Goal: Information Seeking & Learning: Learn about a topic

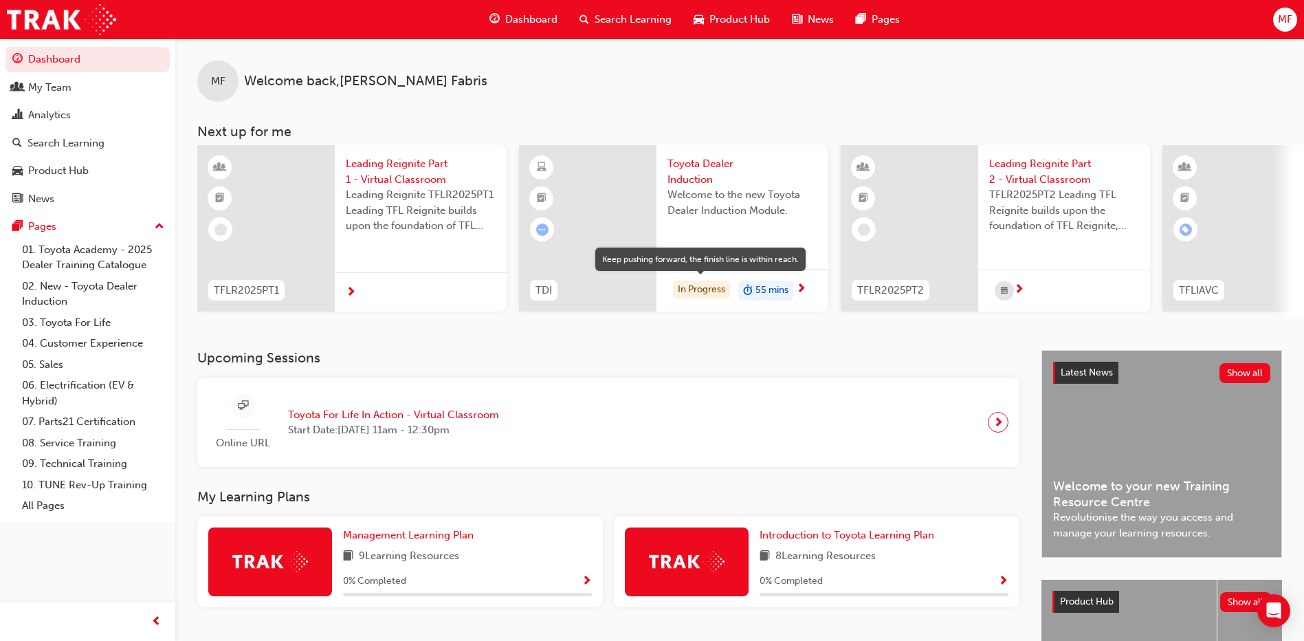
click at [699, 288] on div "In Progress" at bounding box center [701, 290] width 57 height 19
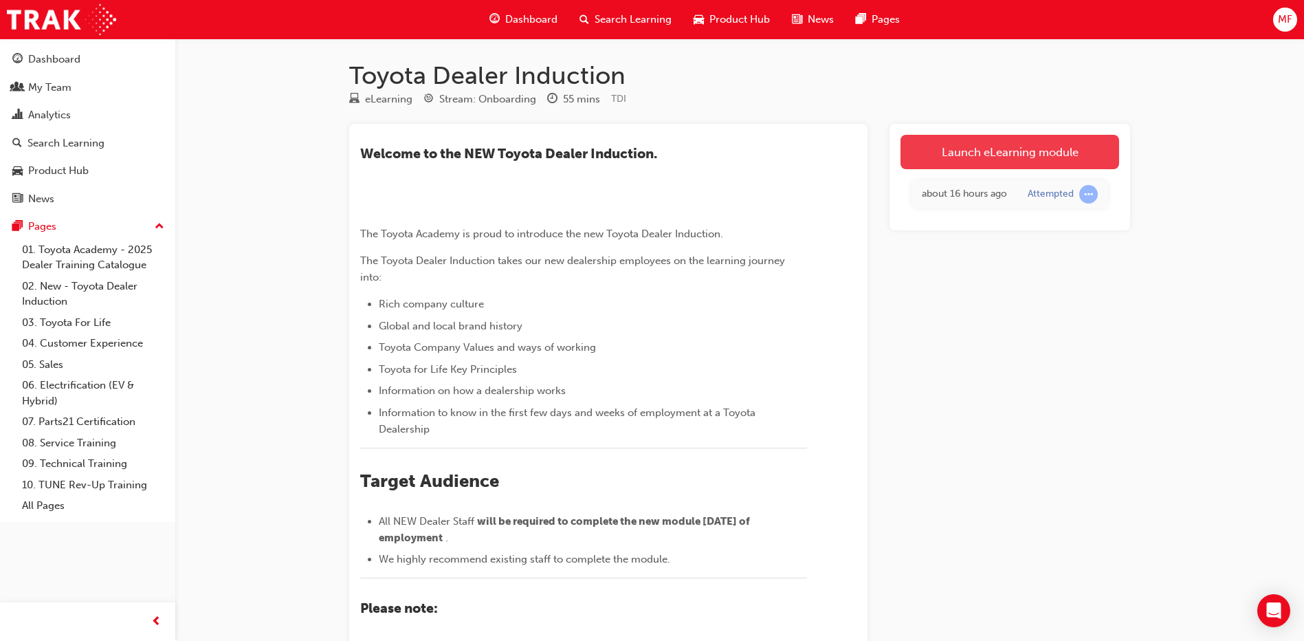
click at [992, 155] on link "Launch eLearning module" at bounding box center [1010, 152] width 219 height 34
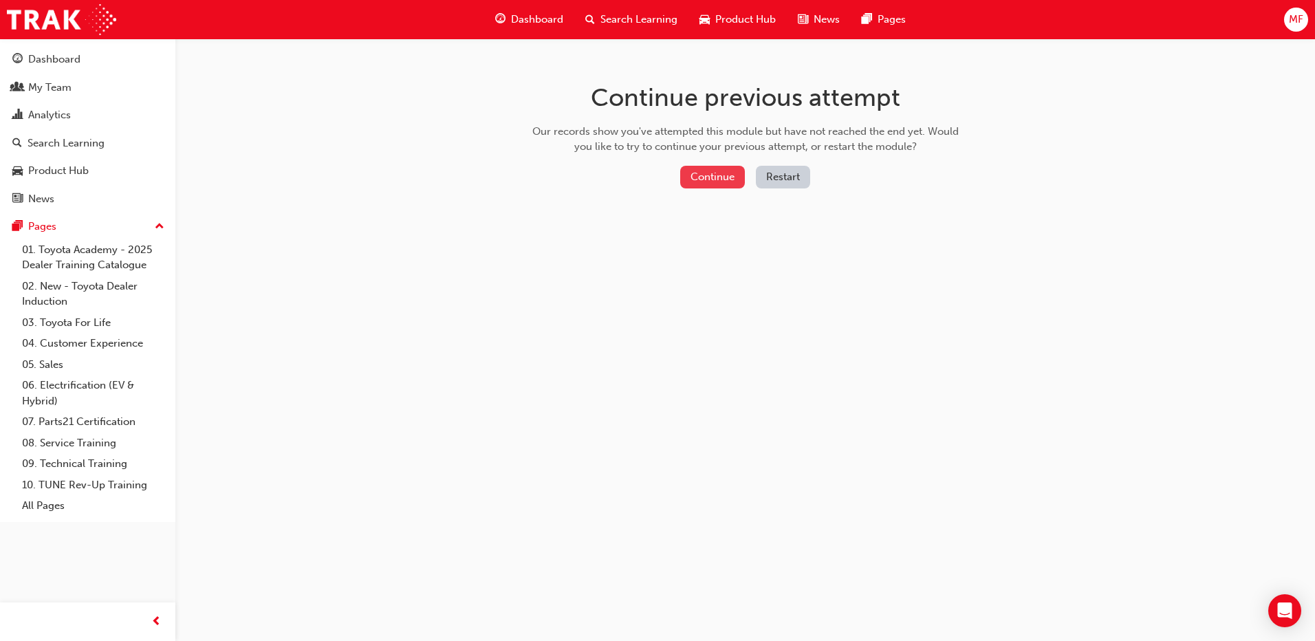
click at [707, 174] on button "Continue" at bounding box center [712, 177] width 65 height 23
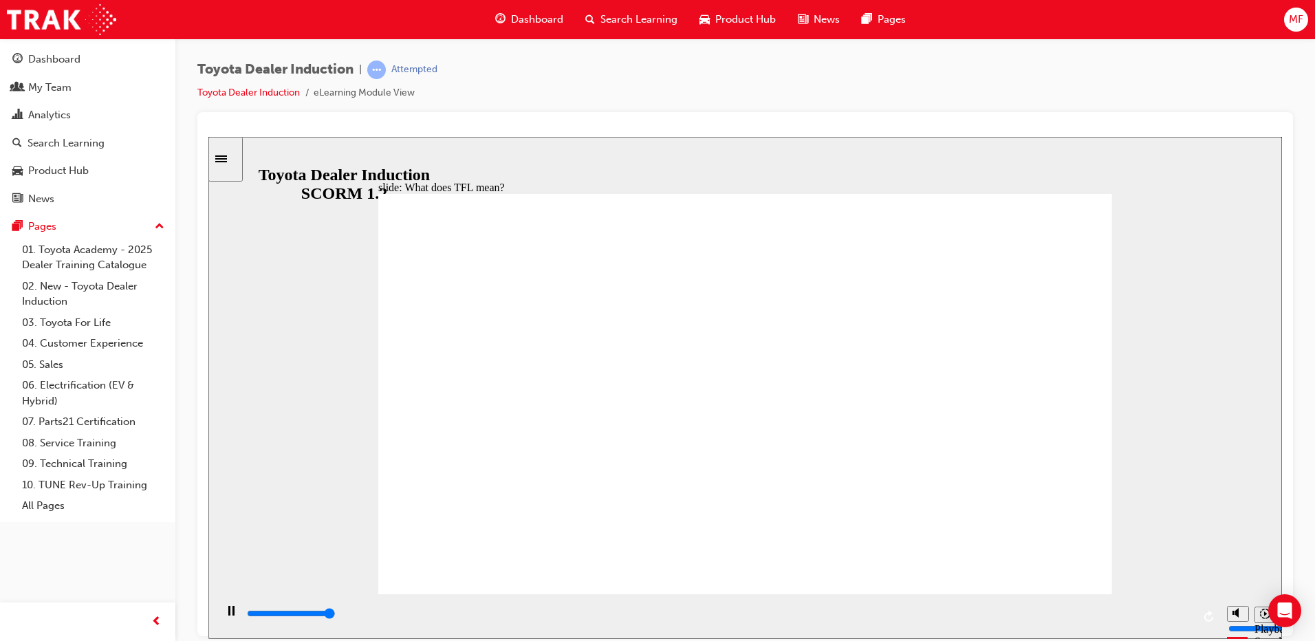
type input "10800"
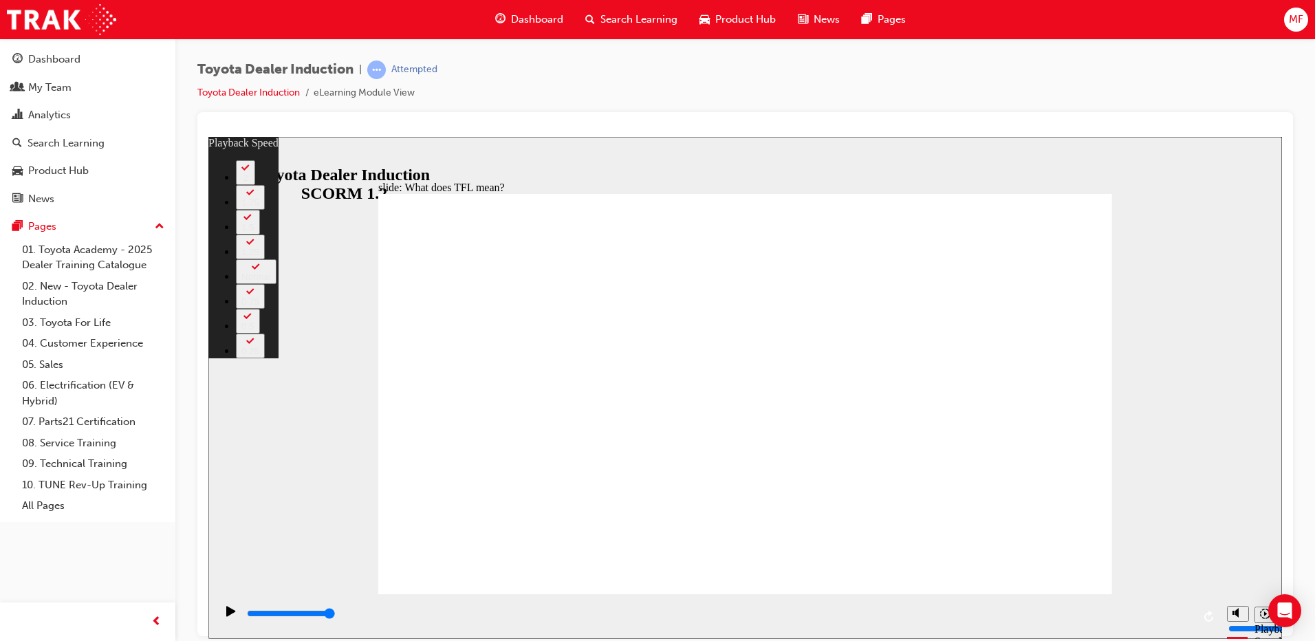
drag, startPoint x: 406, startPoint y: 565, endPoint x: 1112, endPoint y: 553, distance: 706.2
click at [1112, 553] on div "slide: What does TFL mean? Rectangle 2 playback speed 2 1.75 1.5 1.25 Normal 0.…" at bounding box center [744, 387] width 1073 height 502
type input "139"
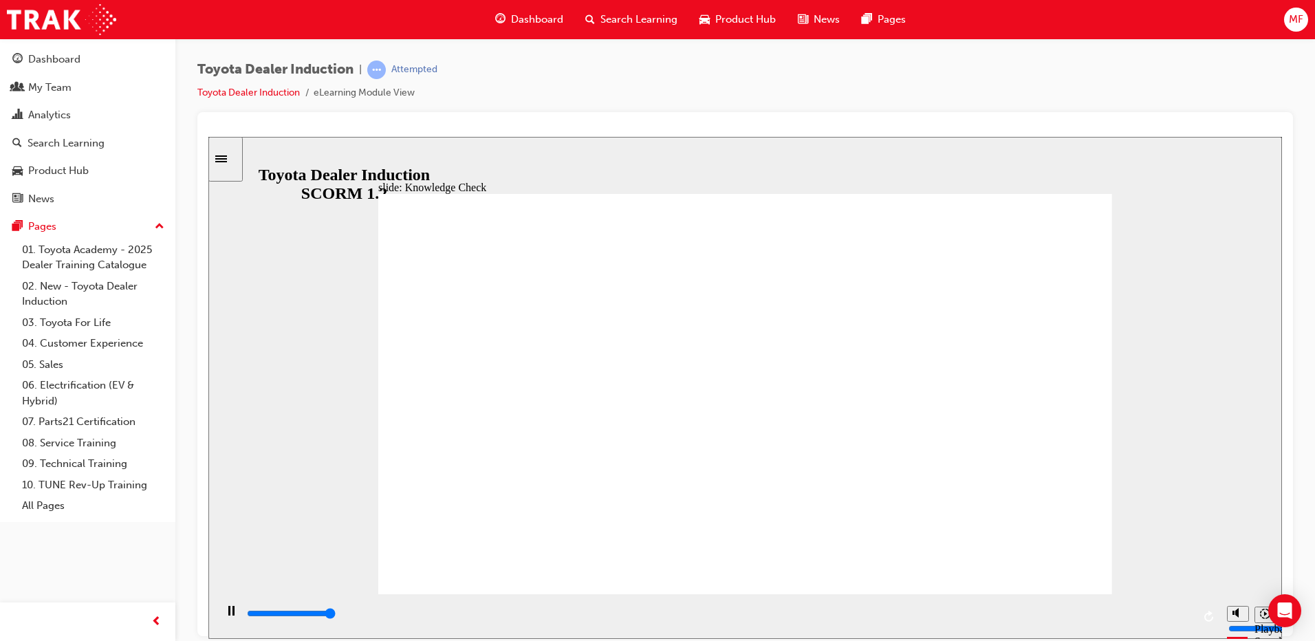
type input "5000"
radio input "true"
type input "2300"
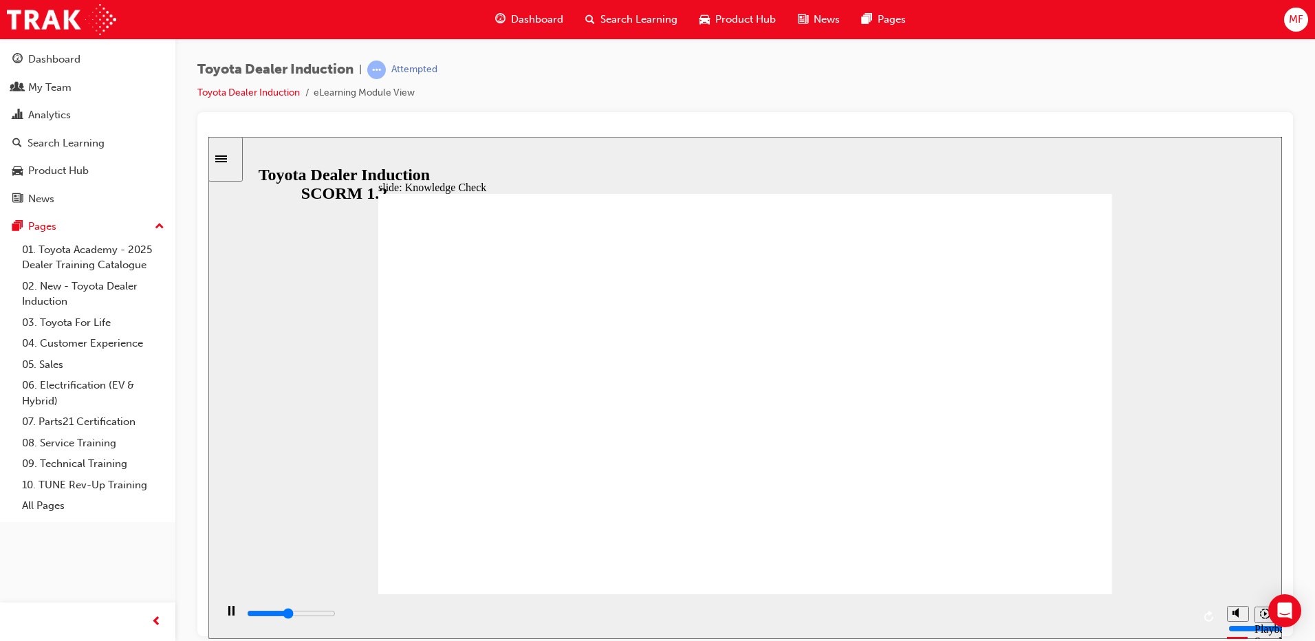
radio input "true"
drag, startPoint x: 483, startPoint y: 364, endPoint x: 502, endPoint y: 352, distance: 22.9
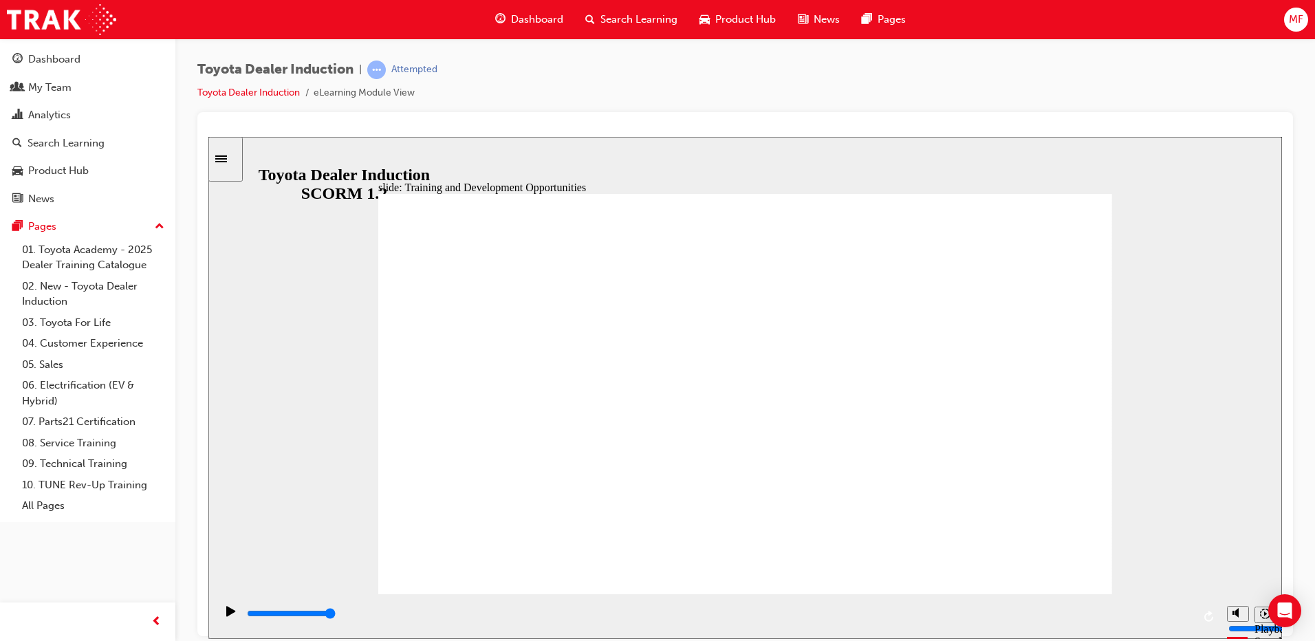
type input "5000"
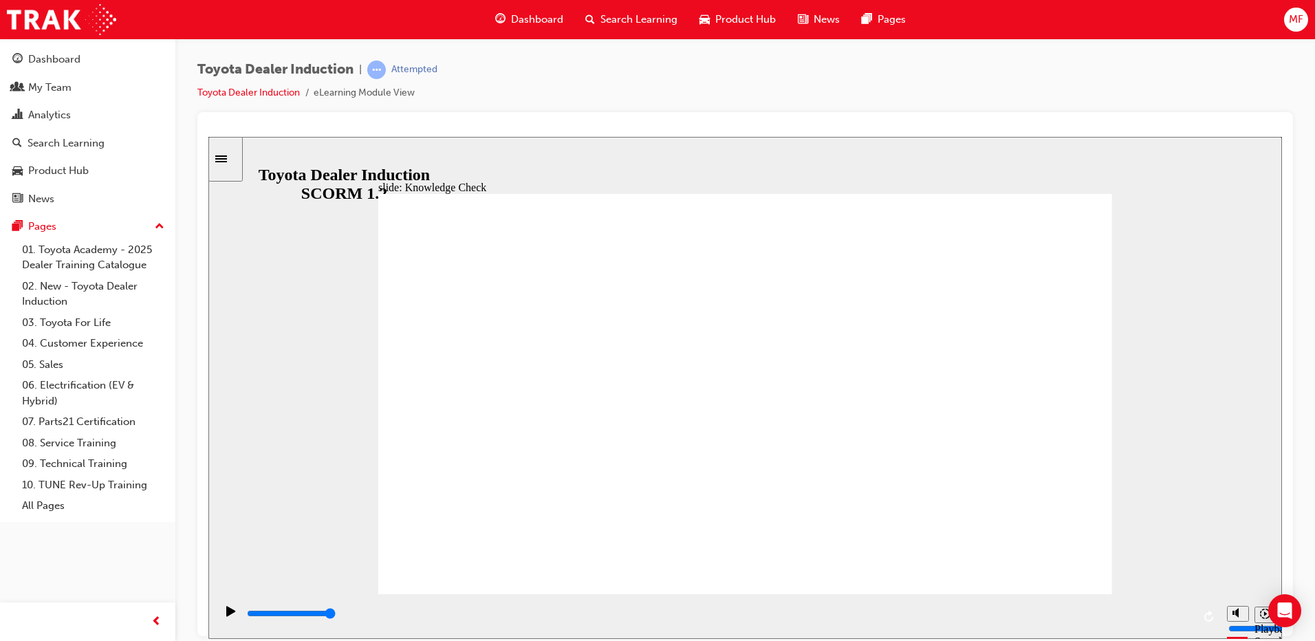
radio input "true"
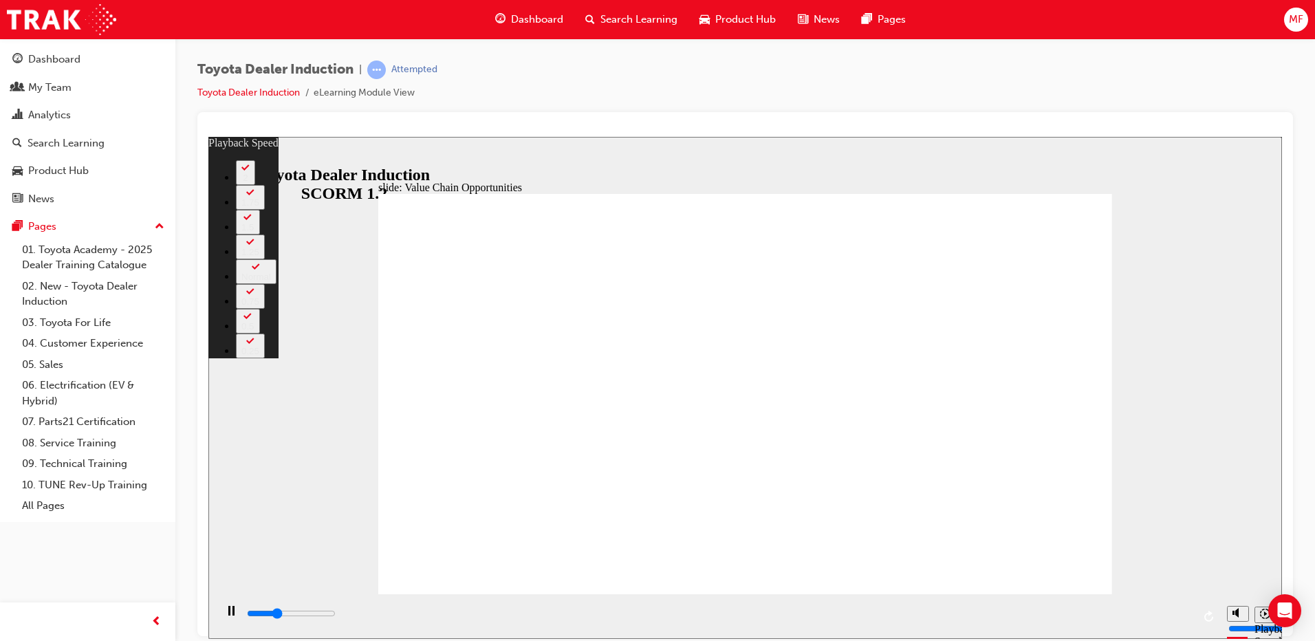
type input "3600"
type input "0"
type input "3800"
type input "0"
type input "4100"
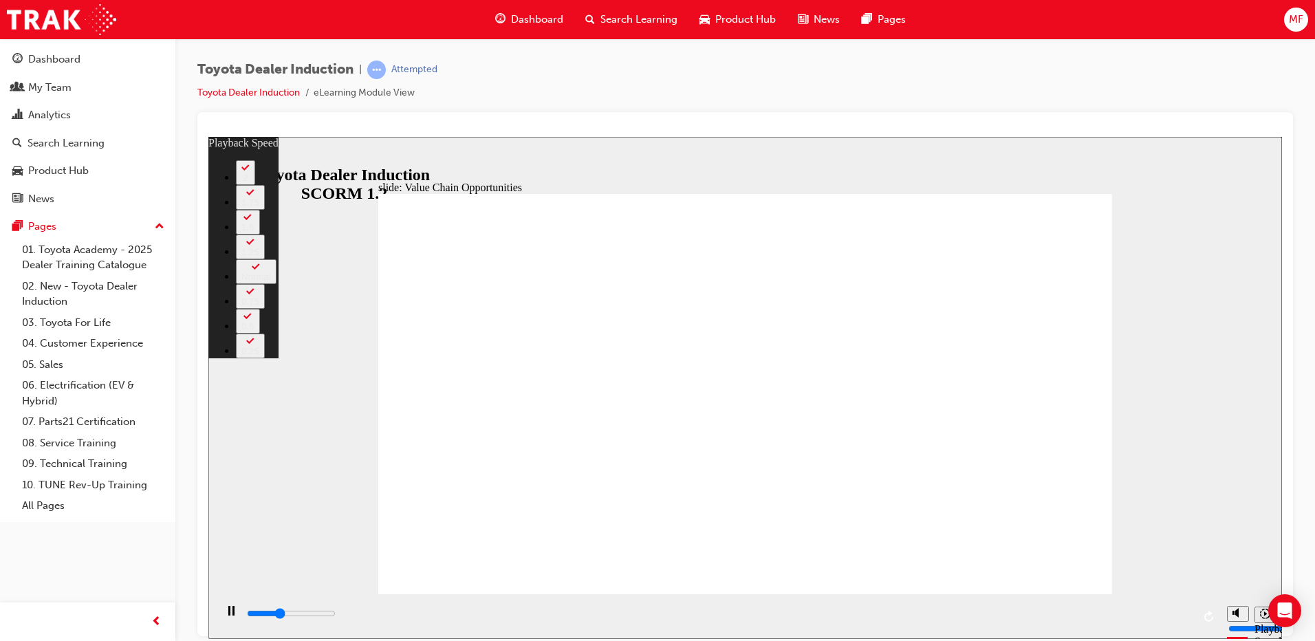
type input "1"
type input "4300"
type input "1"
type input "4600"
type input "1"
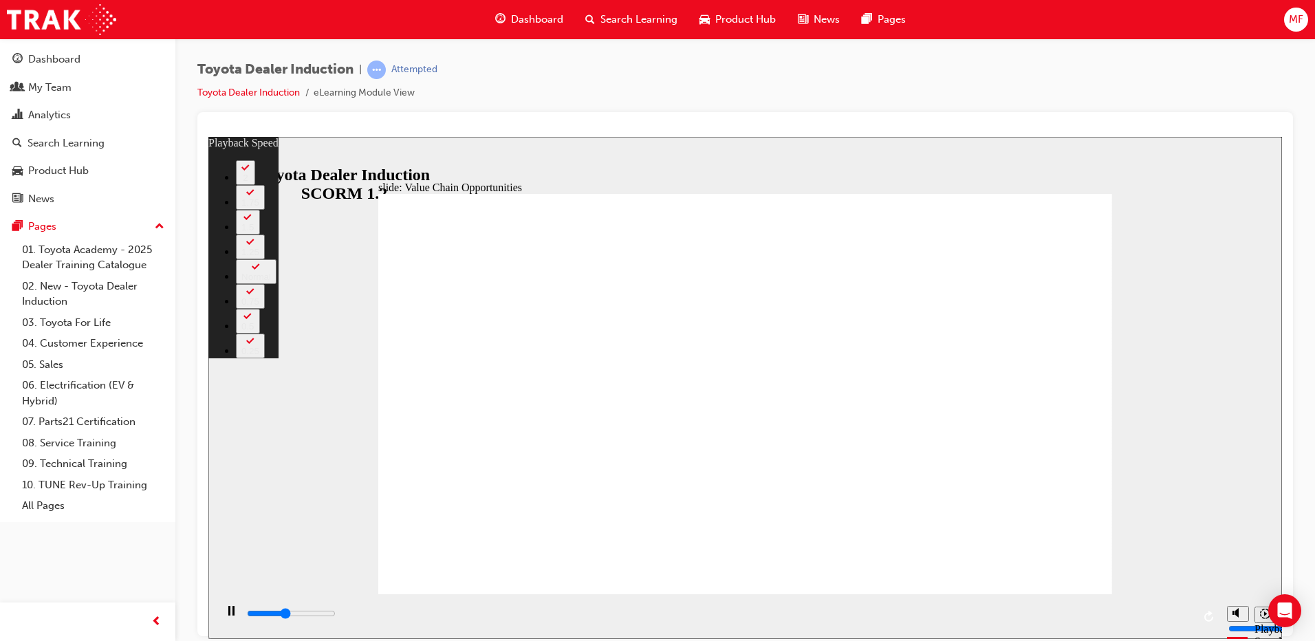
type input "4800"
type input "1"
type input "5100"
type input "2"
type input "5400"
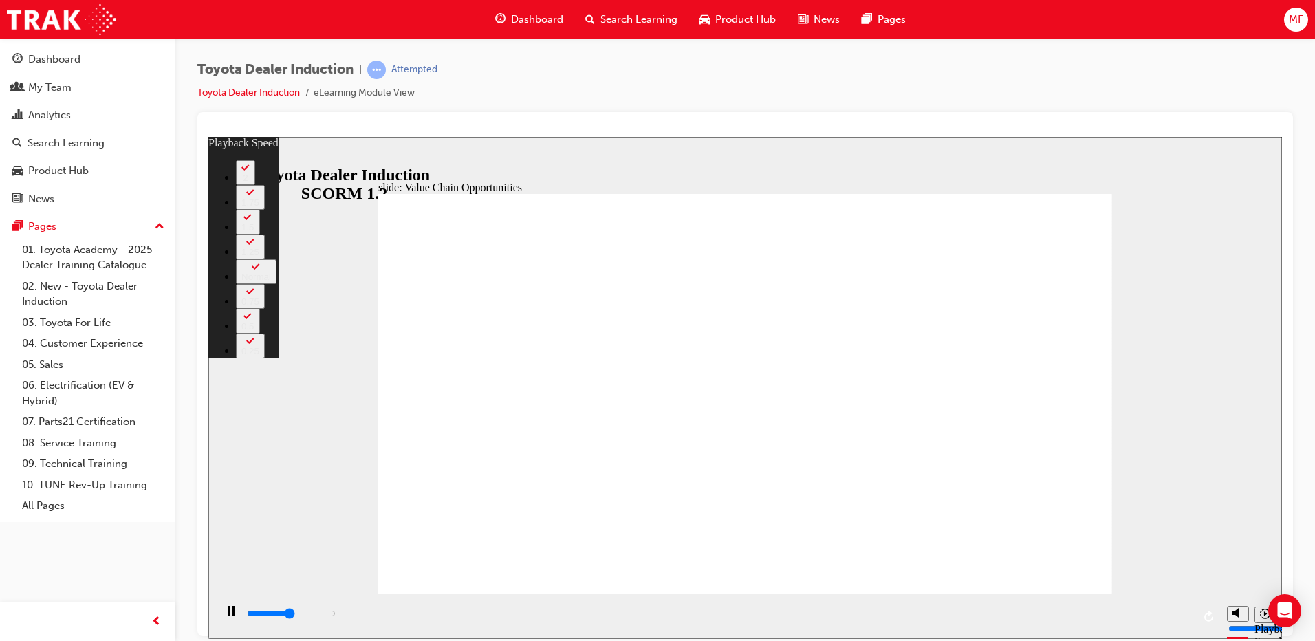
type input "2"
type input "5700"
type input "2"
type input "5900"
type input "2"
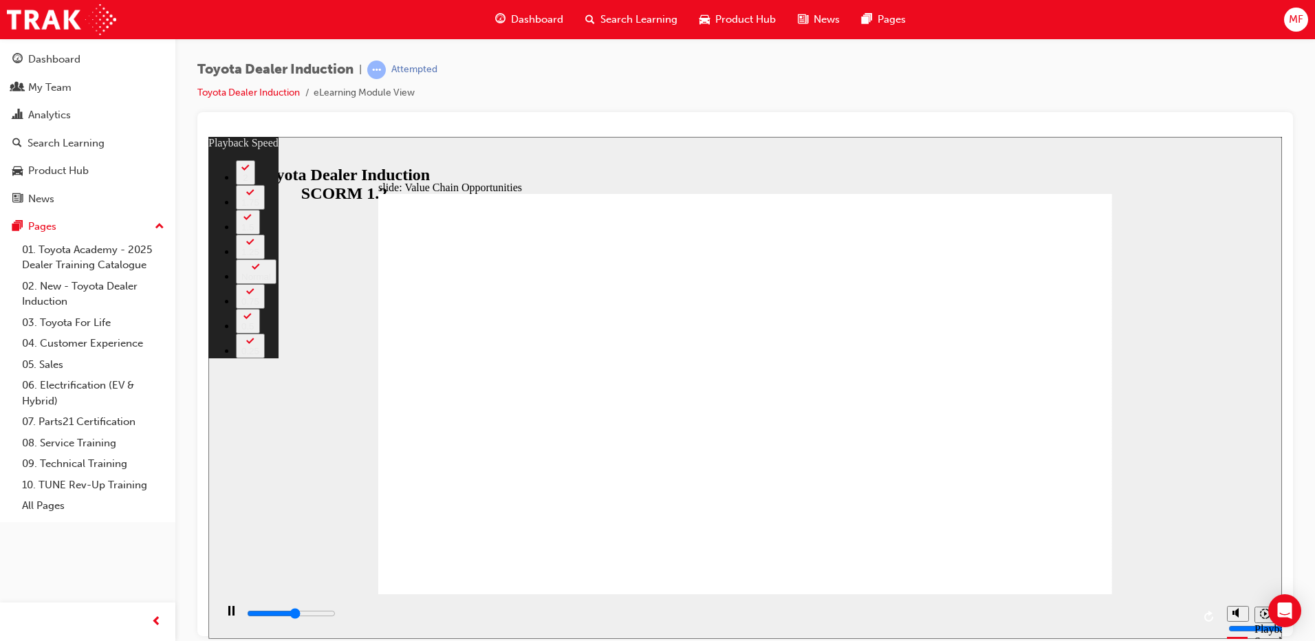
type input "6200"
type input "3"
type input "6400"
type input "3"
type input "6700"
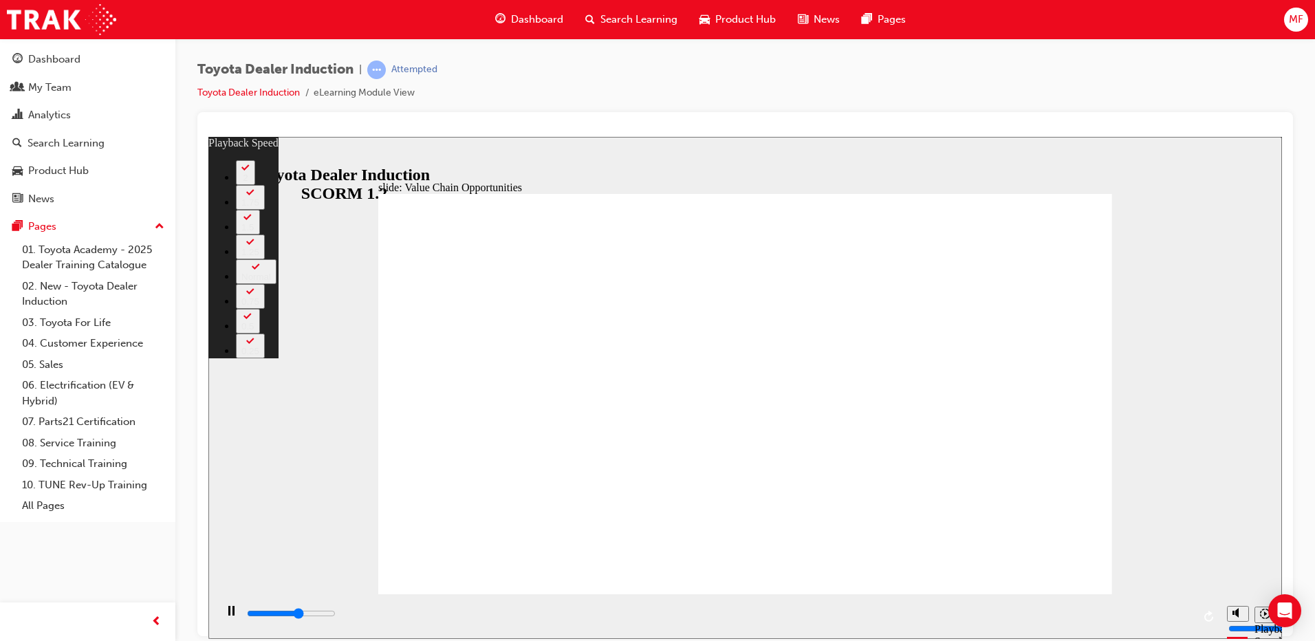
type input "3"
type input "7000"
type input "3"
type input "7200"
type input "4"
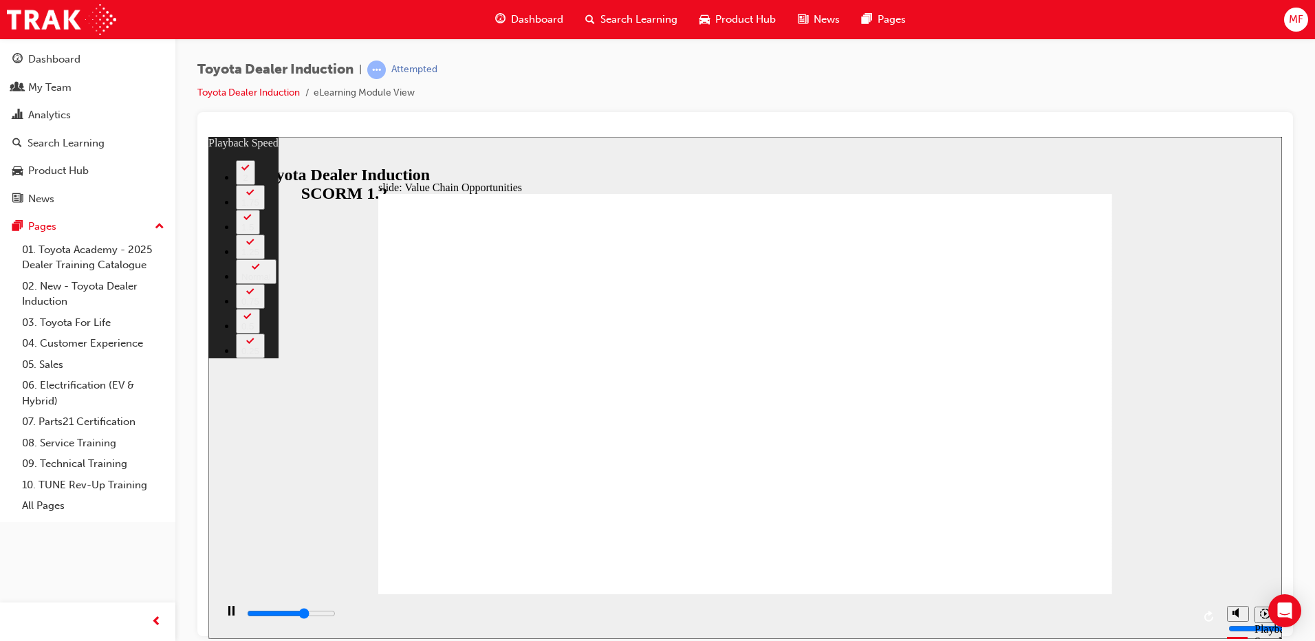
type input "7500"
type input "4"
type input "7600"
type input "4"
type input "7800"
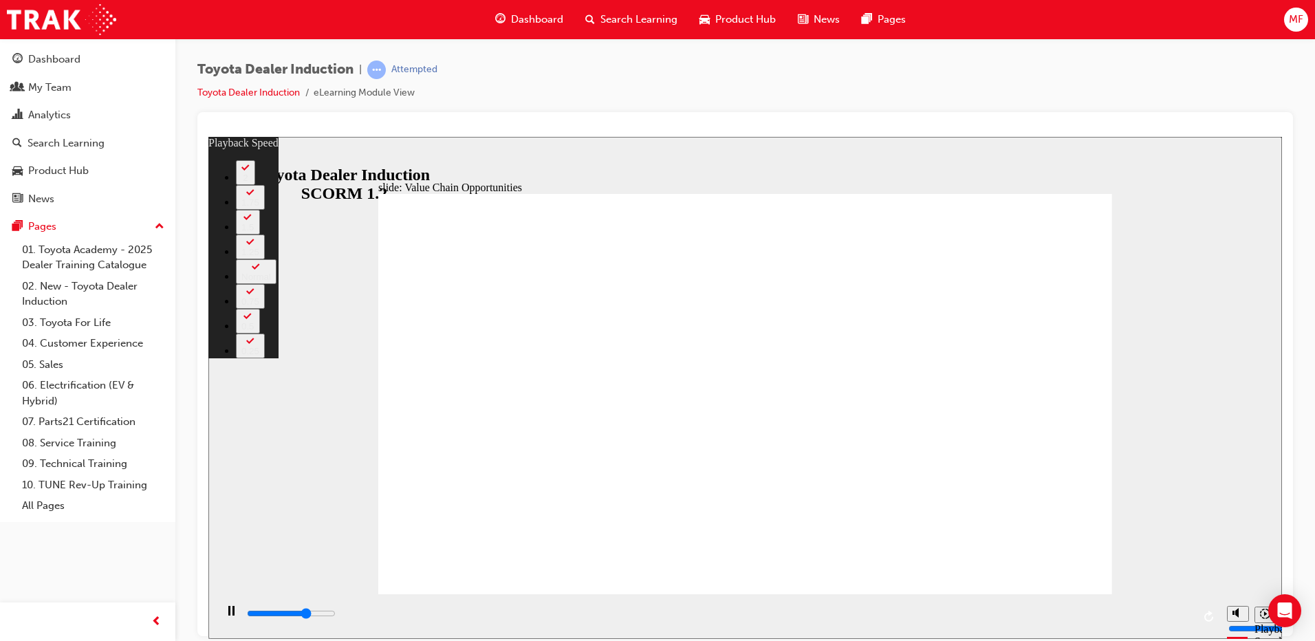
type input "4"
type input "8000"
type input "5"
type input "8300"
type input "5"
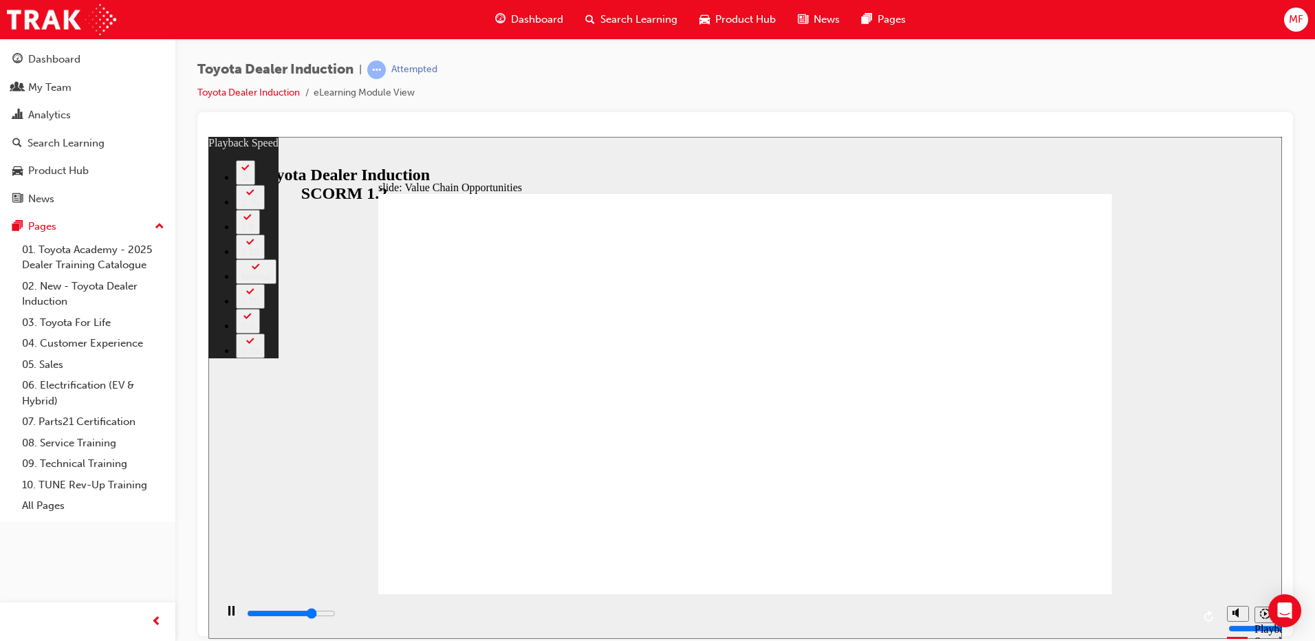
type input "8600"
type input "5"
type input "8800"
type input "5"
type input "9100"
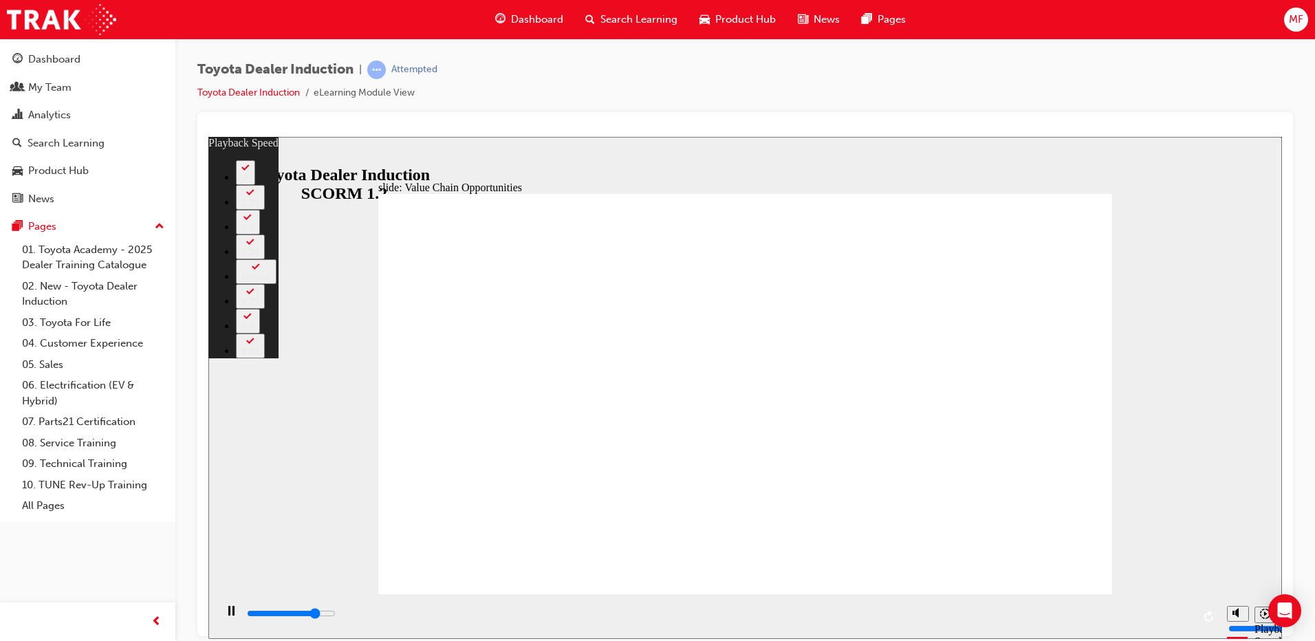
type input "6"
type input "9400"
type input "6"
type input "9600"
type input "6"
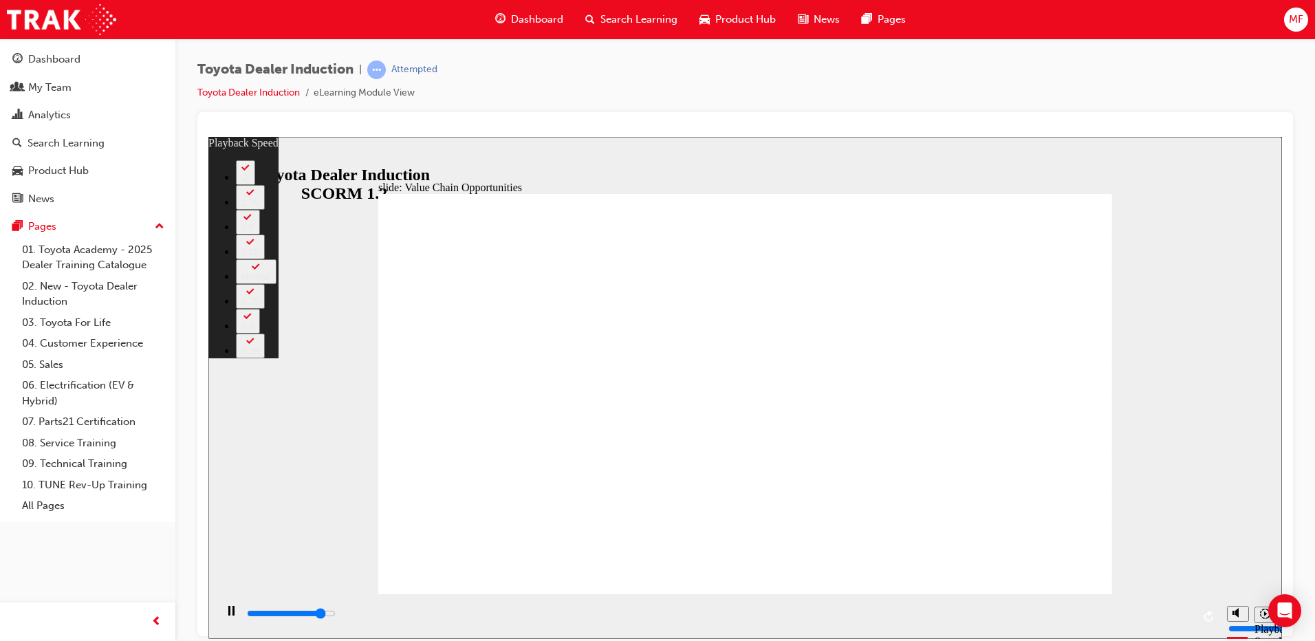
type input "9900"
type input "6"
type input "10200"
type input "7"
type input "10400"
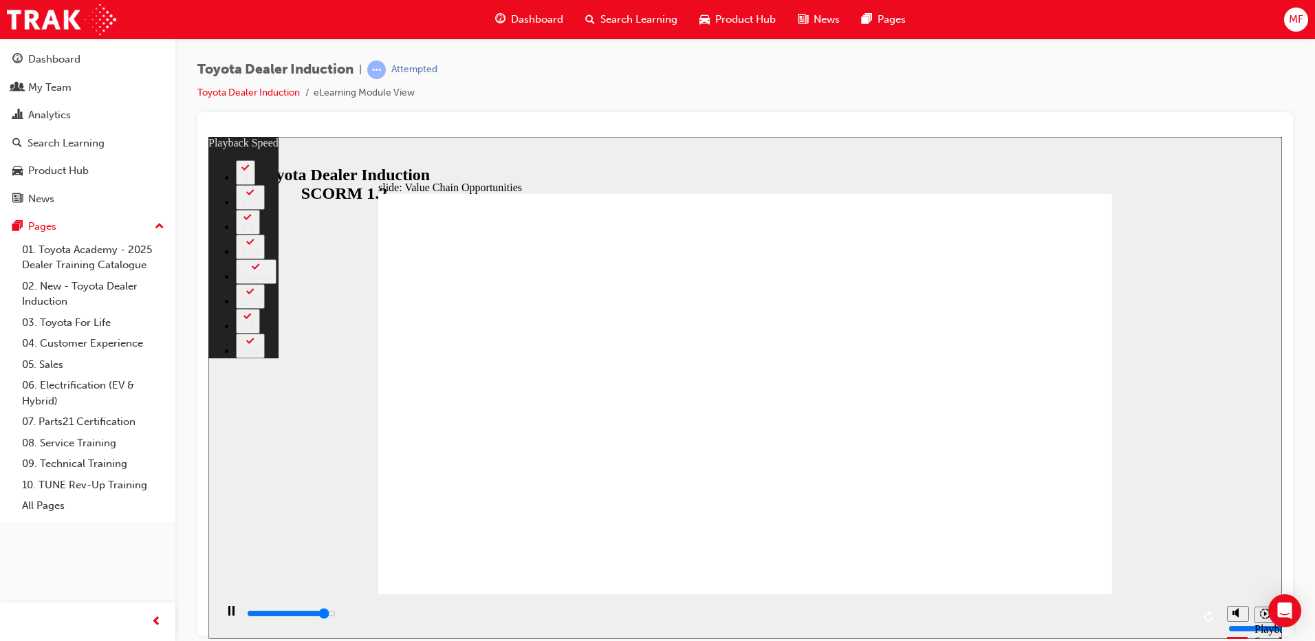
type input "7"
type input "10700"
type input "7"
type input "11000"
type input "7"
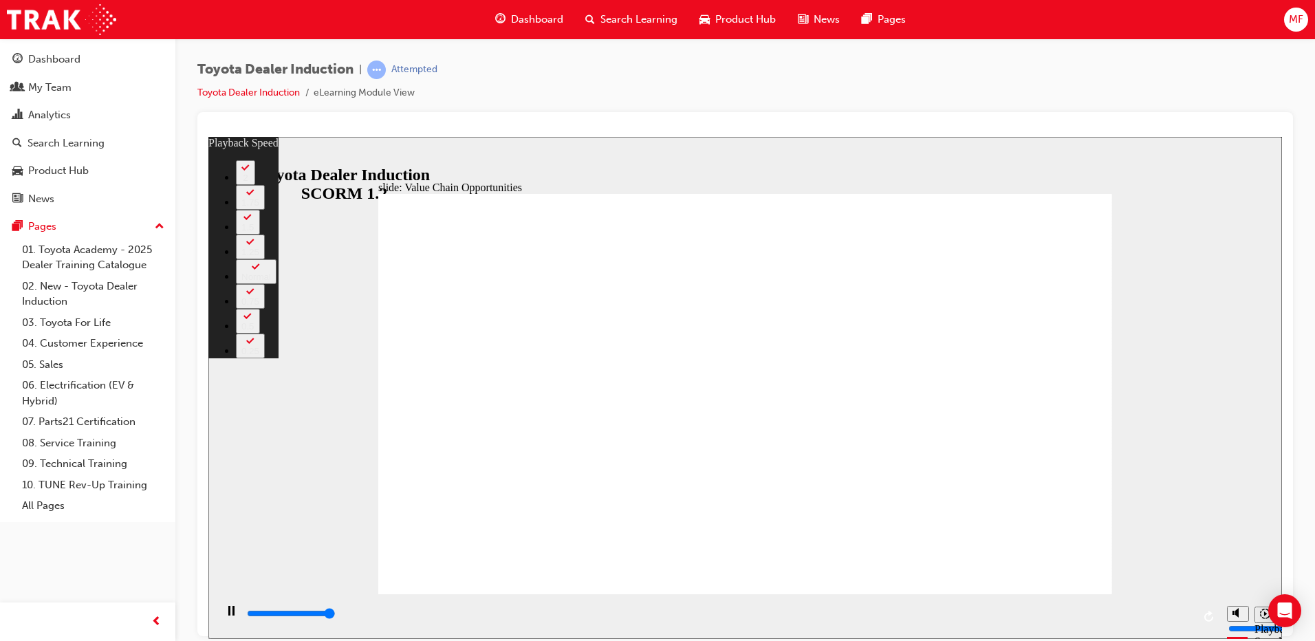
type input "11200"
type input "8"
type input "11300"
type input "64"
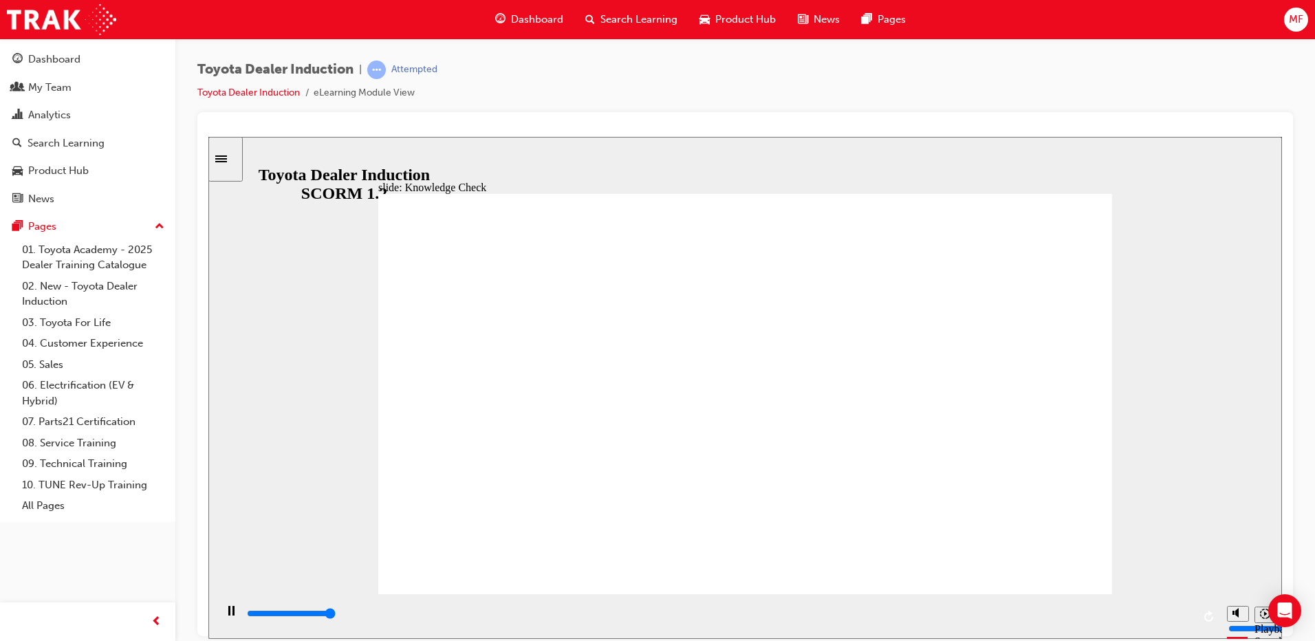
type input "5000"
radio input "true"
type input "5000"
radio input "true"
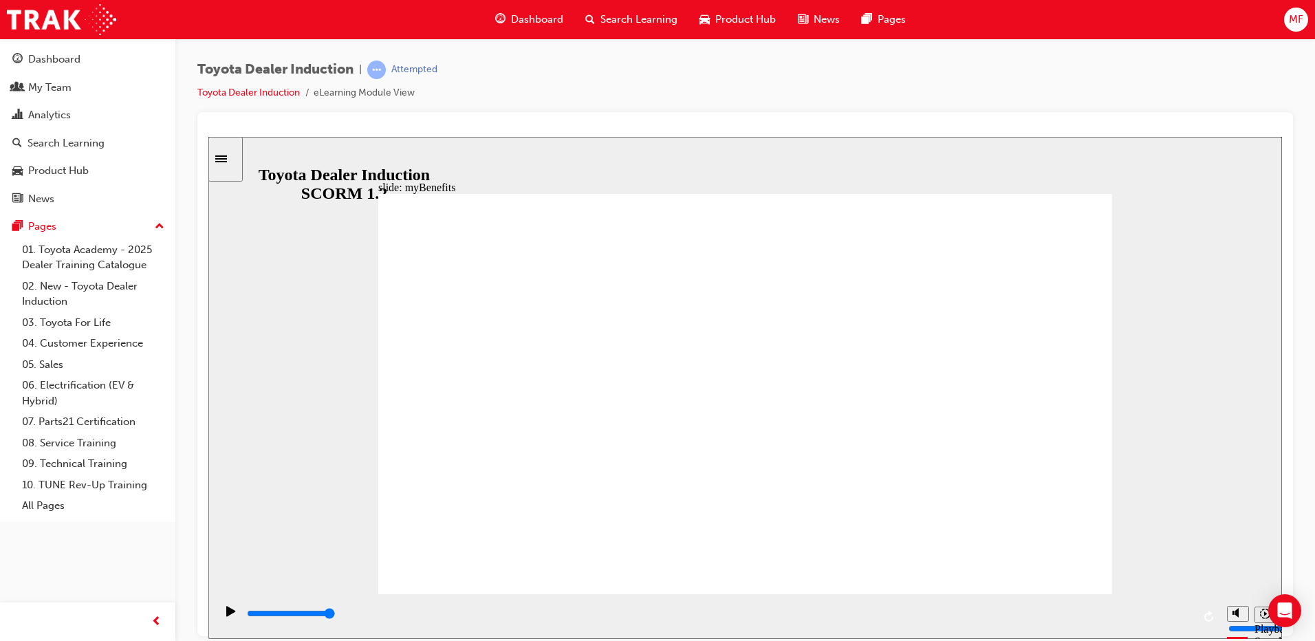
type input "5000"
type input "E"
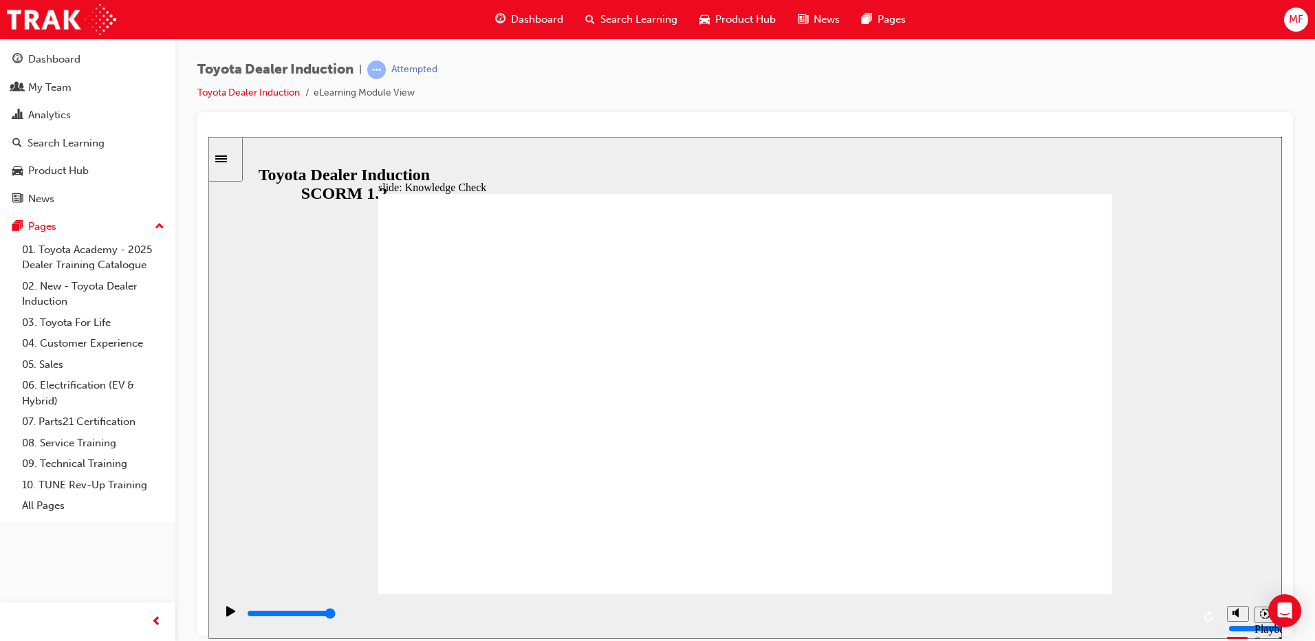
type input "E"
type input "En"
type input "Eng"
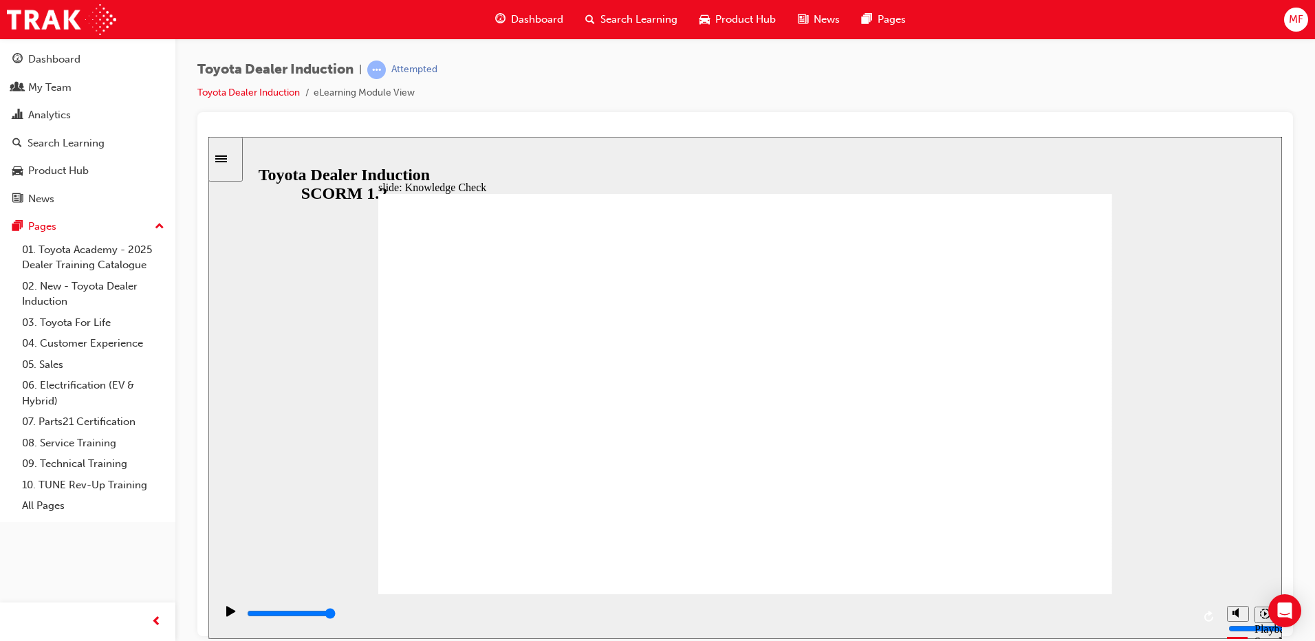
type input "Enga"
type input "Engag"
type input "Engage"
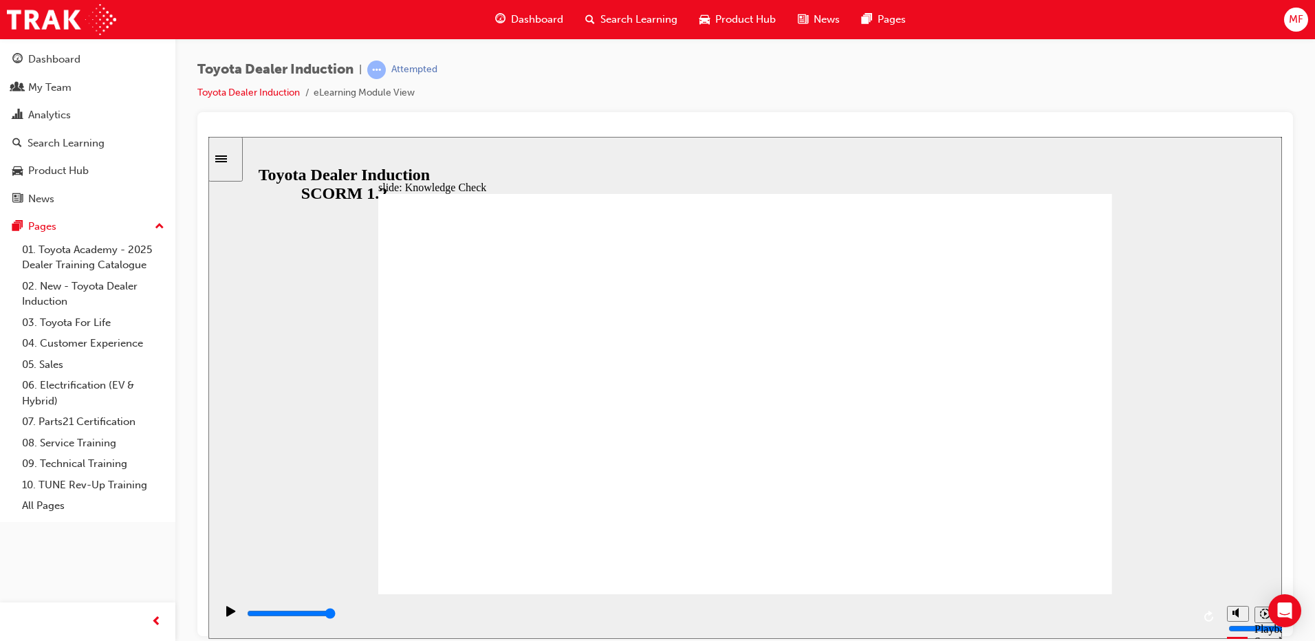
type input "Engage"
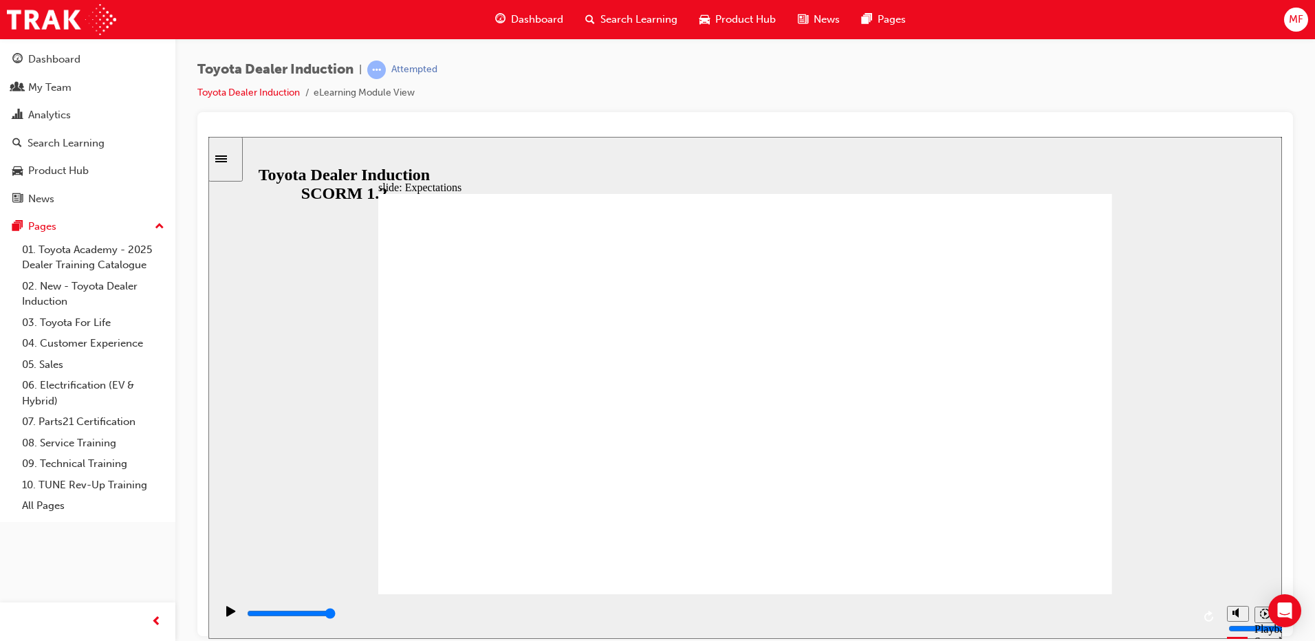
type input "5500"
checkbox input "true"
type input "6000"
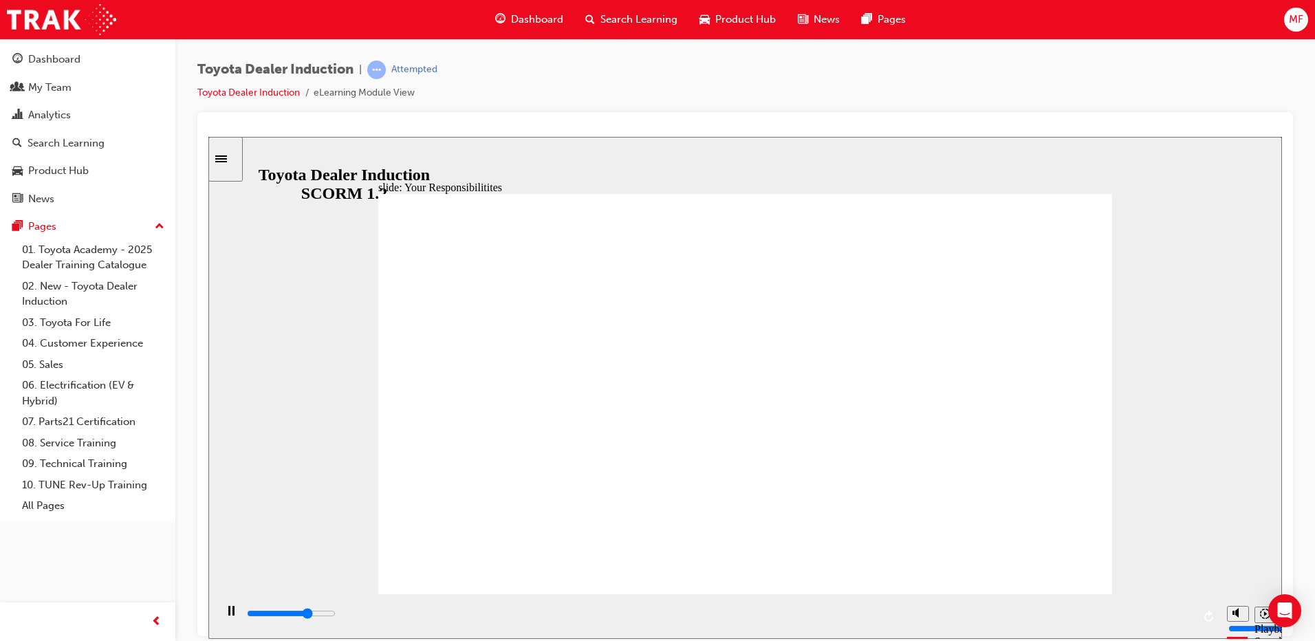
checkbox input "true"
type input "6400"
checkbox input "true"
type input "7000"
checkbox input "true"
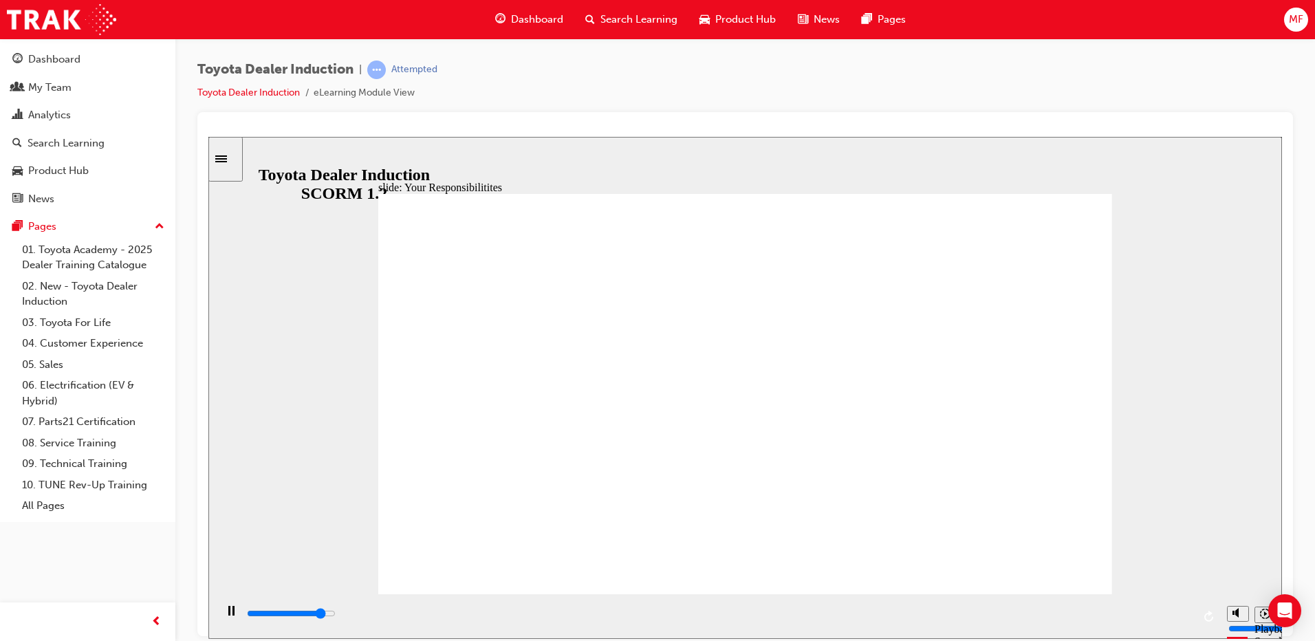
type input "7400"
checkbox input "true"
type input "7800"
checkbox input "true"
type input "8100"
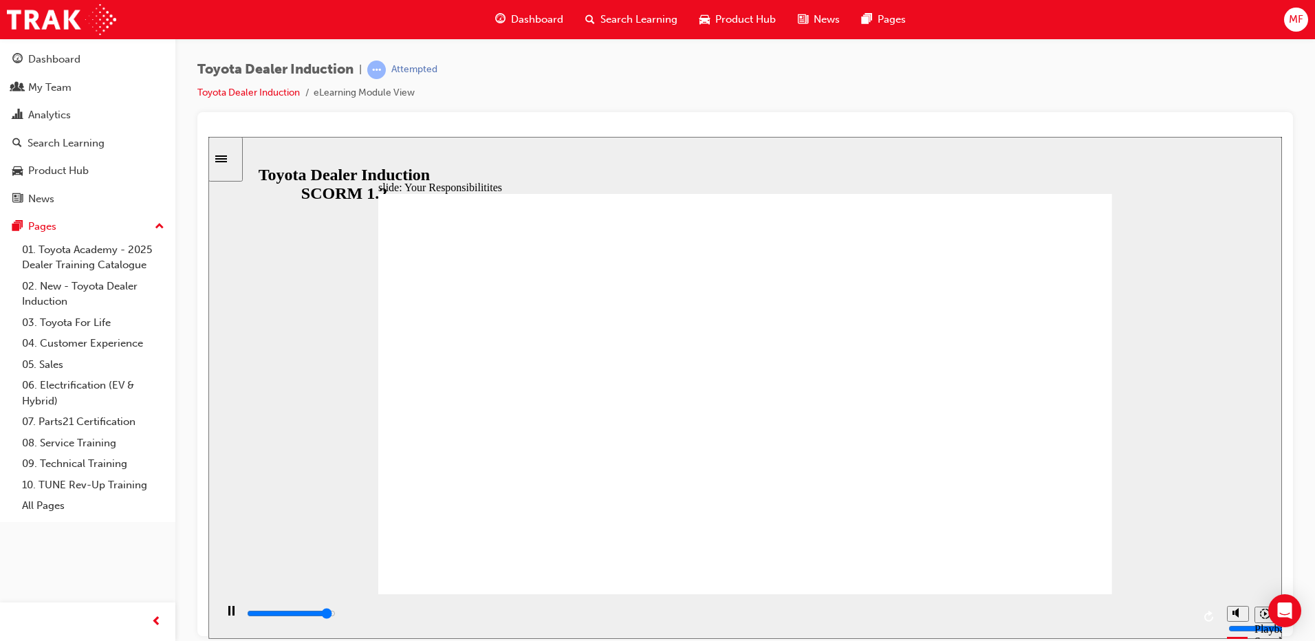
checkbox input "true"
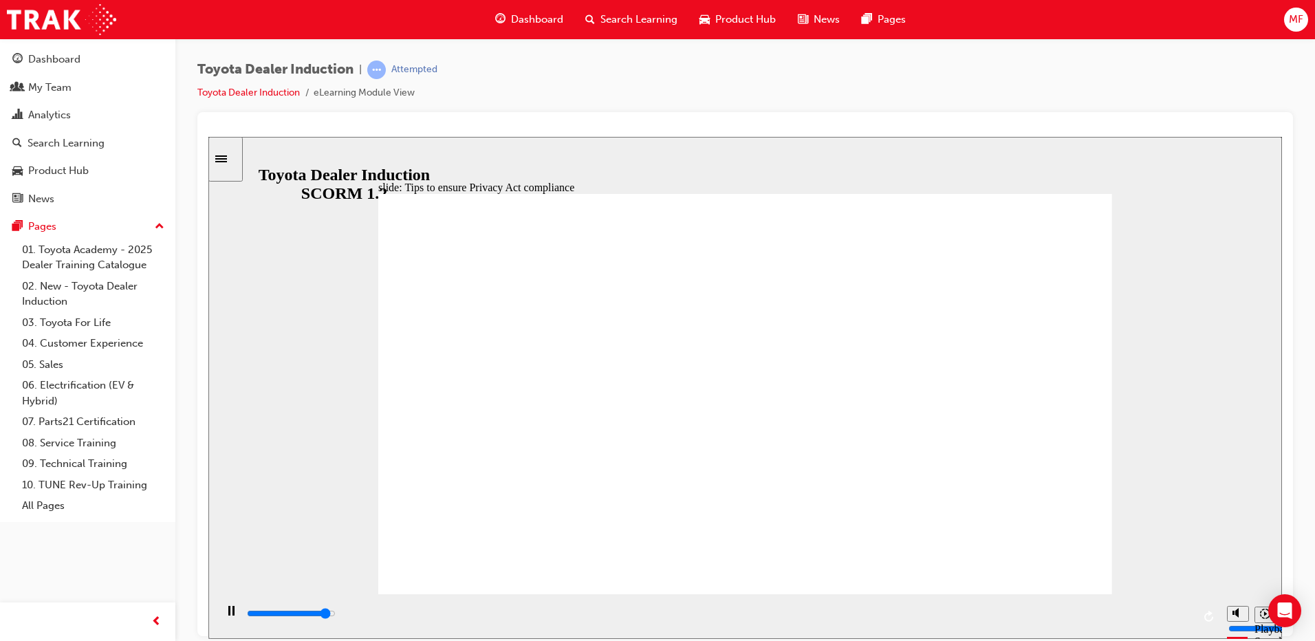
drag, startPoint x: 881, startPoint y: 516, endPoint x: 664, endPoint y: 512, distance: 217.3
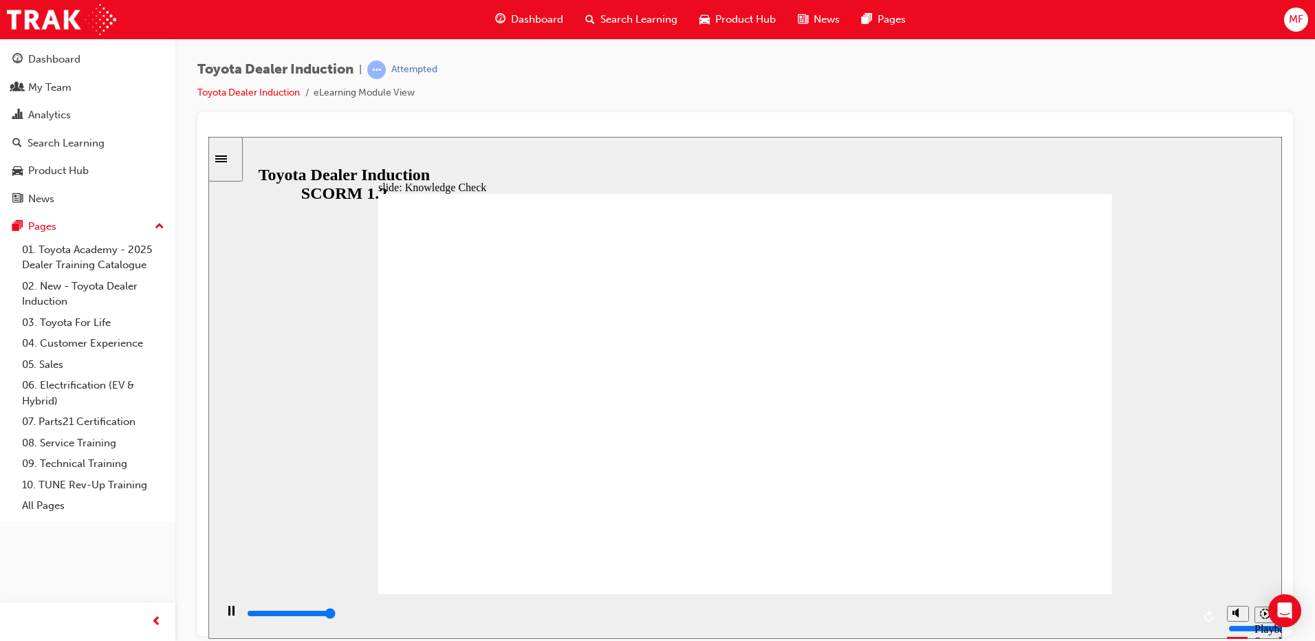
type input "5000"
checkbox input "true"
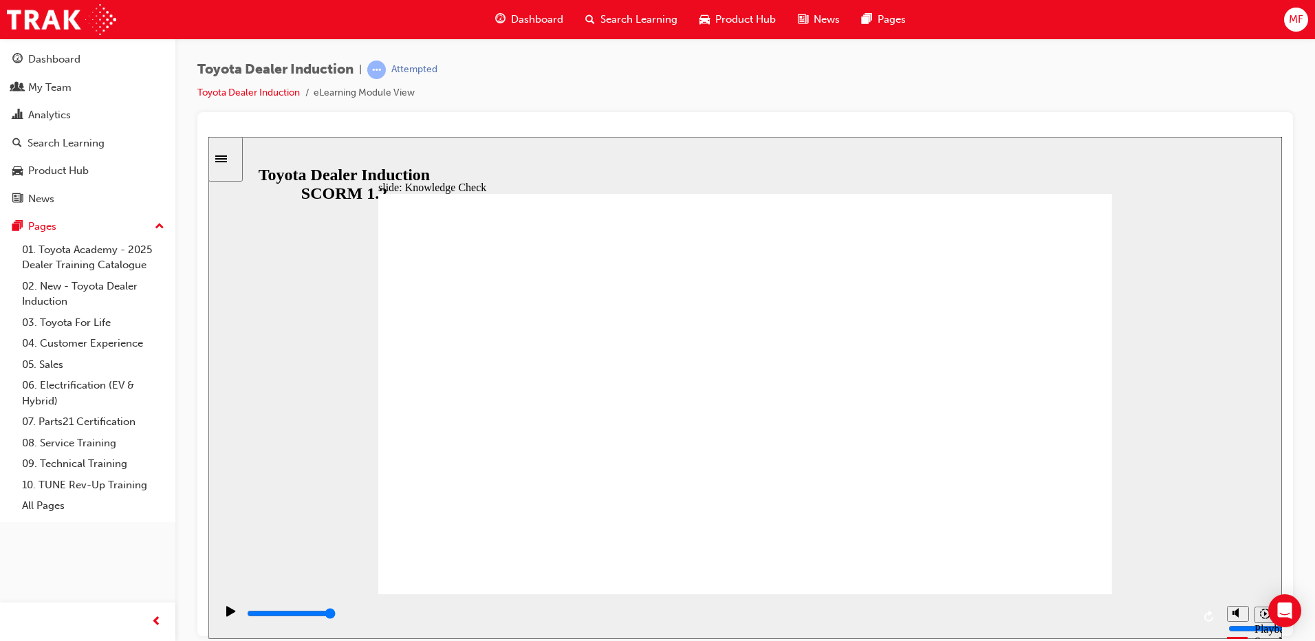
checkbox input "true"
drag, startPoint x: 568, startPoint y: 537, endPoint x: 569, endPoint y: 465, distance: 72.2
checkbox input "true"
type input "5000"
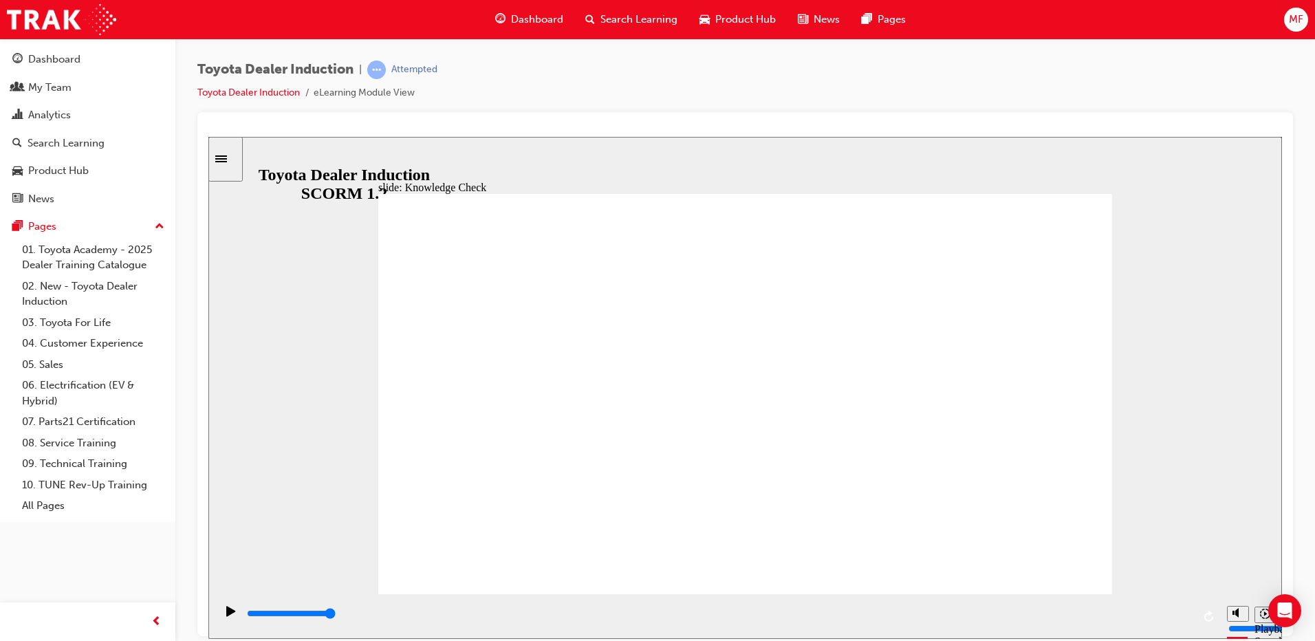
radio input "true"
type input "5000"
checkbox input "true"
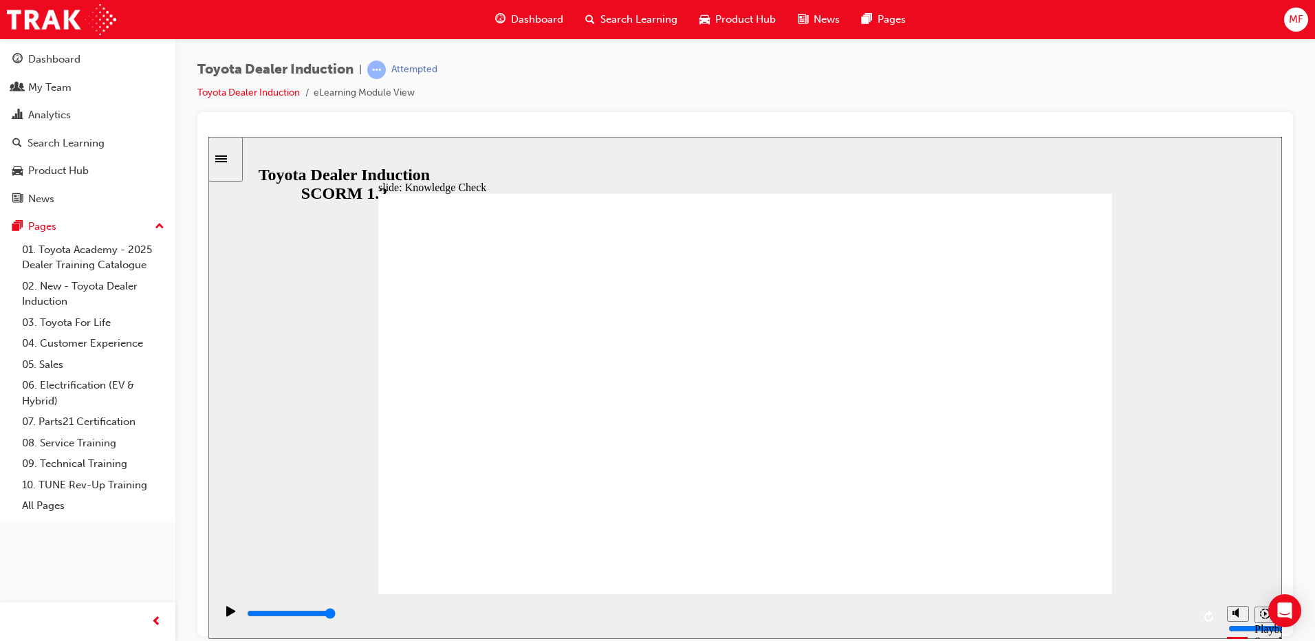
checkbox input "true"
type input "5000"
checkbox input "true"
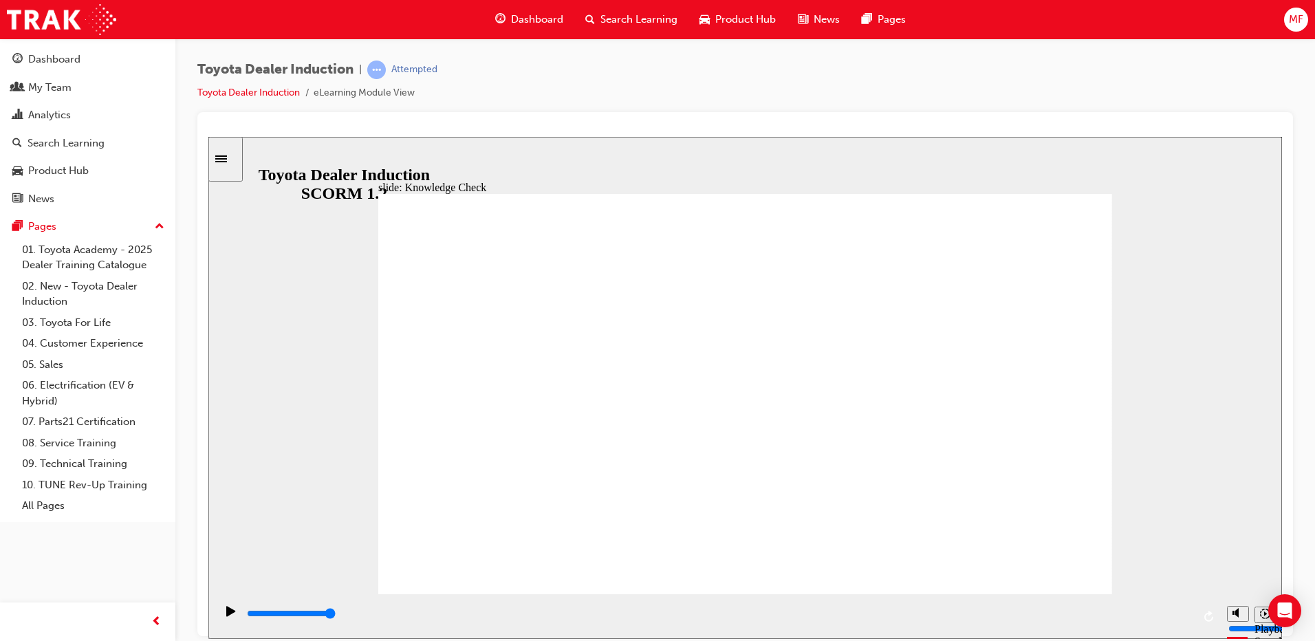
checkbox input "true"
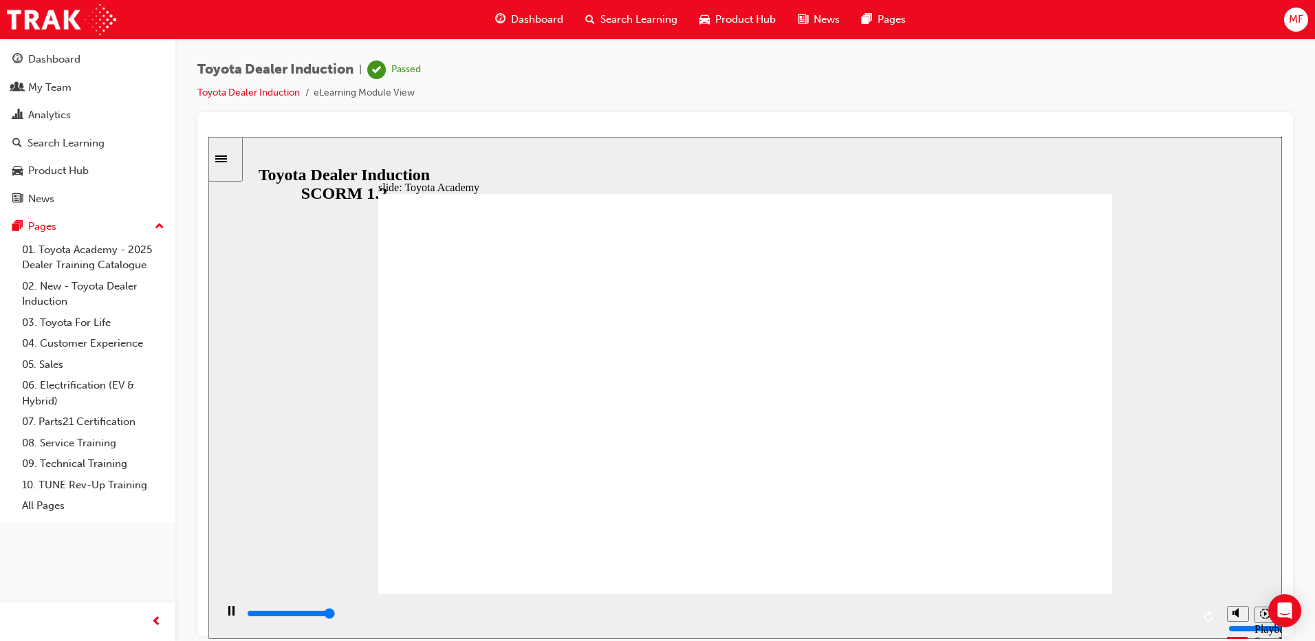
type input "9900"
click at [56, 65] on div "Dashboard" at bounding box center [54, 60] width 52 height 16
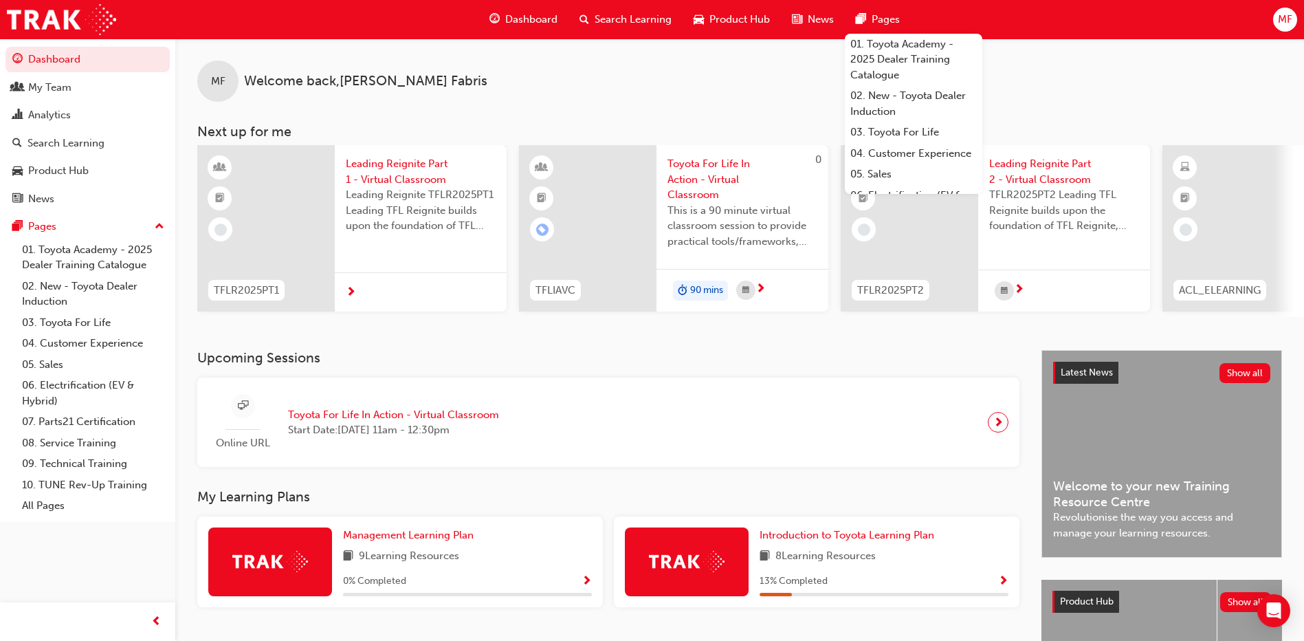
click at [647, 17] on span "Search Learning" at bounding box center [633, 20] width 77 height 16
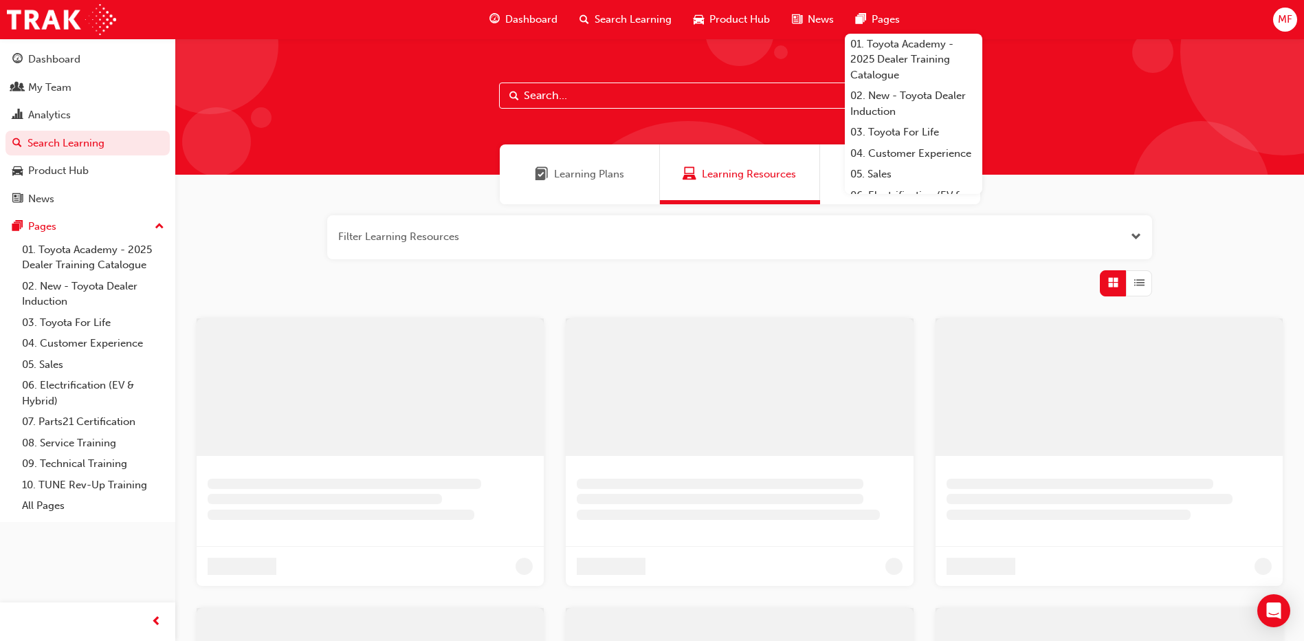
click at [574, 89] on input "text" at bounding box center [739, 96] width 481 height 26
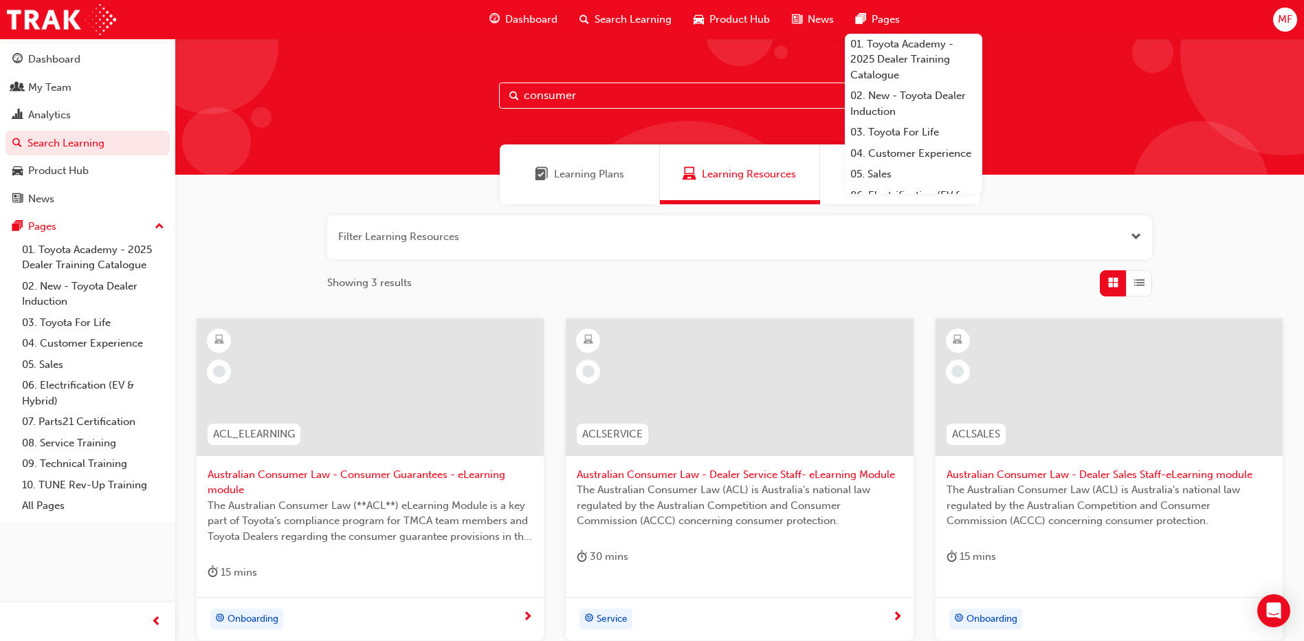
scroll to position [133, 0]
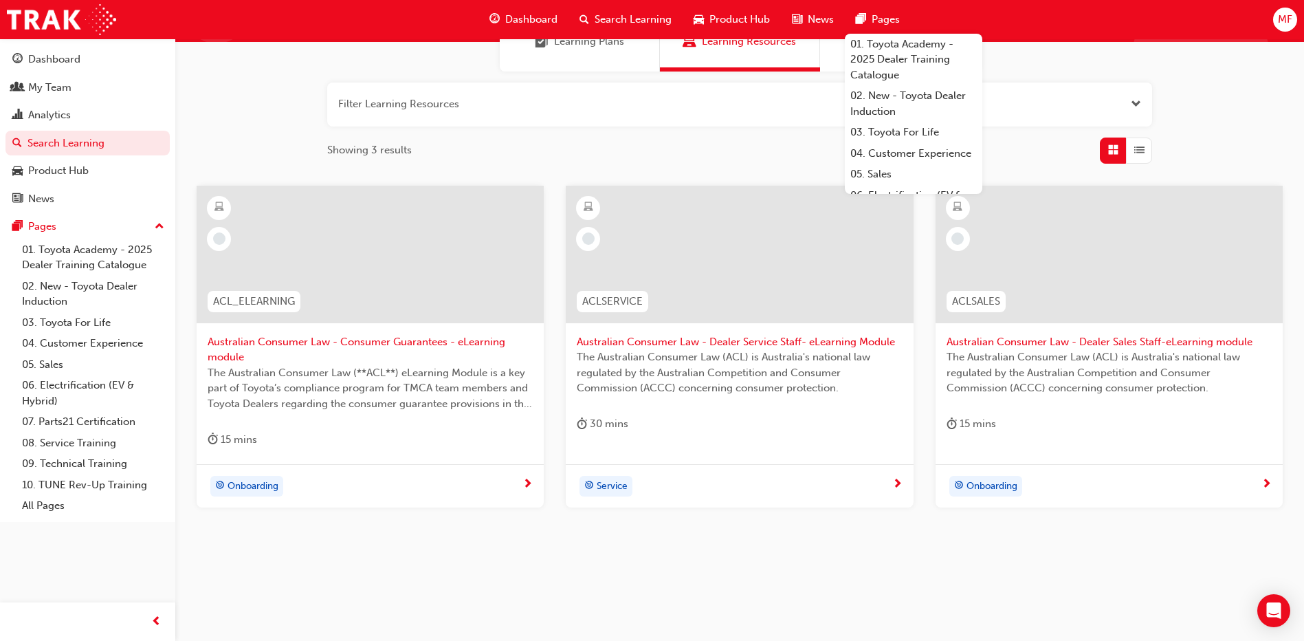
type input "consumer"
click at [436, 338] on span "Australian Consumer Law - Consumer Guarantees - eLearning module" at bounding box center [370, 349] width 325 height 31
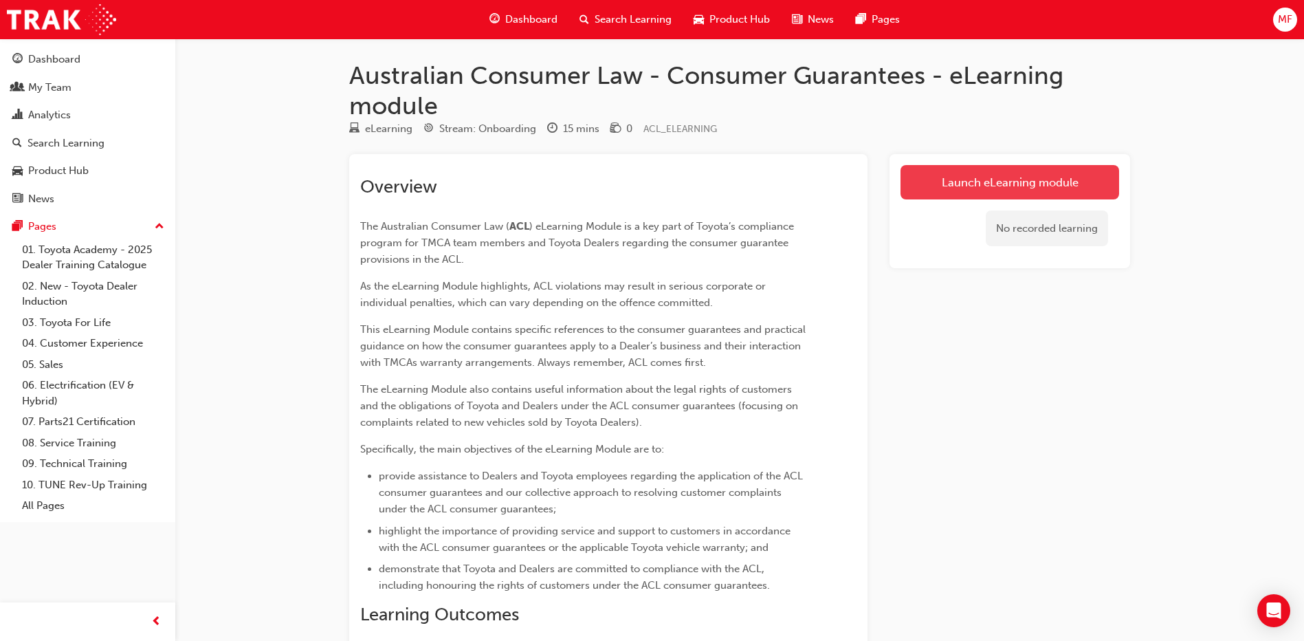
click at [952, 171] on link "Launch eLearning module" at bounding box center [1010, 182] width 219 height 34
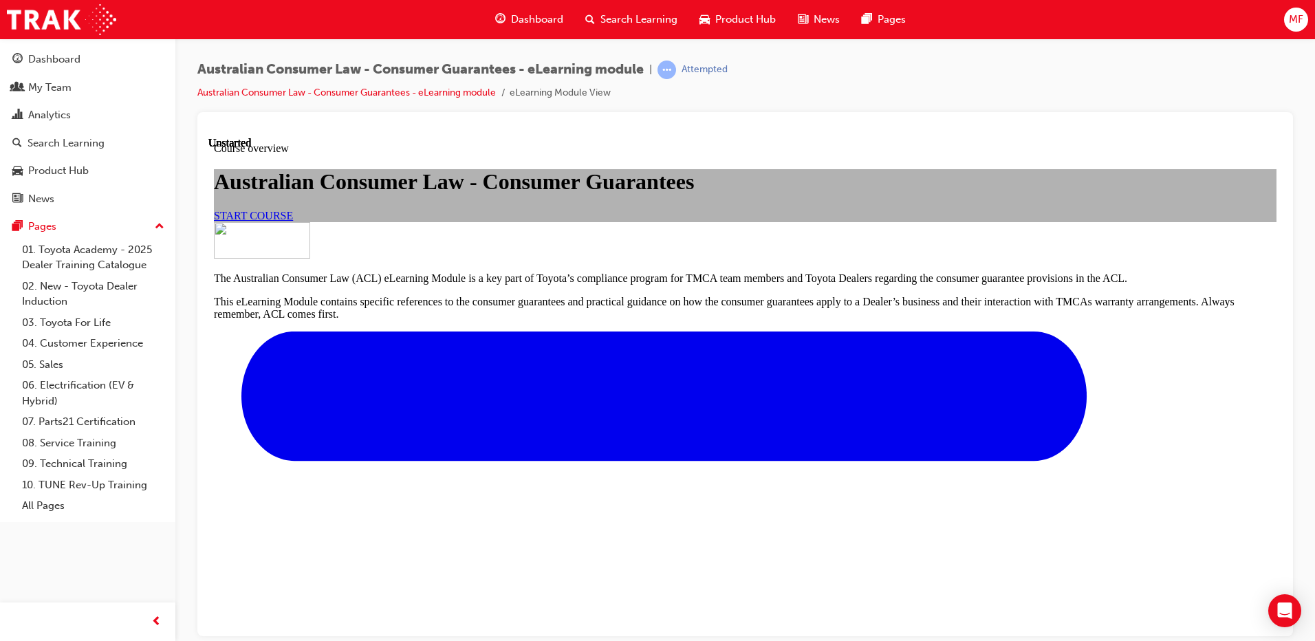
click at [293, 221] on span "START COURSE" at bounding box center [253, 215] width 79 height 12
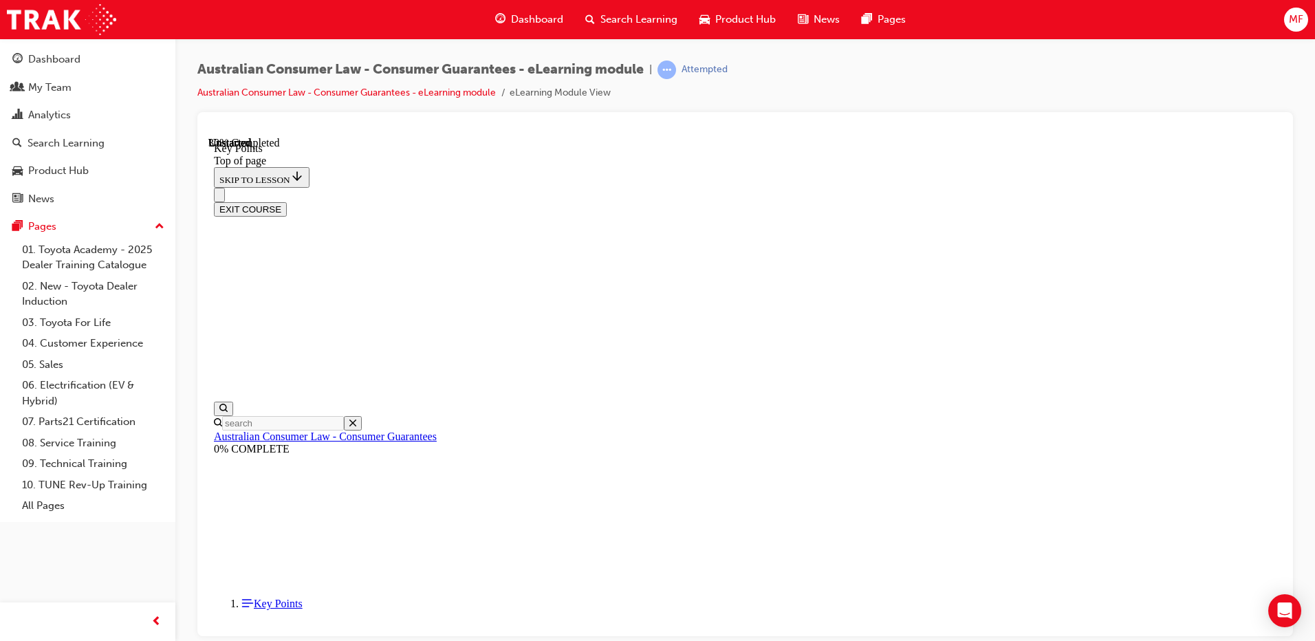
scroll to position [318, 0]
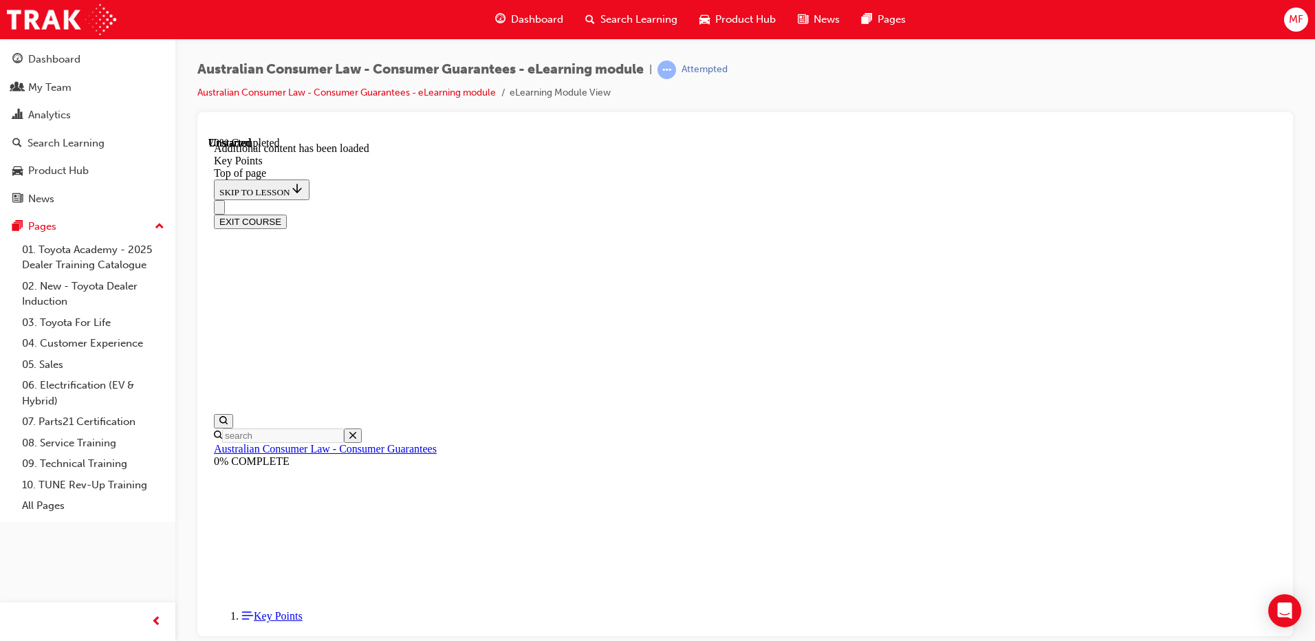
scroll to position [1637, 0]
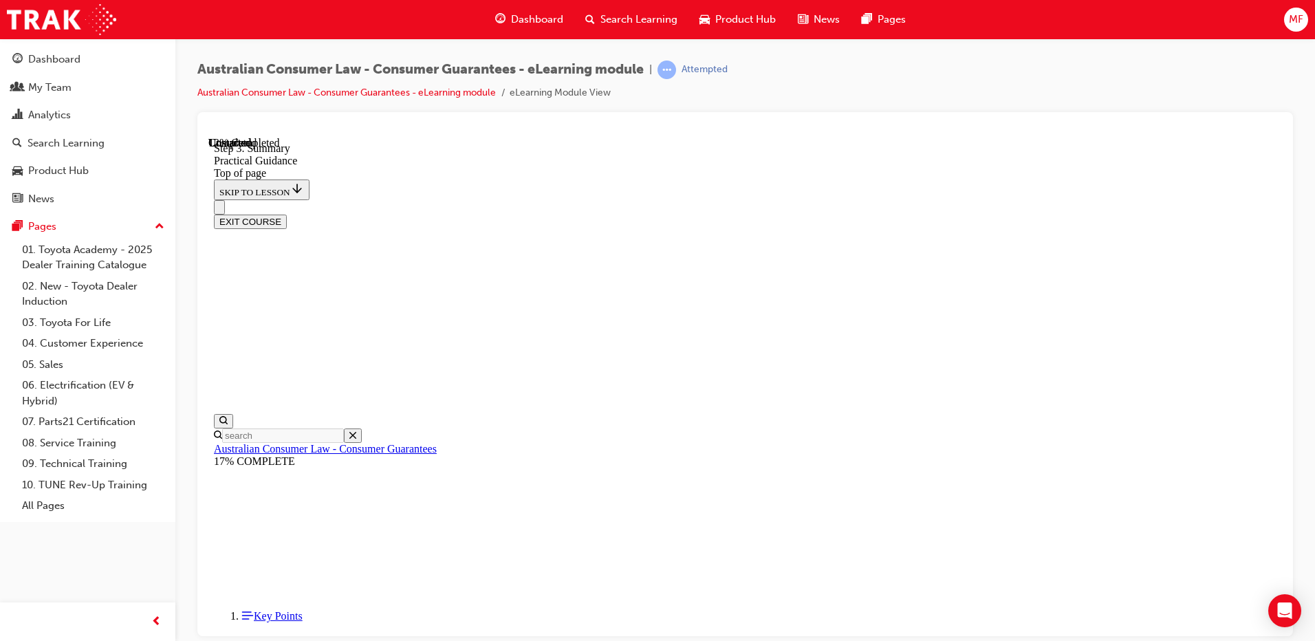
scroll to position [180, 0]
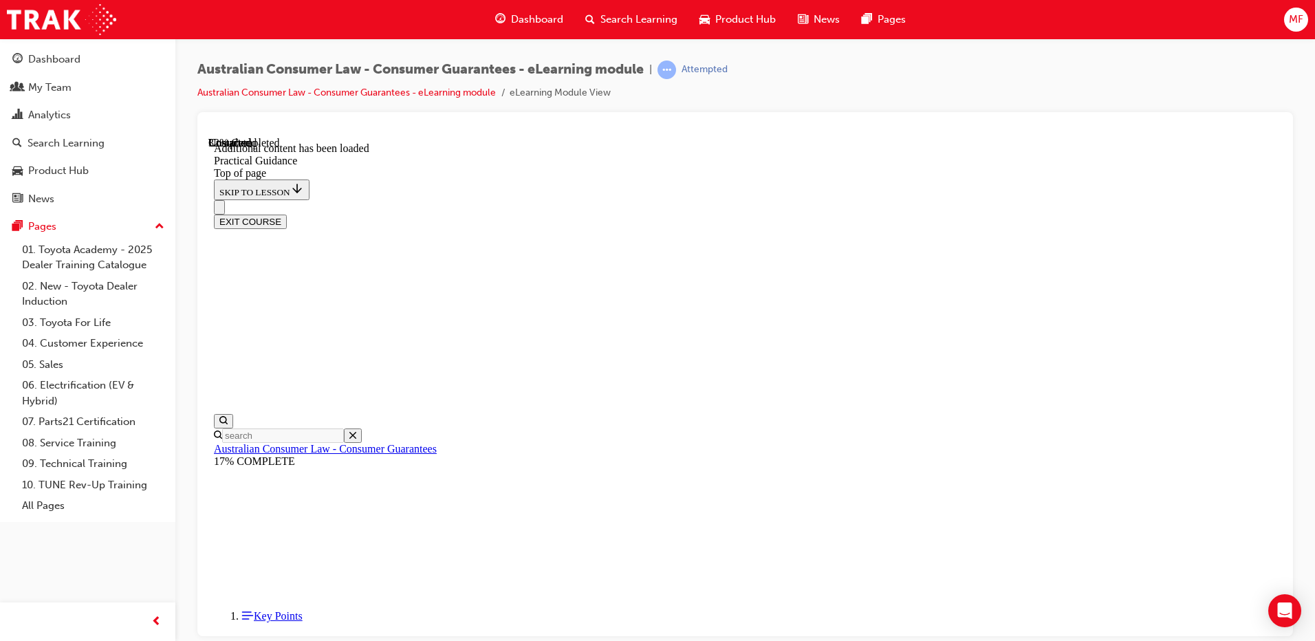
scroll to position [864, 0]
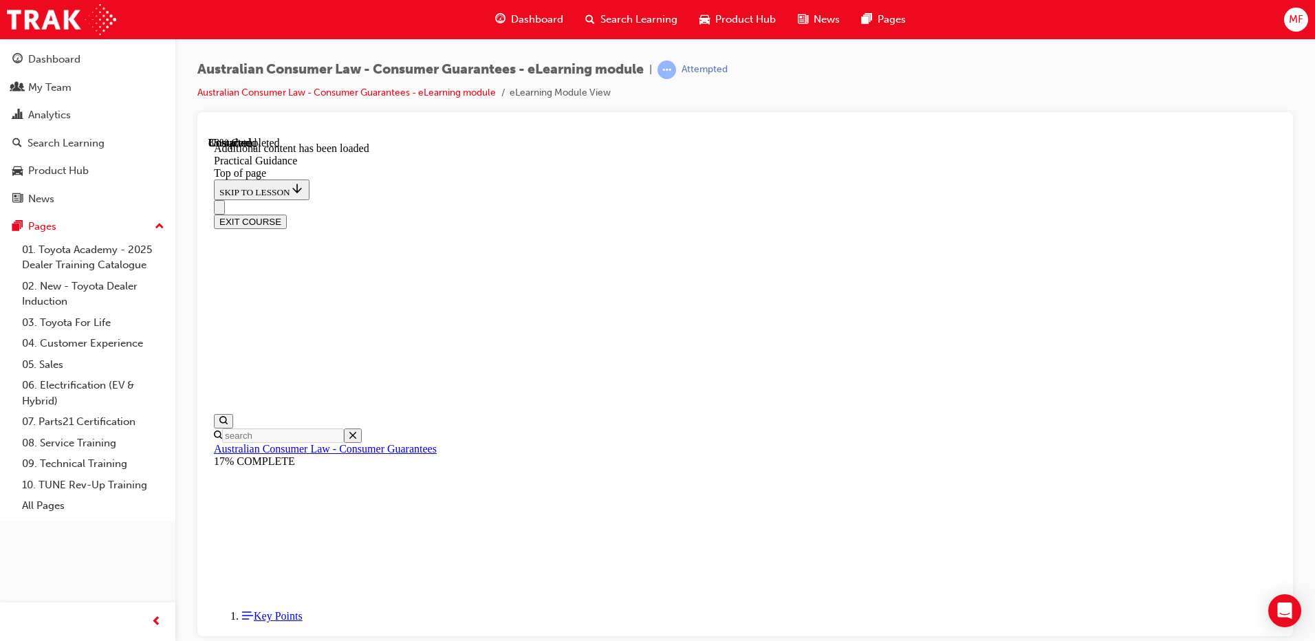
drag, startPoint x: 833, startPoint y: 511, endPoint x: 837, endPoint y: 523, distance: 12.6
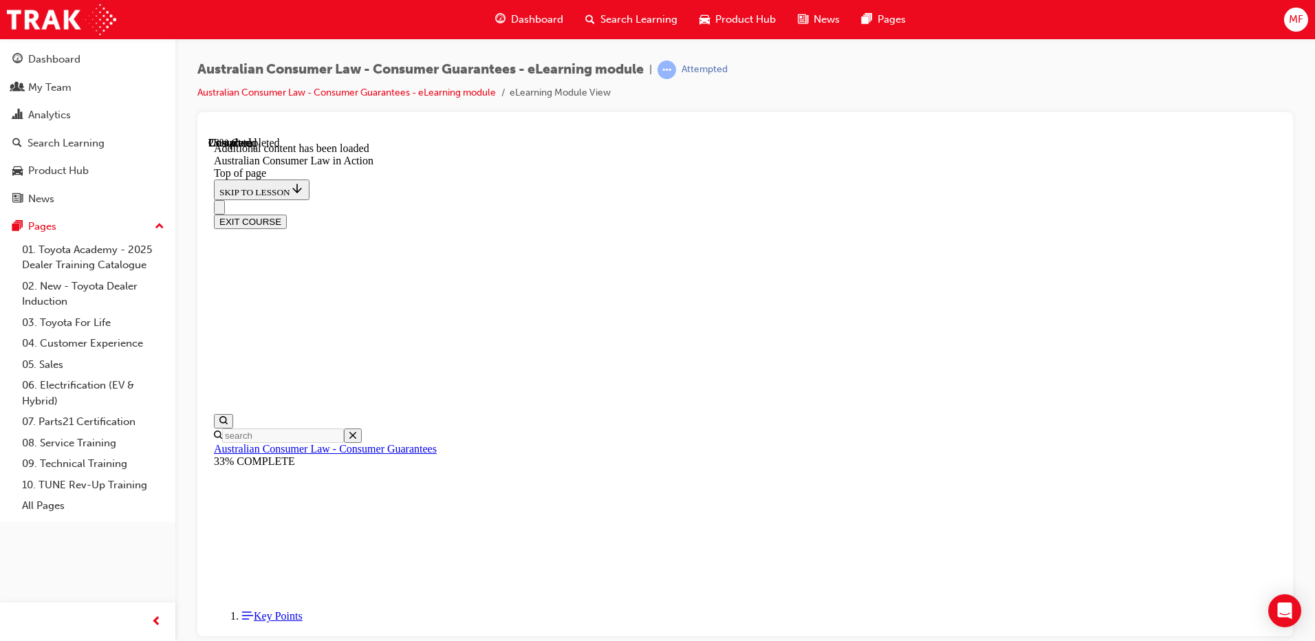
scroll to position [772, 0]
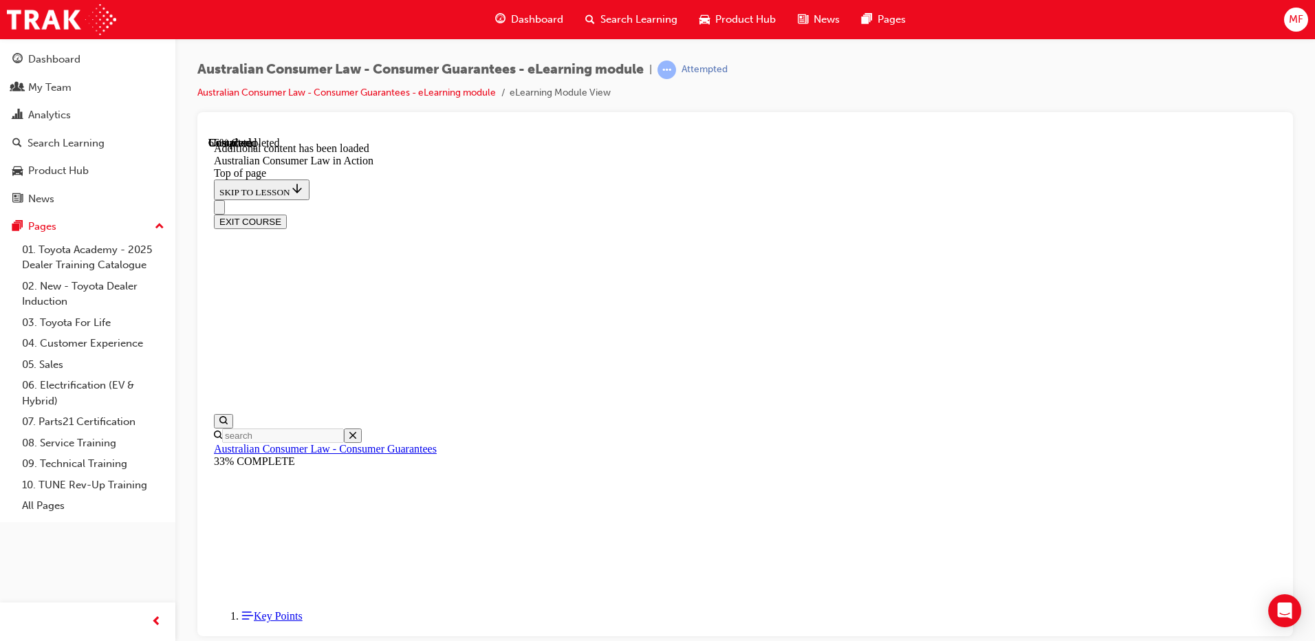
scroll to position [1924, 0]
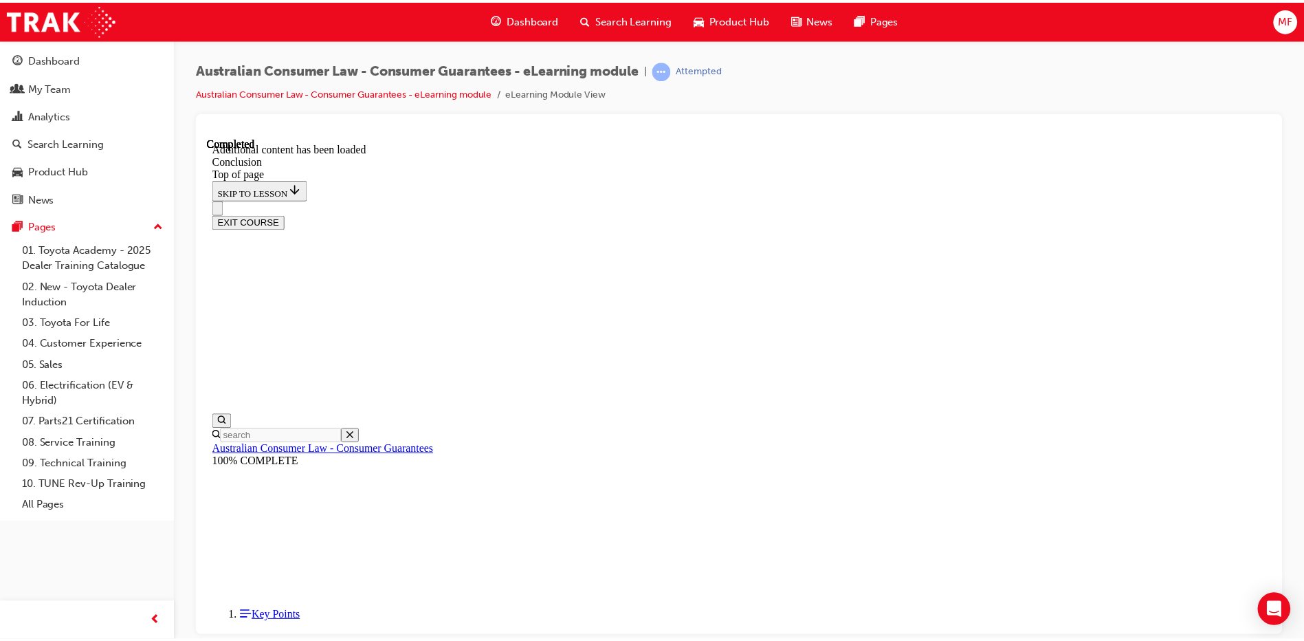
scroll to position [96, 0]
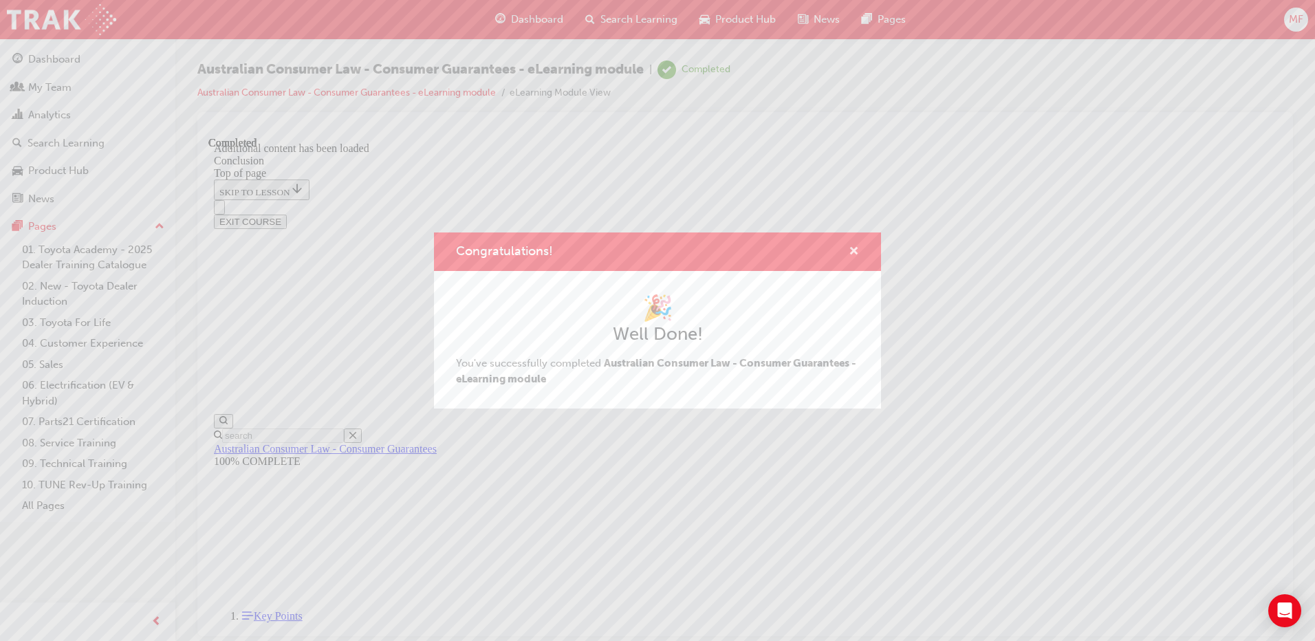
click at [851, 249] on span "cross-icon" at bounding box center [853, 252] width 10 height 12
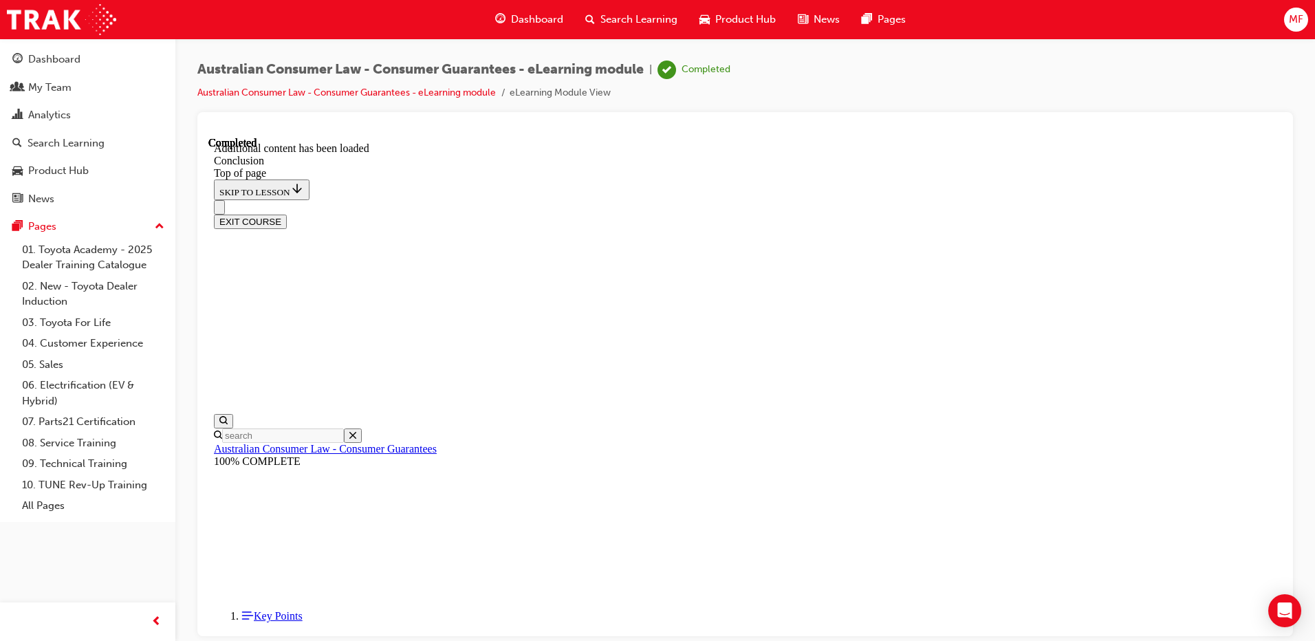
click at [287, 214] on button "EXIT COURSE" at bounding box center [250, 221] width 73 height 14
click at [545, 19] on span "Dashboard" at bounding box center [537, 20] width 52 height 16
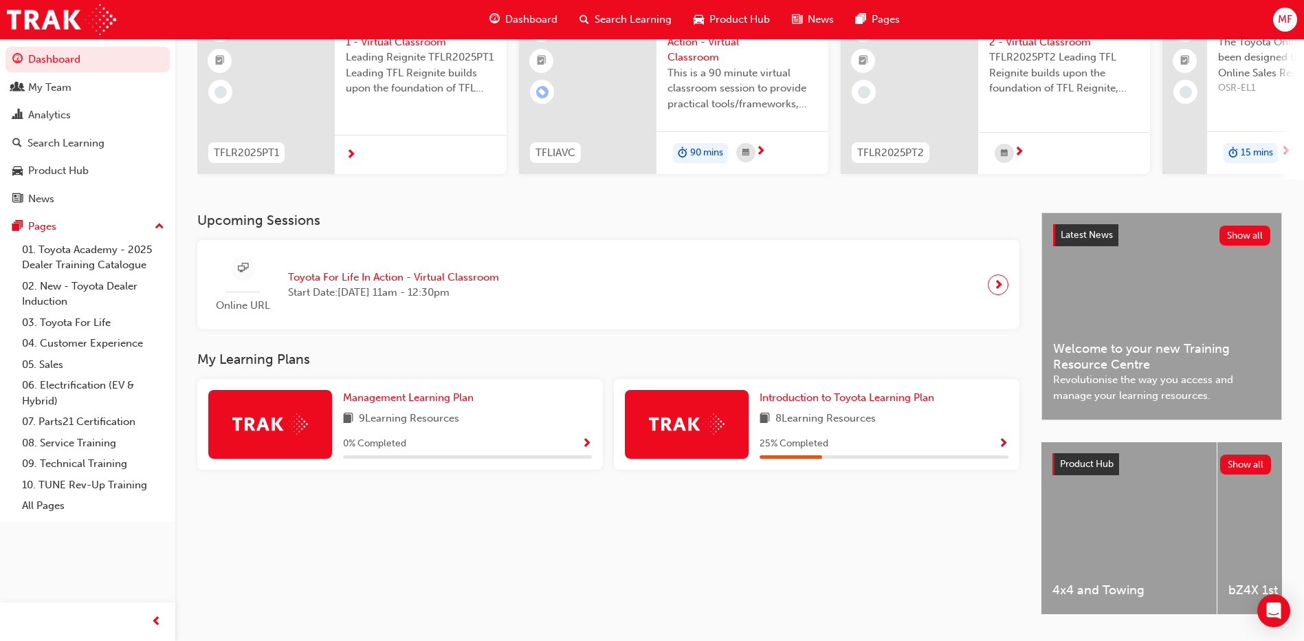
scroll to position [181, 0]
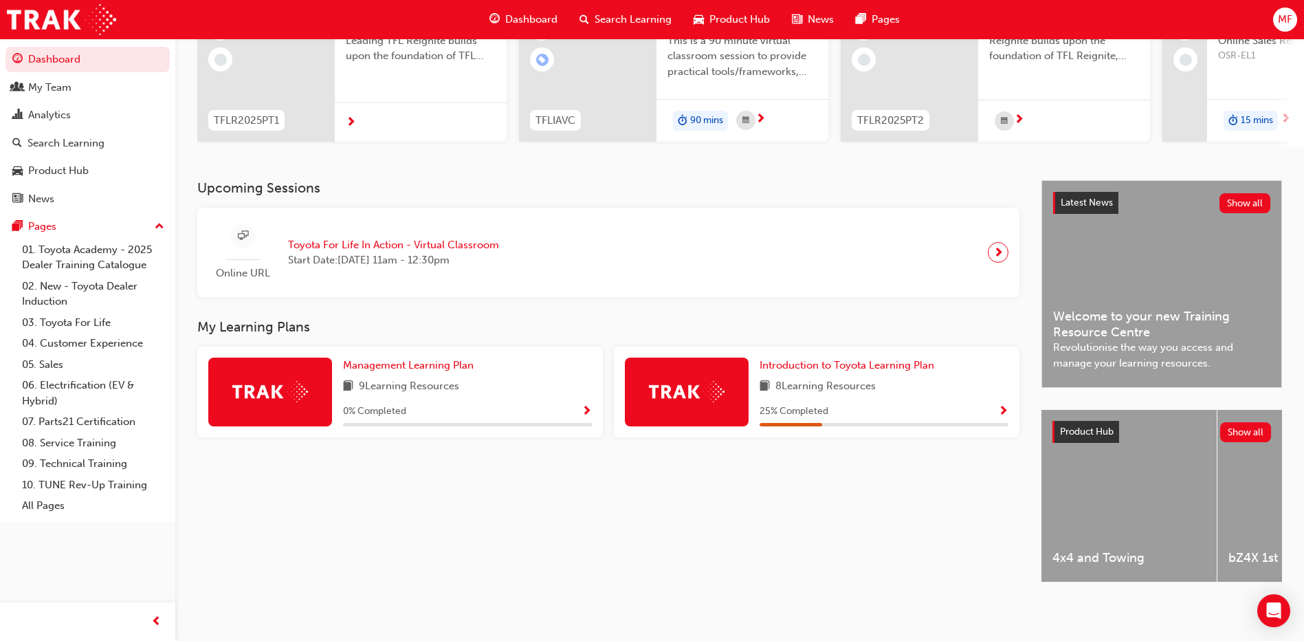
click at [995, 245] on span "next-icon" at bounding box center [999, 252] width 10 height 19
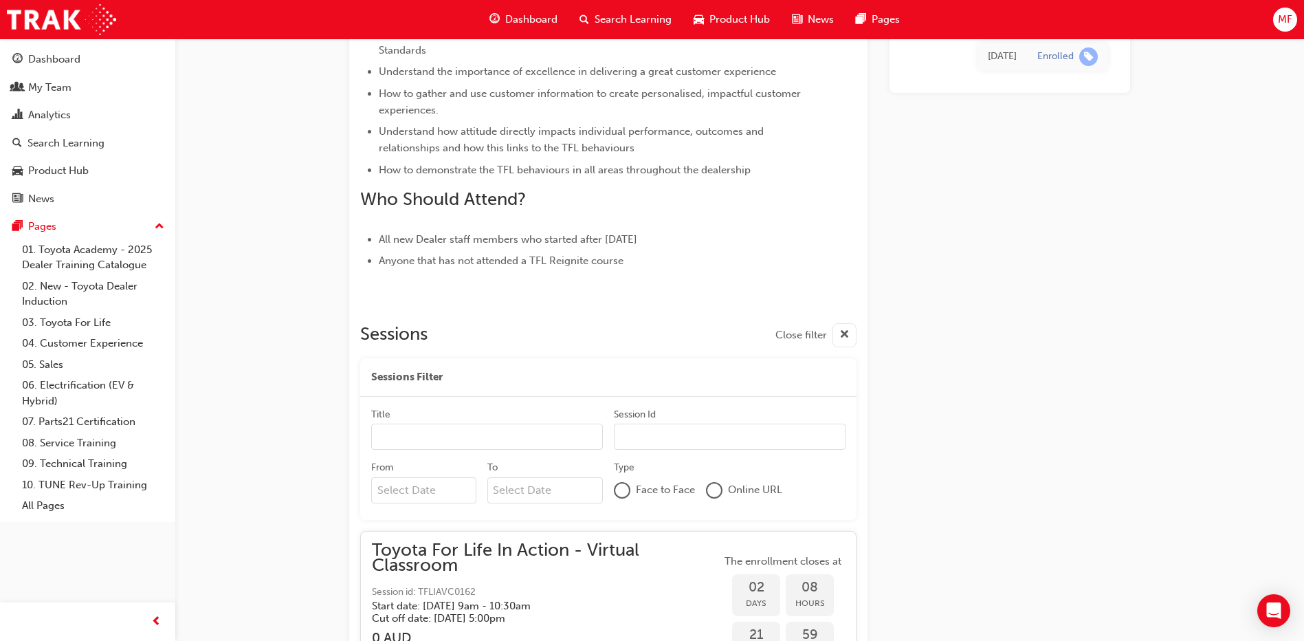
scroll to position [14131, 0]
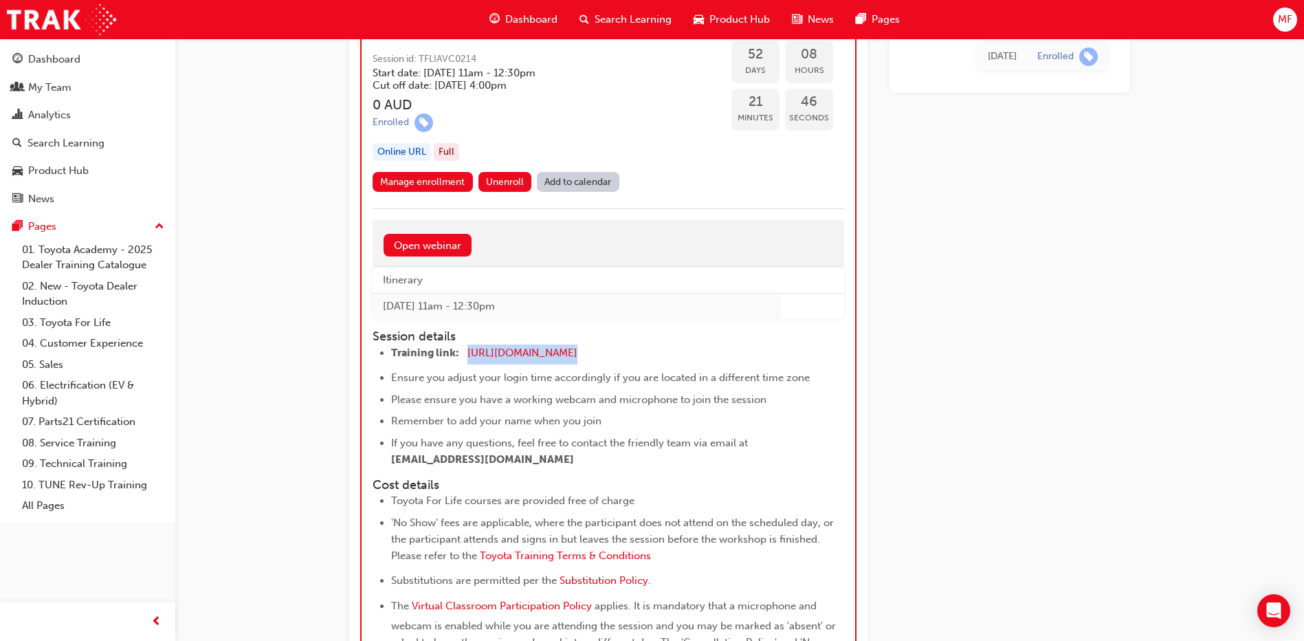
drag, startPoint x: 619, startPoint y: 353, endPoint x: 465, endPoint y: 358, distance: 154.1
click at [465, 358] on li "Training link: https://zoom.us/j/5450758959 ​" at bounding box center [605, 354] width 428 height 20
copy li "https://zoom.us/j/5450758959"
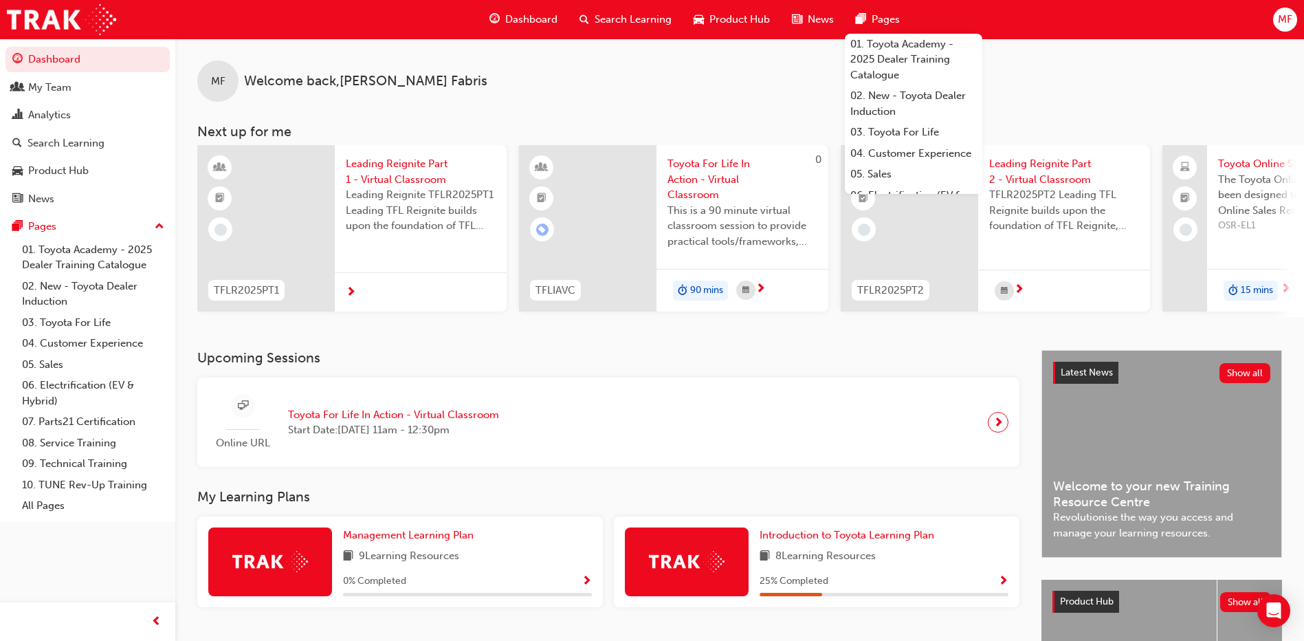
click at [614, 16] on span "Search Learning" at bounding box center [633, 20] width 77 height 16
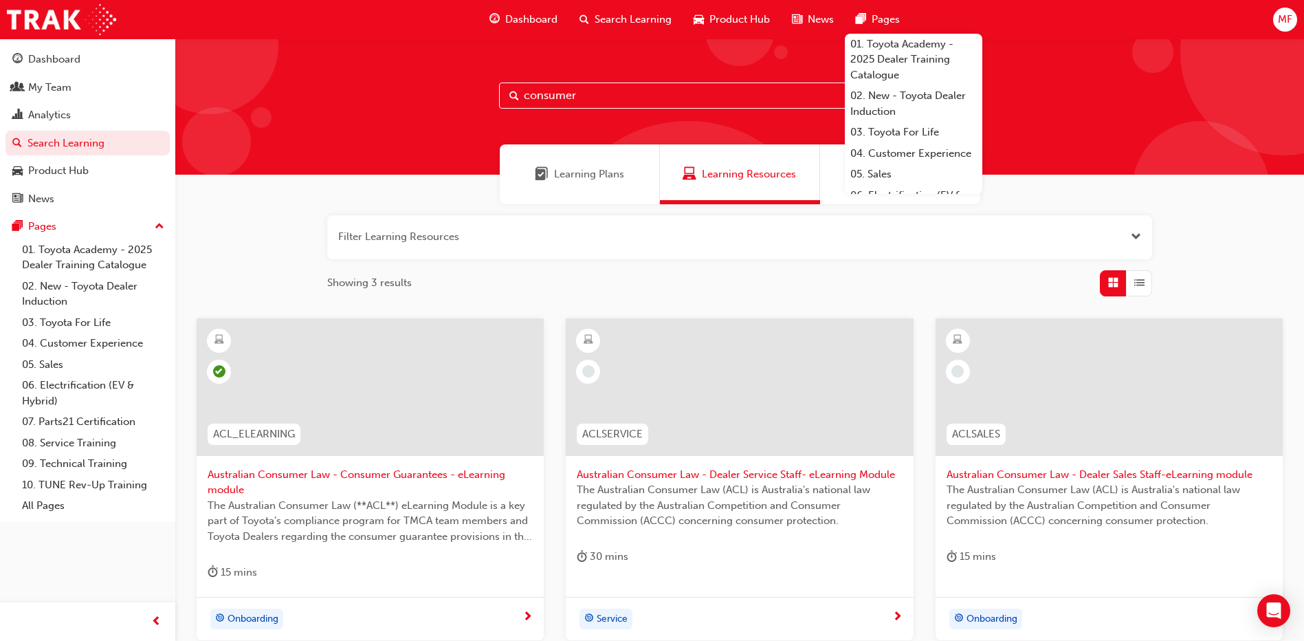
scroll to position [69, 0]
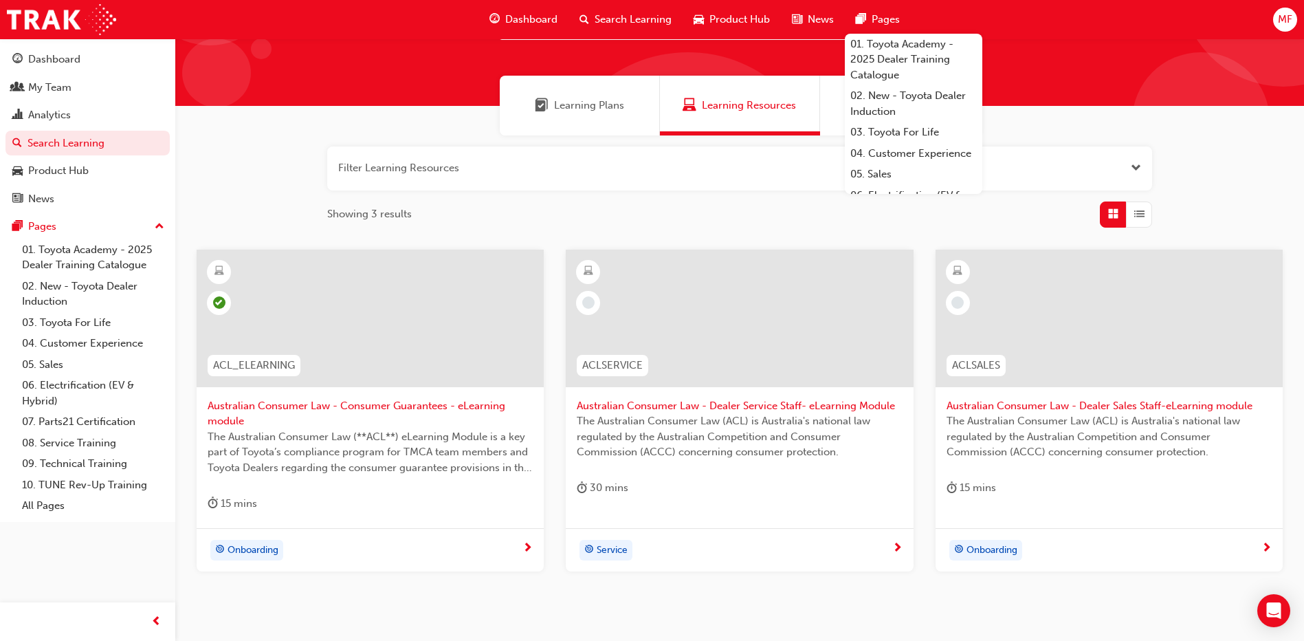
click at [746, 319] on div at bounding box center [739, 319] width 347 height 138
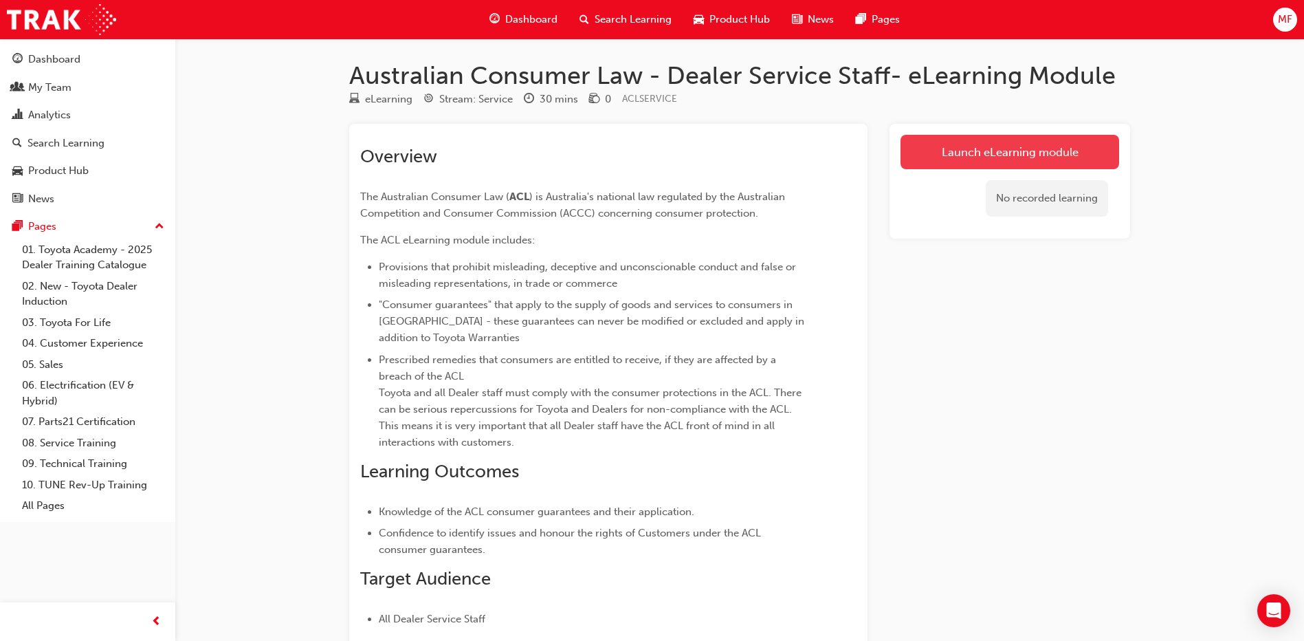
click at [1033, 153] on link "Launch eLearning module" at bounding box center [1010, 152] width 219 height 34
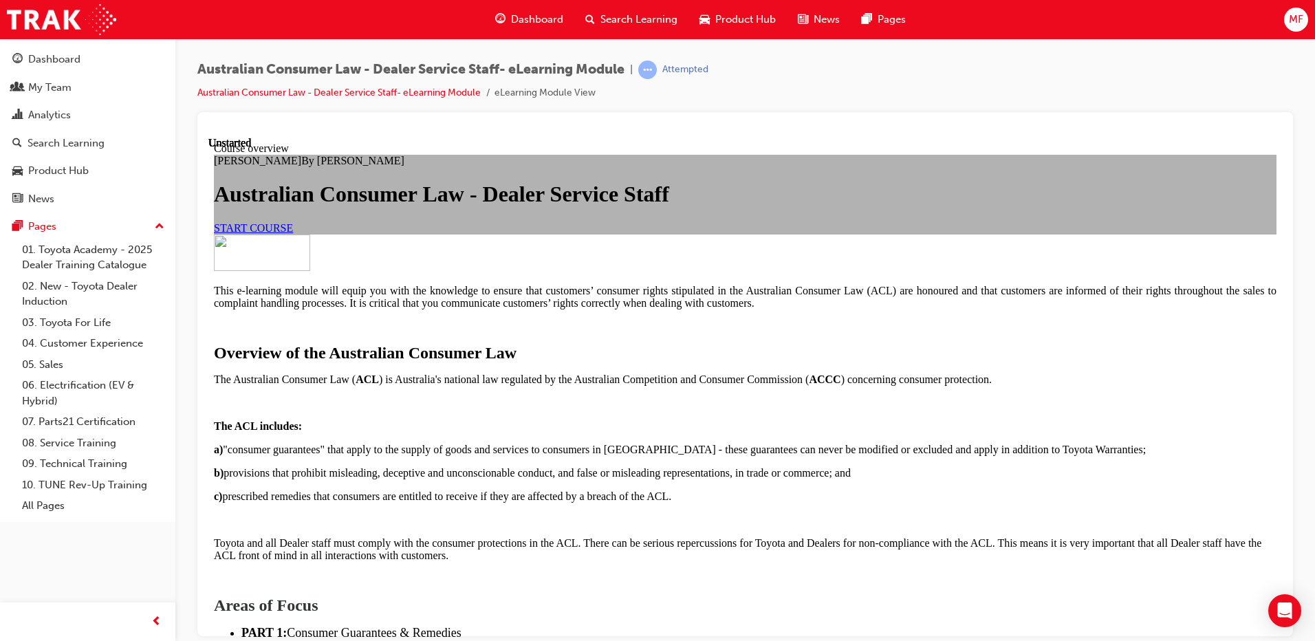
click at [293, 233] on link "START COURSE" at bounding box center [253, 227] width 79 height 12
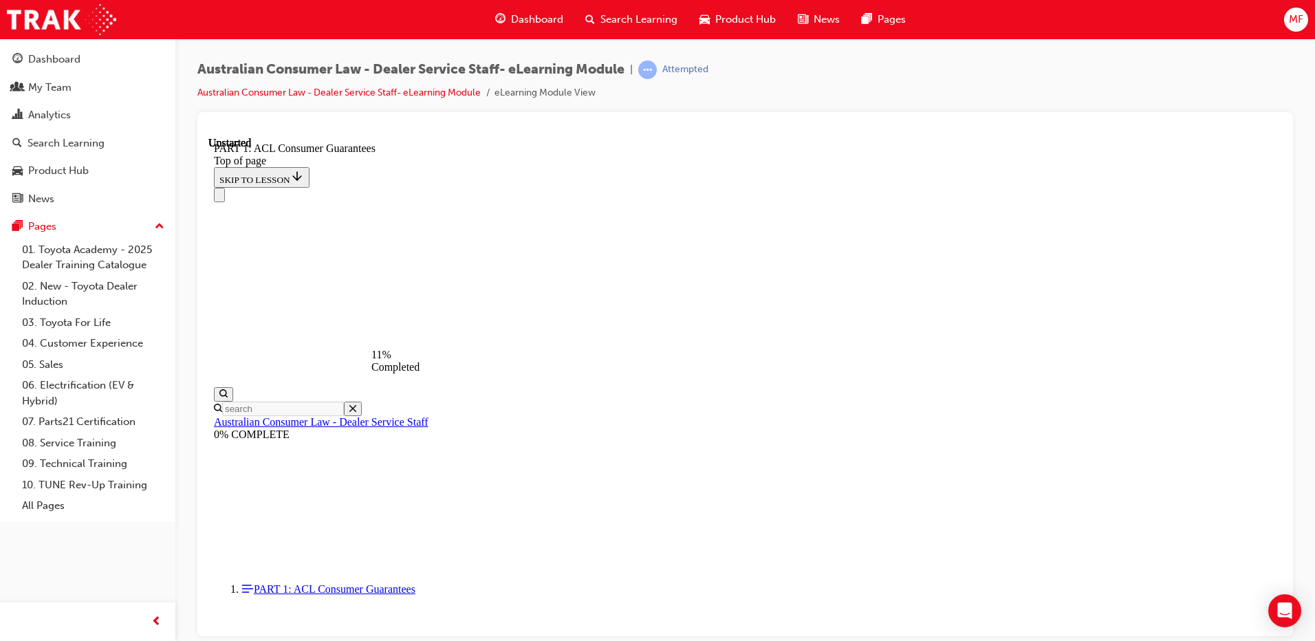
scroll to position [2272, 0]
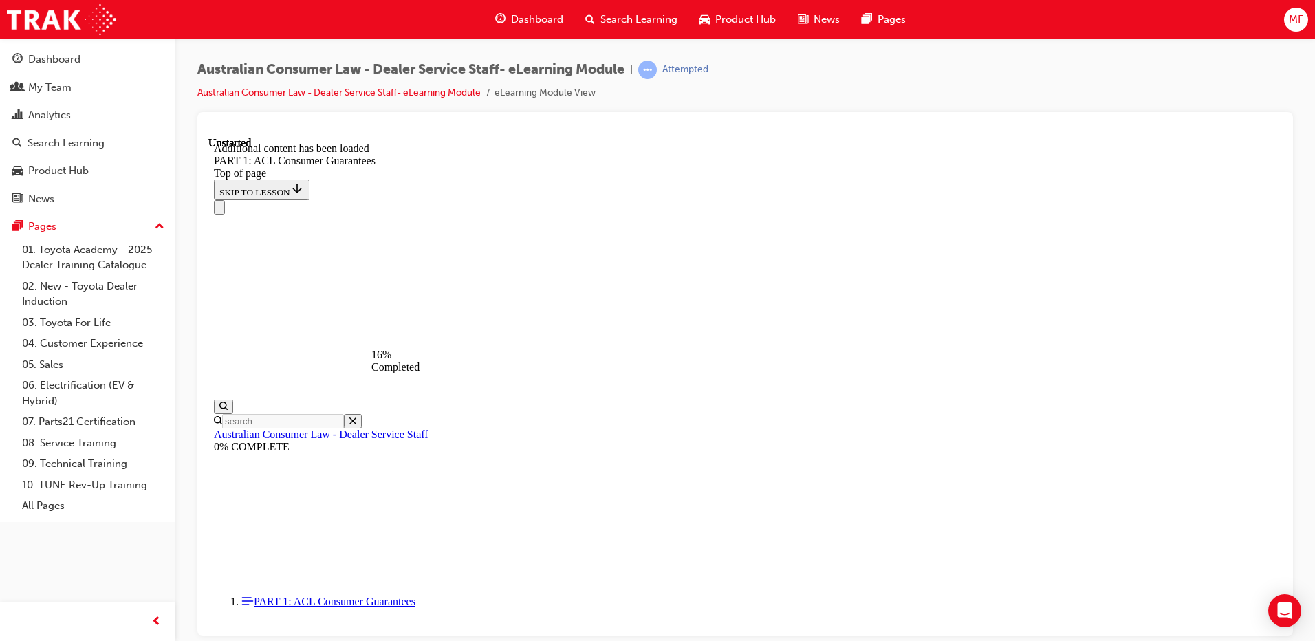
scroll to position [2626, 0]
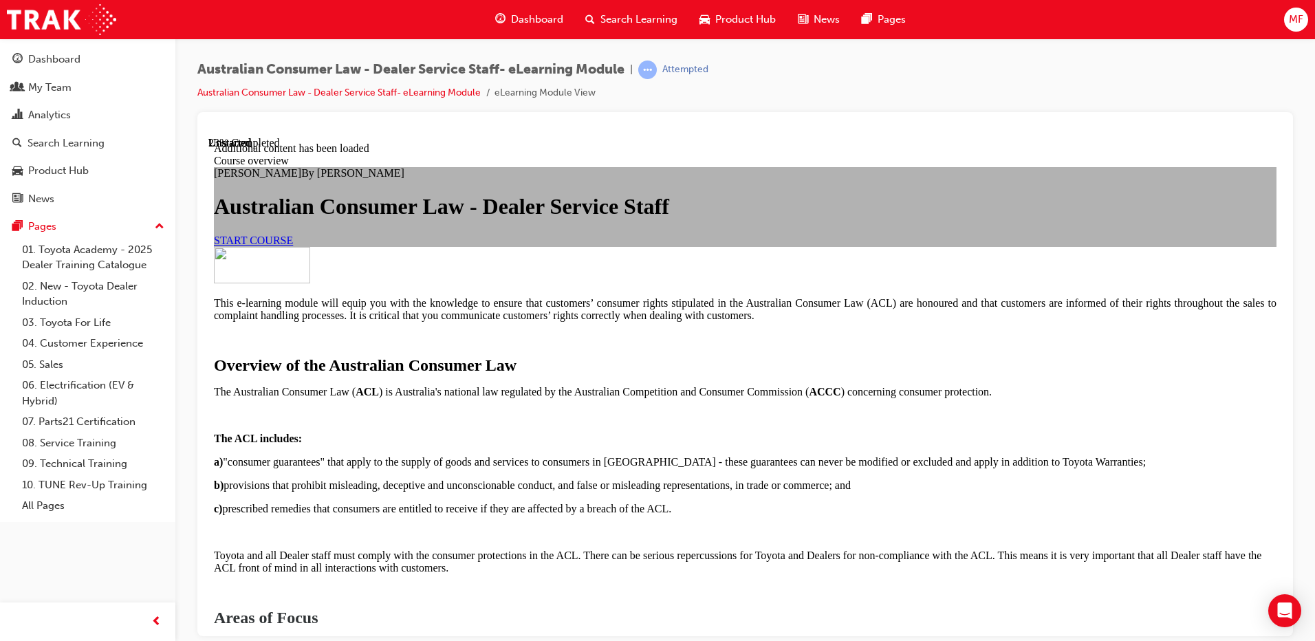
click at [293, 245] on span "START COURSE" at bounding box center [253, 240] width 79 height 12
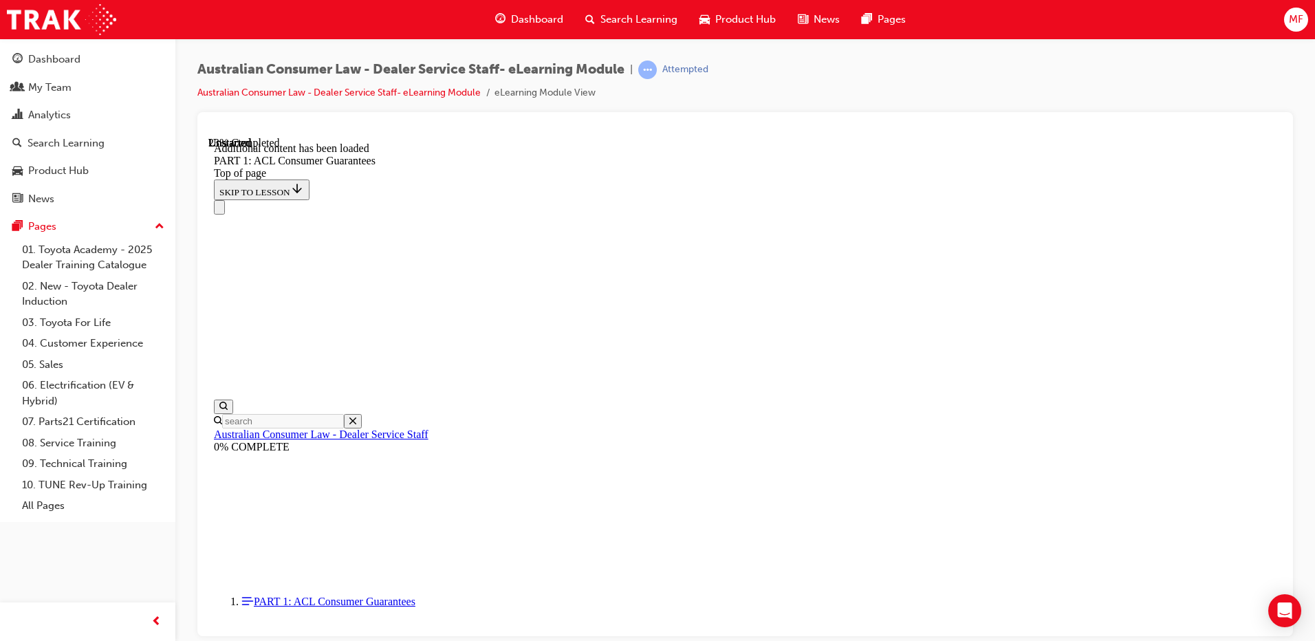
scroll to position [2174, 0]
drag, startPoint x: 1158, startPoint y: 562, endPoint x: 1156, endPoint y: 553, distance: 8.5
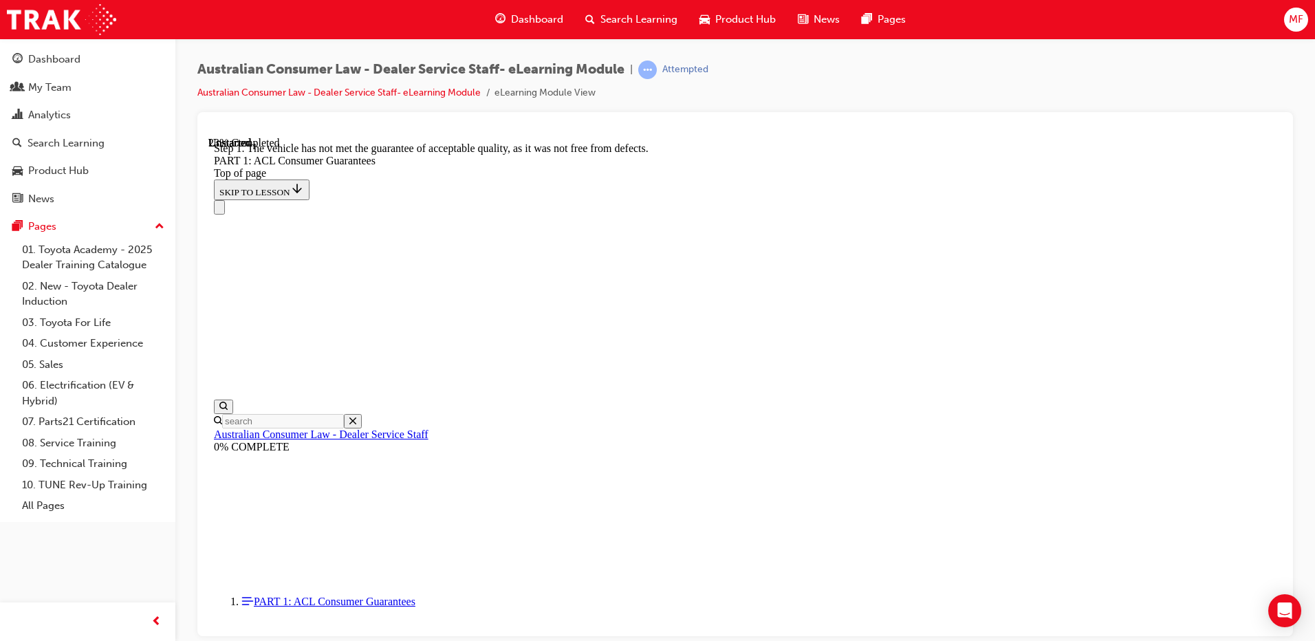
scroll to position [3423, 0]
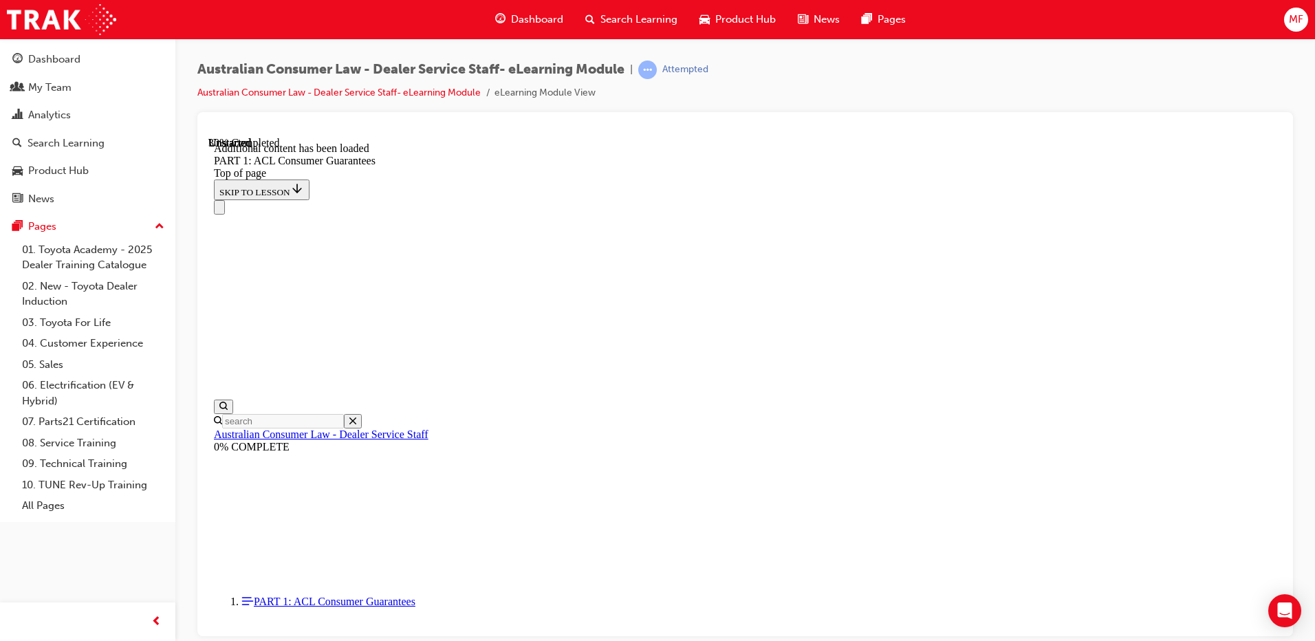
scroll to position [3776, 0]
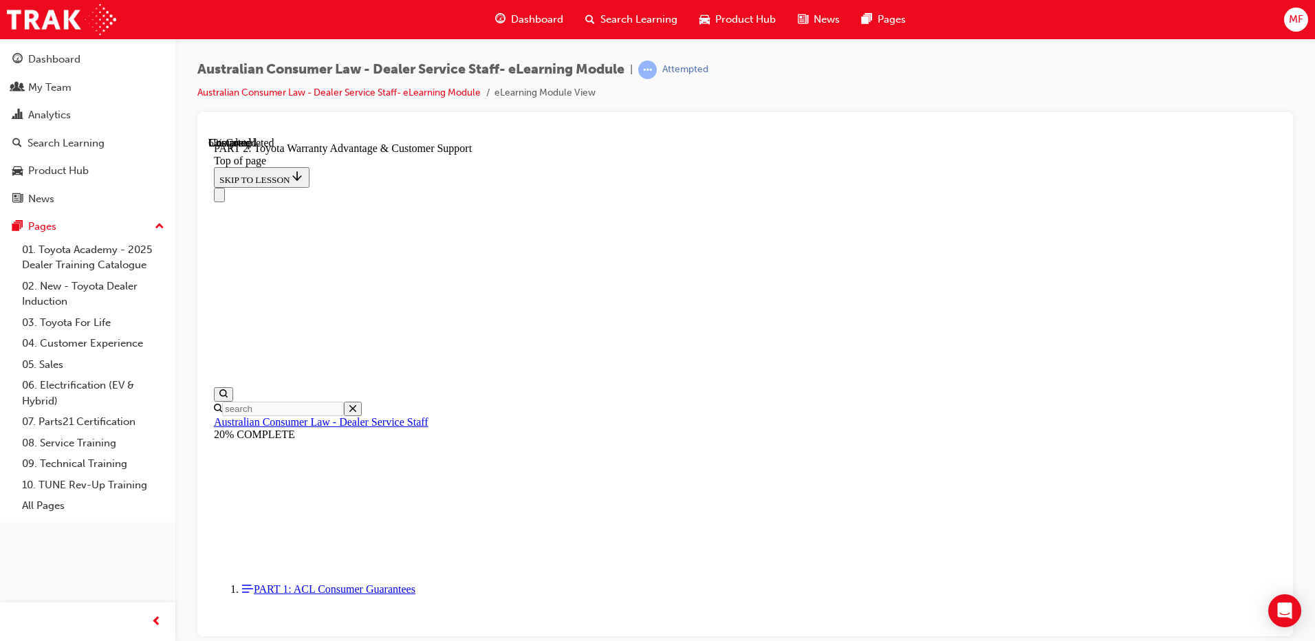
scroll to position [1029, 0]
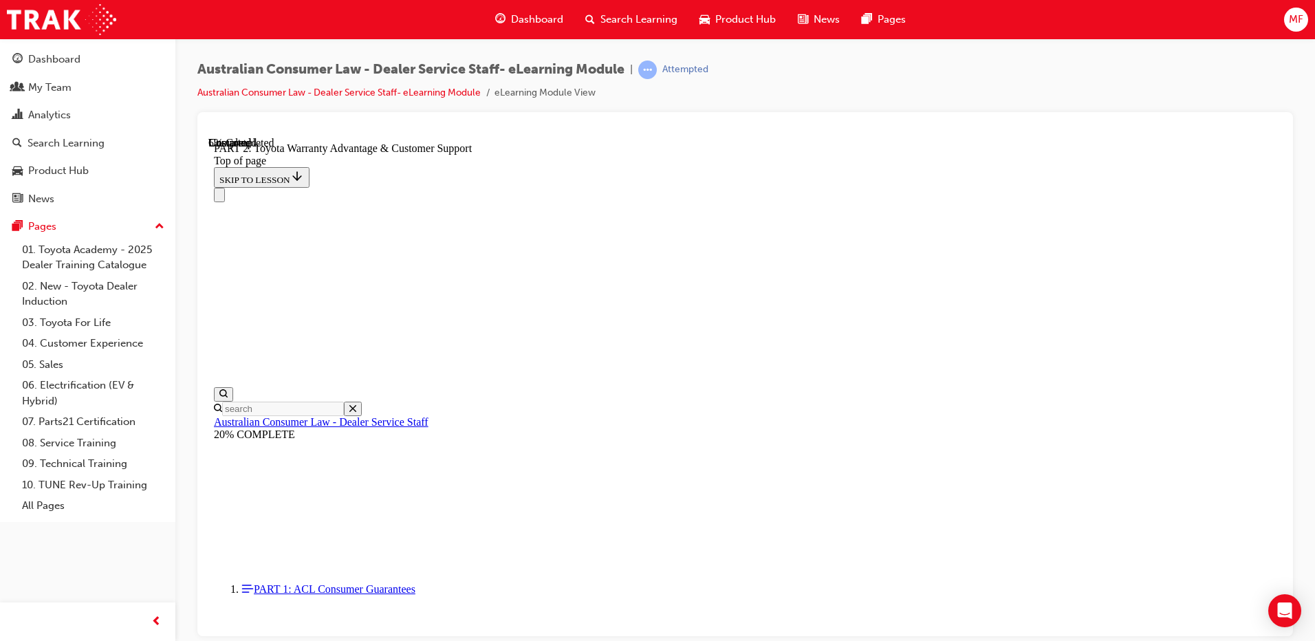
click button "CONTINUE"
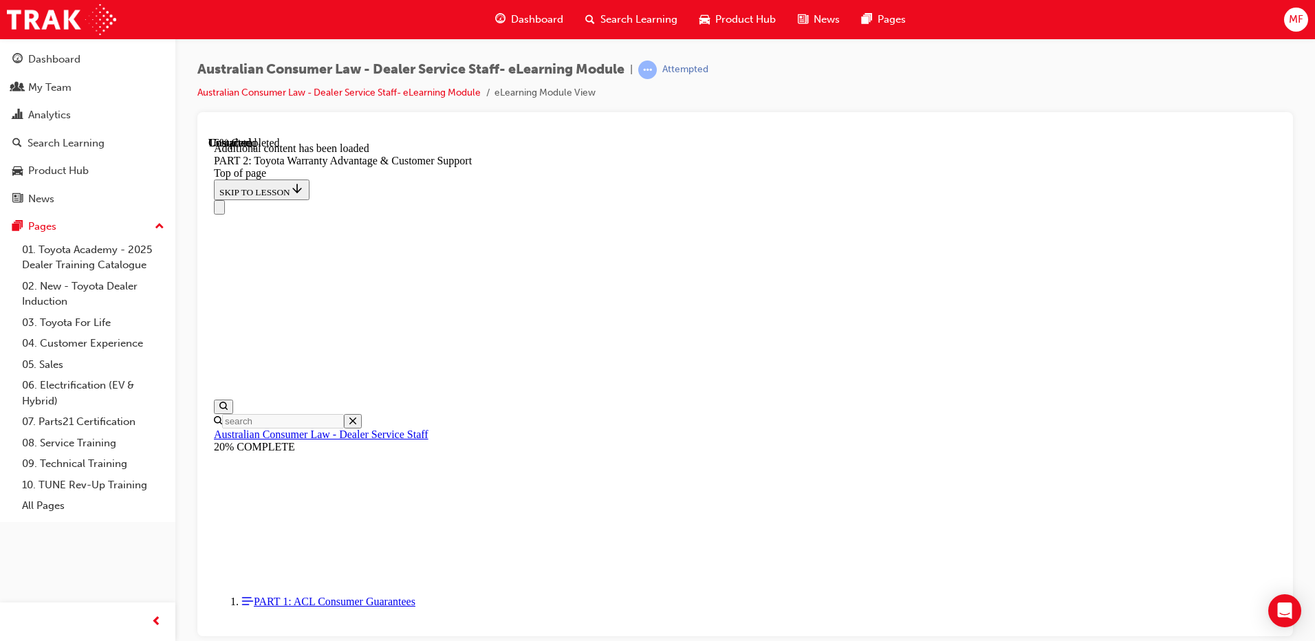
scroll to position [1382, 0]
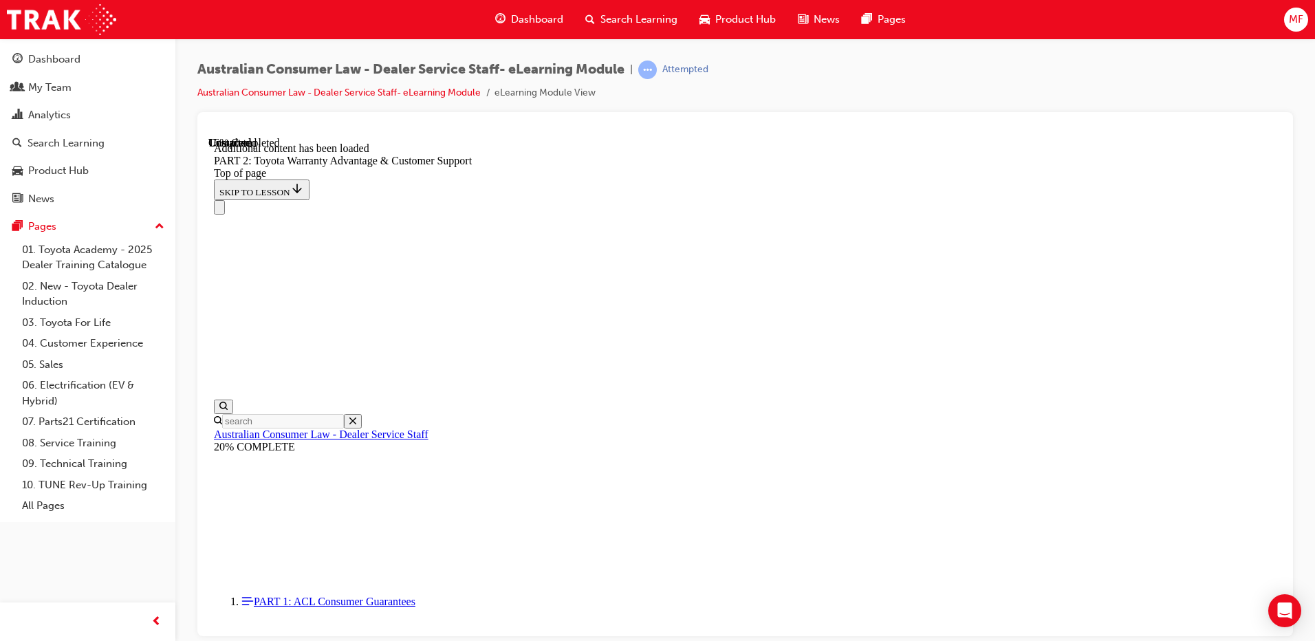
click button "CONTINUE"
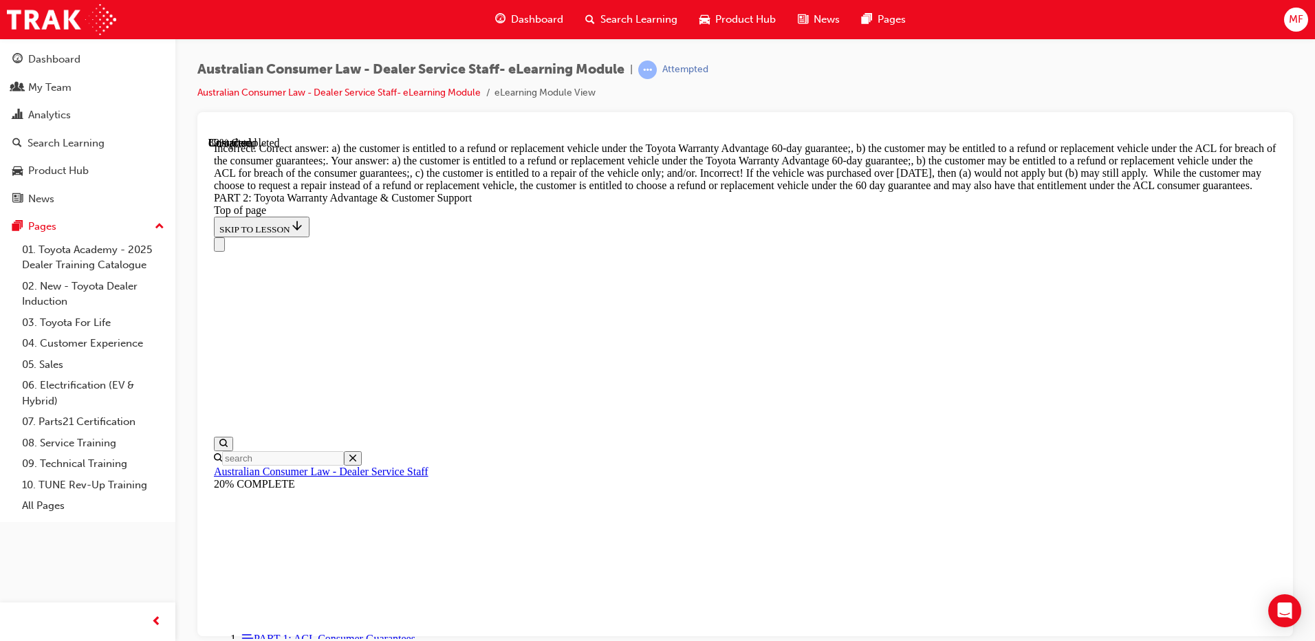
scroll to position [5156, 0]
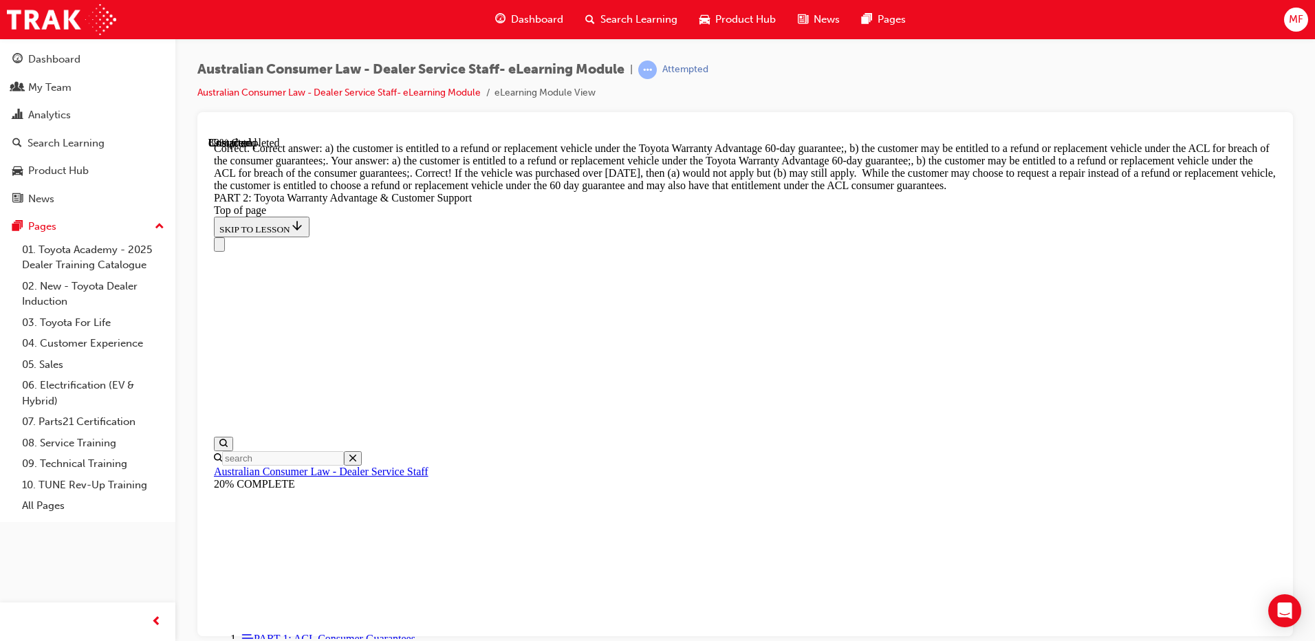
scroll to position [5397, 0]
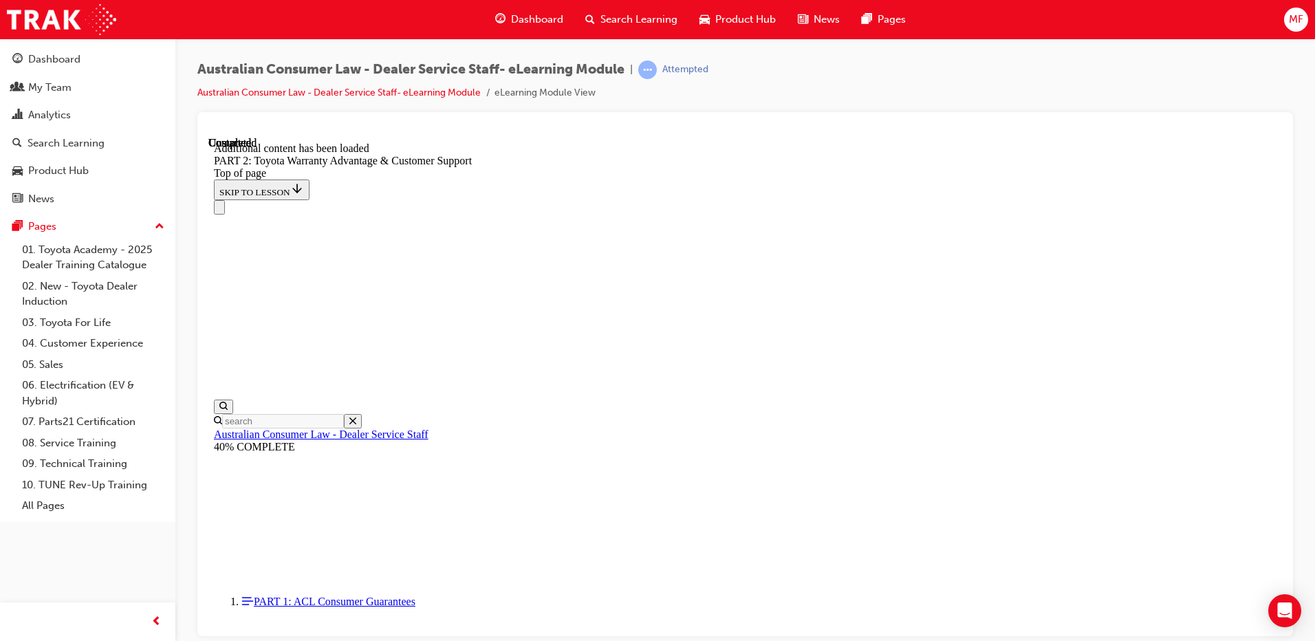
scroll to position [5718, 0]
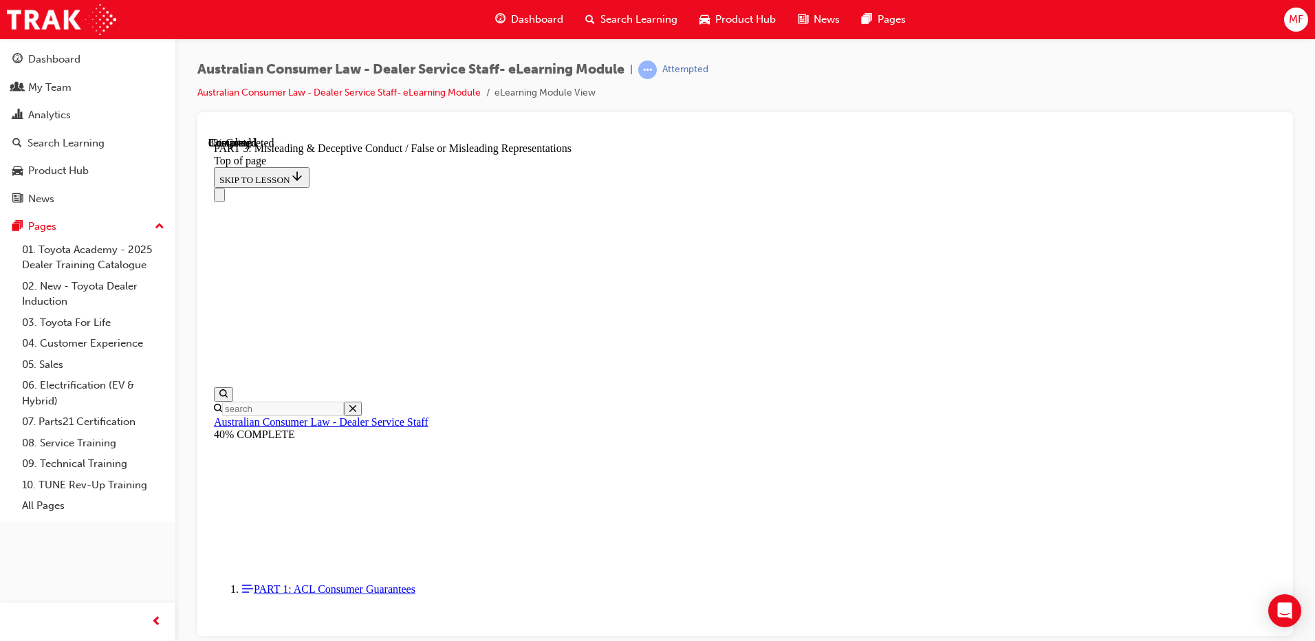
scroll to position [799, 0]
click button "CONTINUE"
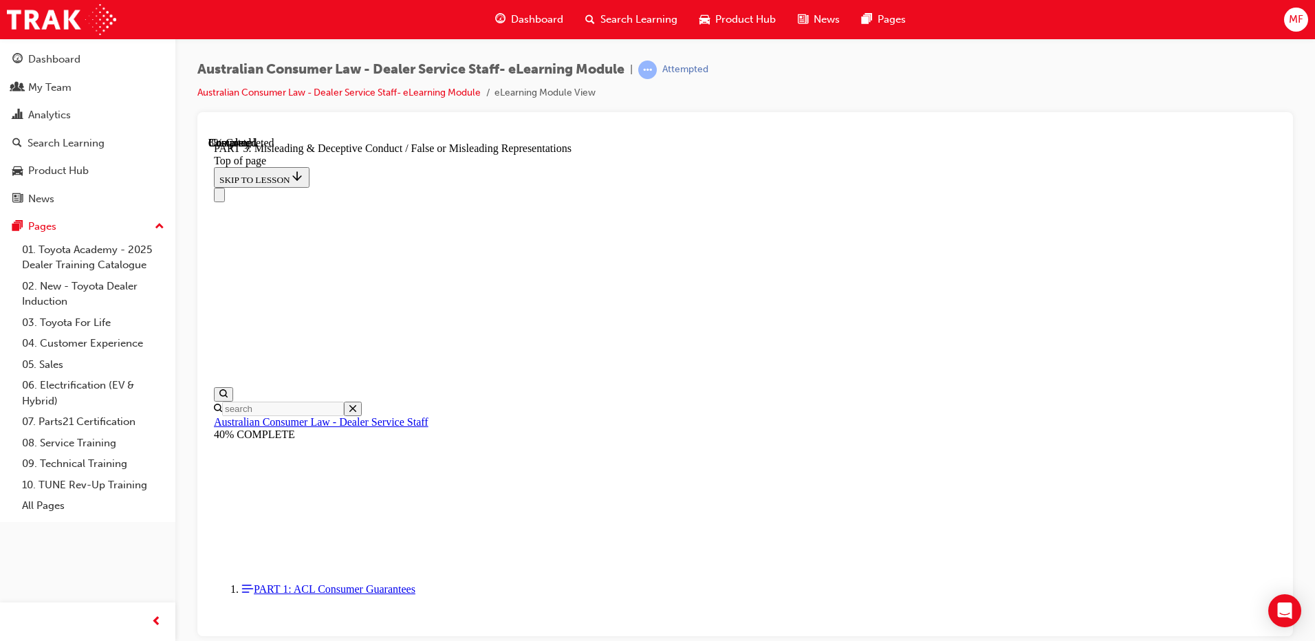
click button "CONTINUE"
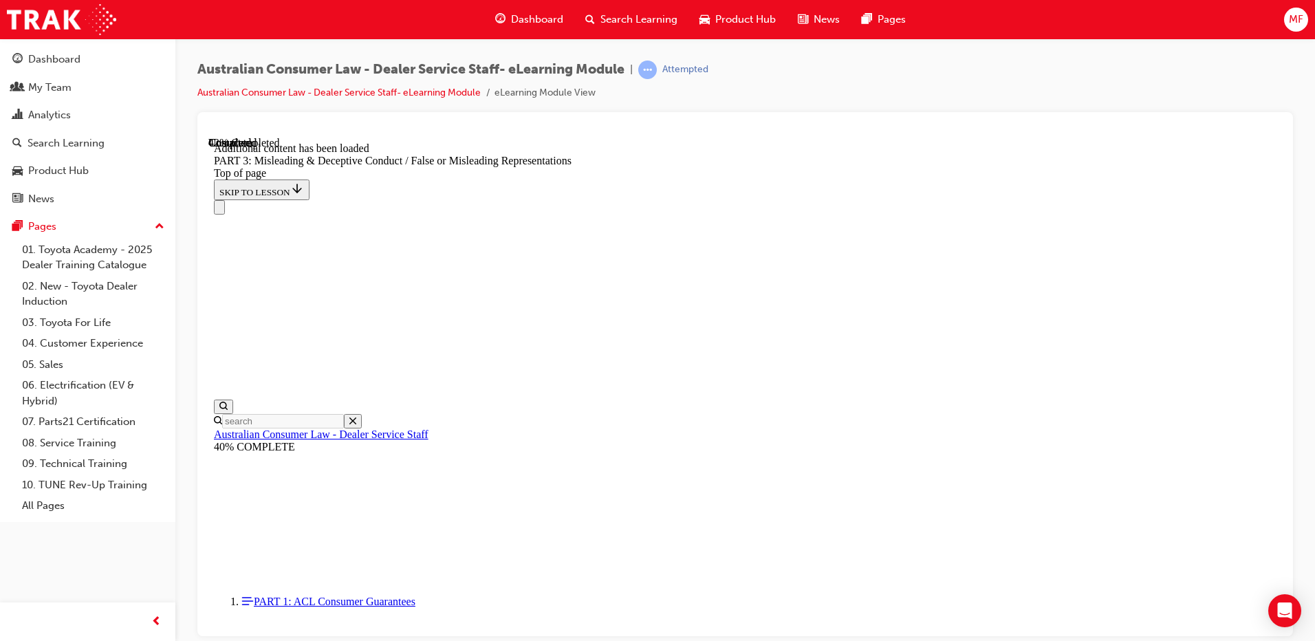
scroll to position [3185, 0]
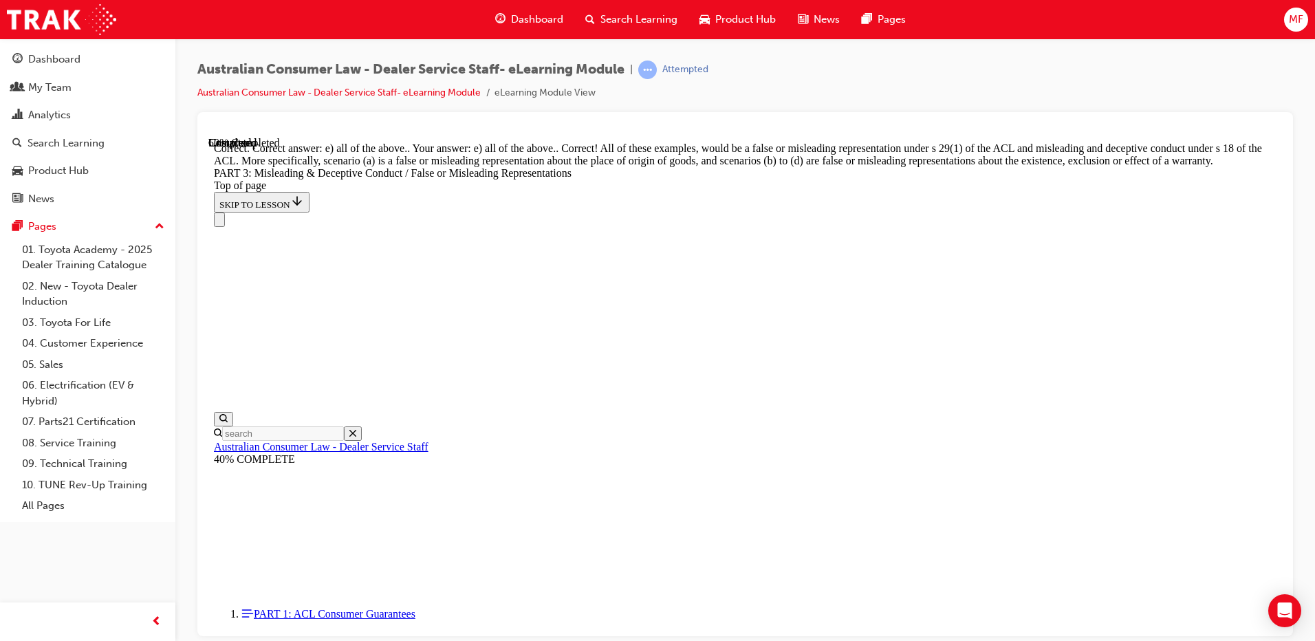
scroll to position [3488, 0]
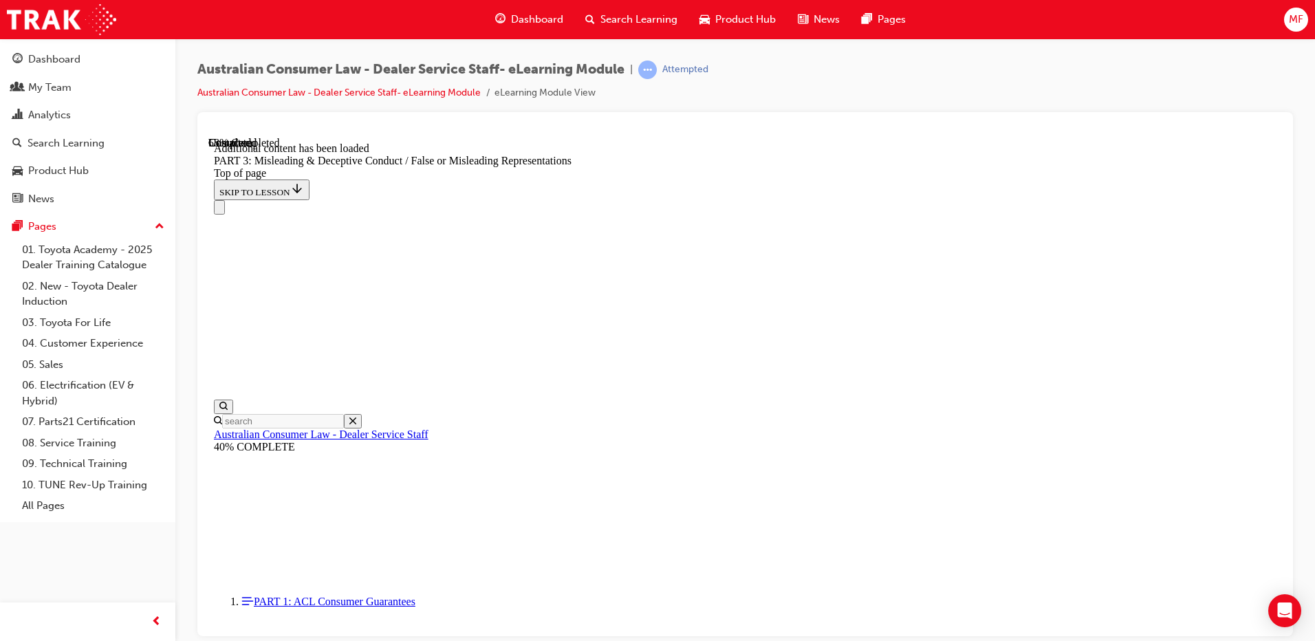
scroll to position [3986, 0]
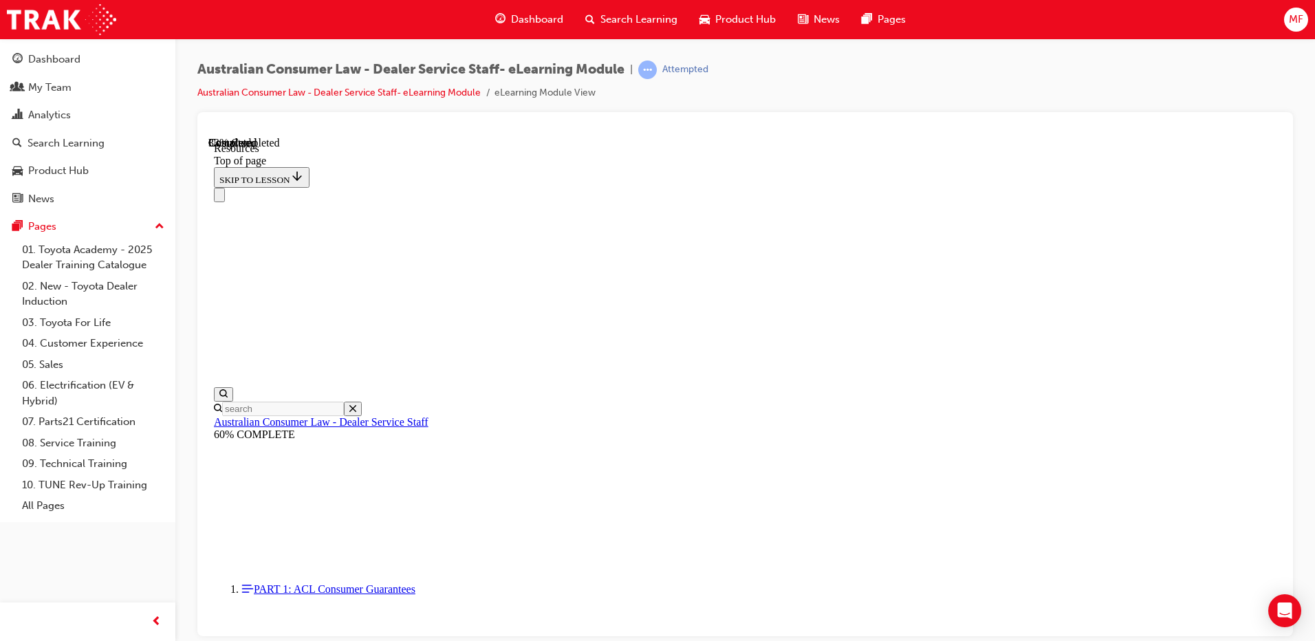
scroll to position [650, 0]
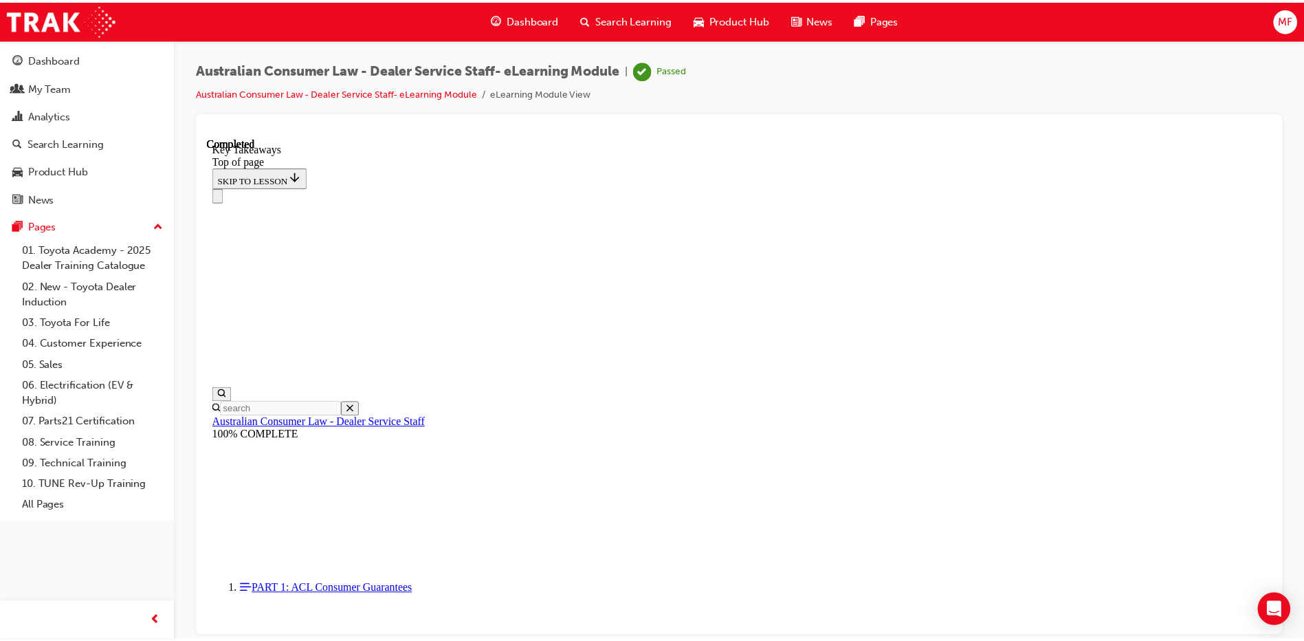
scroll to position [0, 0]
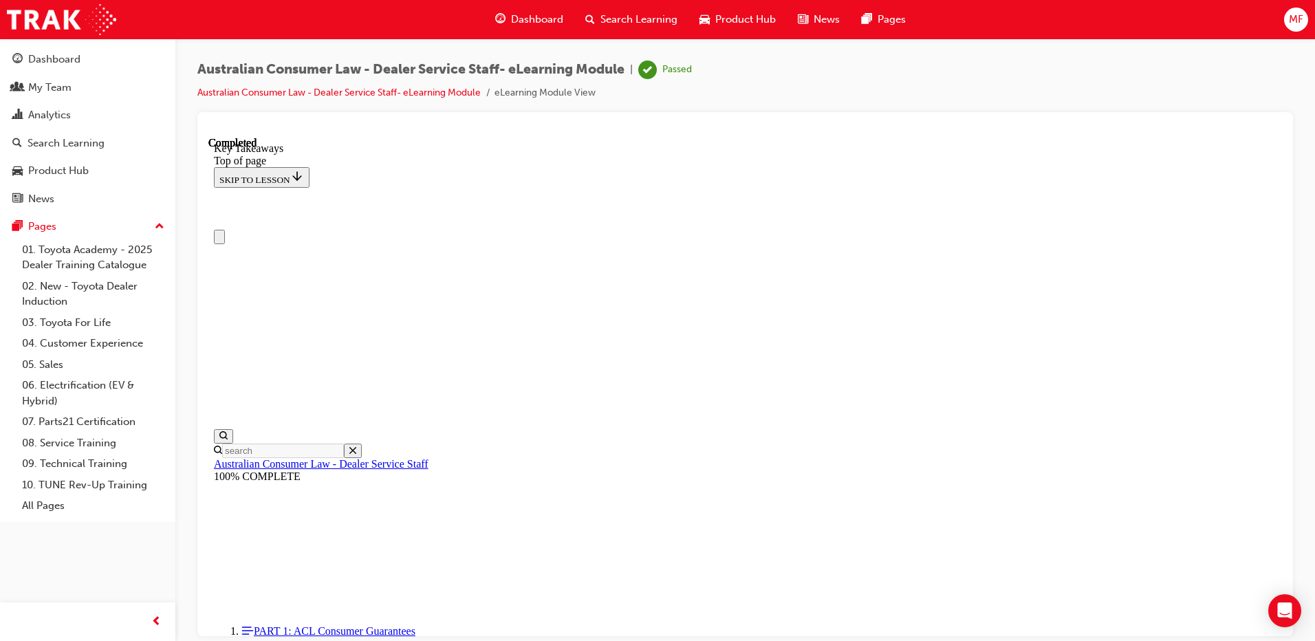
click at [525, 16] on span "Dashboard" at bounding box center [537, 20] width 52 height 16
